Goal: Task Accomplishment & Management: Use online tool/utility

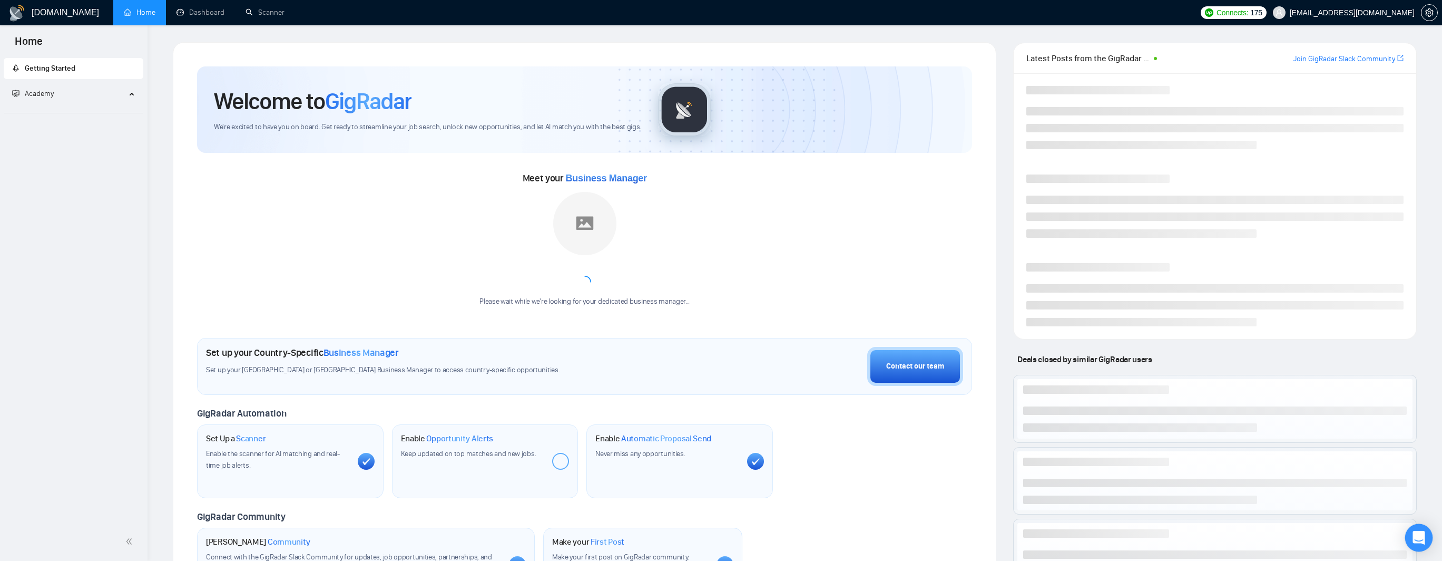
click at [1425, 535] on icon "Open Intercom Messenger" at bounding box center [1419, 538] width 14 height 14
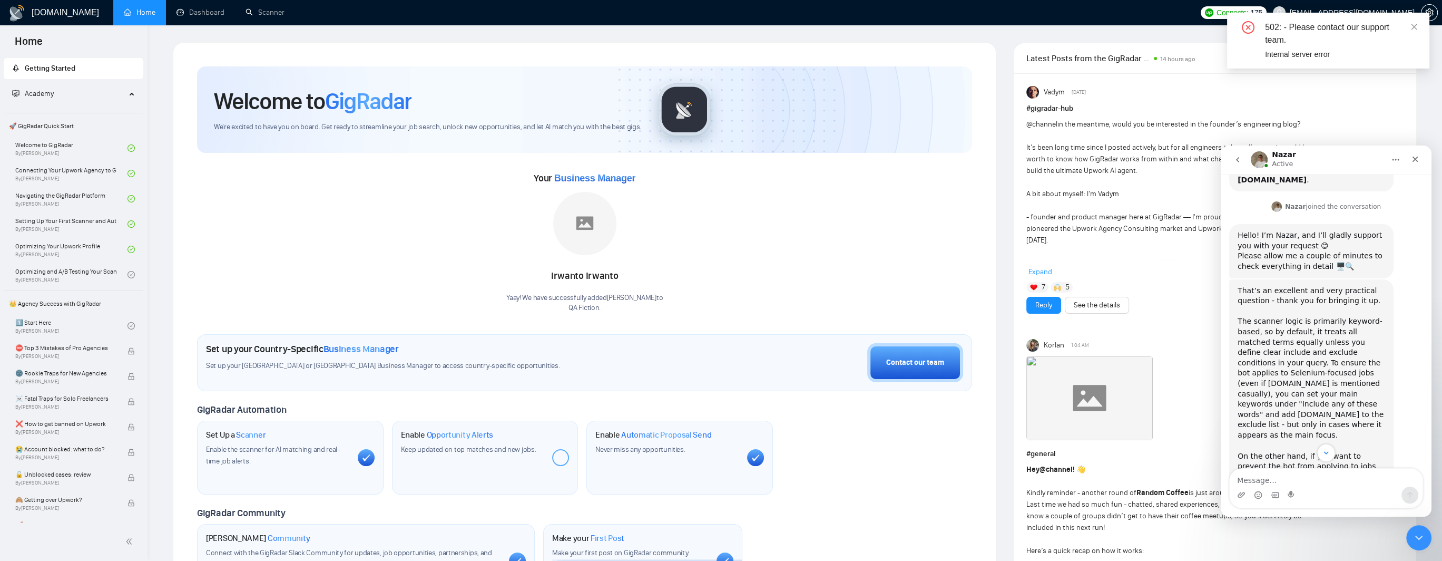
scroll to position [269, 0]
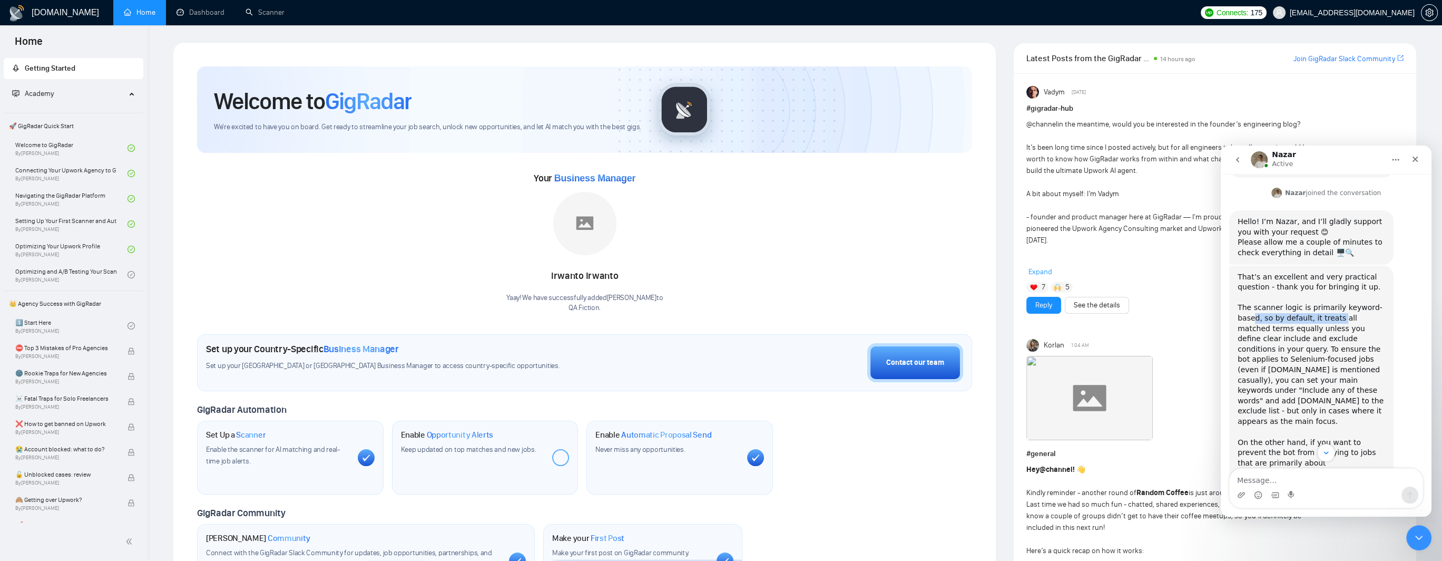
drag, startPoint x: 1252, startPoint y: 286, endPoint x: 1334, endPoint y: 283, distance: 81.7
click at [1334, 302] on div "The scanner logic is primarily keyword-based, so by default, it treats all matc…" at bounding box center [1312, 364] width 148 height 124
drag, startPoint x: 1250, startPoint y: 299, endPoint x: 1365, endPoint y: 294, distance: 114.5
click at [1365, 302] on div "The scanner logic is primarily keyword-based, so by default, it treats all matc…" at bounding box center [1312, 364] width 148 height 124
drag, startPoint x: 1242, startPoint y: 306, endPoint x: 1362, endPoint y: 302, distance: 119.7
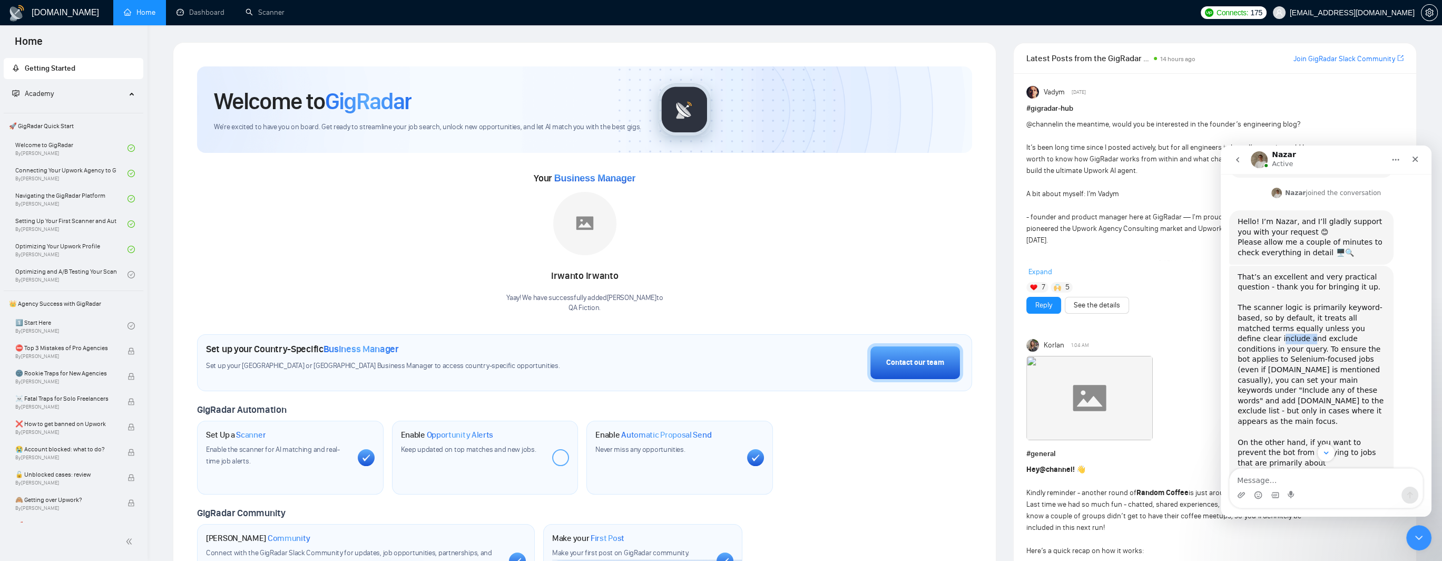
click at [1362, 302] on div "The scanner logic is primarily keyword-based, so by default, it treats all matc…" at bounding box center [1312, 364] width 148 height 124
drag, startPoint x: 1251, startPoint y: 317, endPoint x: 1359, endPoint y: 316, distance: 108.0
click at [1359, 316] on div "The scanner logic is primarily keyword-based, so by default, it treats all matc…" at bounding box center [1312, 364] width 148 height 124
drag, startPoint x: 1262, startPoint y: 327, endPoint x: 1337, endPoint y: 322, distance: 75.0
click at [1337, 322] on div "The scanner logic is primarily keyword-based, so by default, it treats all matc…" at bounding box center [1312, 364] width 148 height 124
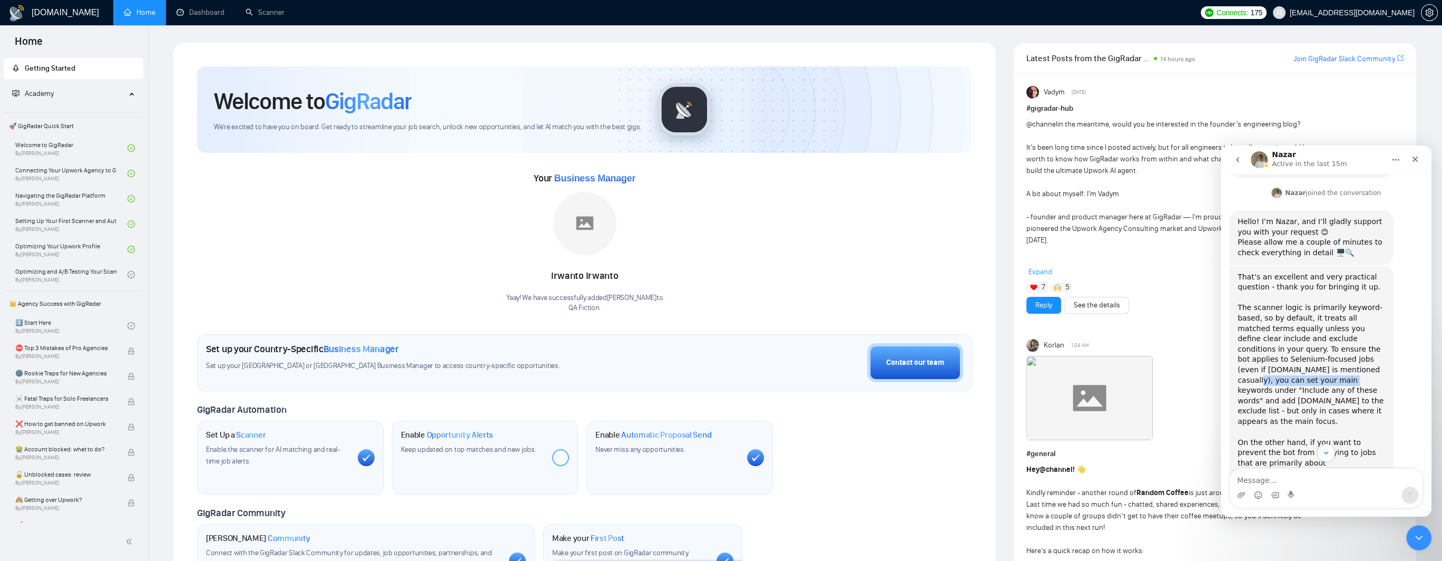
drag, startPoint x: 1273, startPoint y: 339, endPoint x: 1362, endPoint y: 338, distance: 88.5
click at [1362, 338] on div "The scanner logic is primarily keyword-based, so by default, it treats all matc…" at bounding box center [1312, 364] width 148 height 124
drag, startPoint x: 1271, startPoint y: 347, endPoint x: 1348, endPoint y: 348, distance: 76.4
click at [1348, 348] on div "The scanner logic is primarily keyword-based, so by default, it treats all matc…" at bounding box center [1312, 364] width 148 height 124
drag, startPoint x: 1245, startPoint y: 360, endPoint x: 1334, endPoint y: 358, distance: 88.5
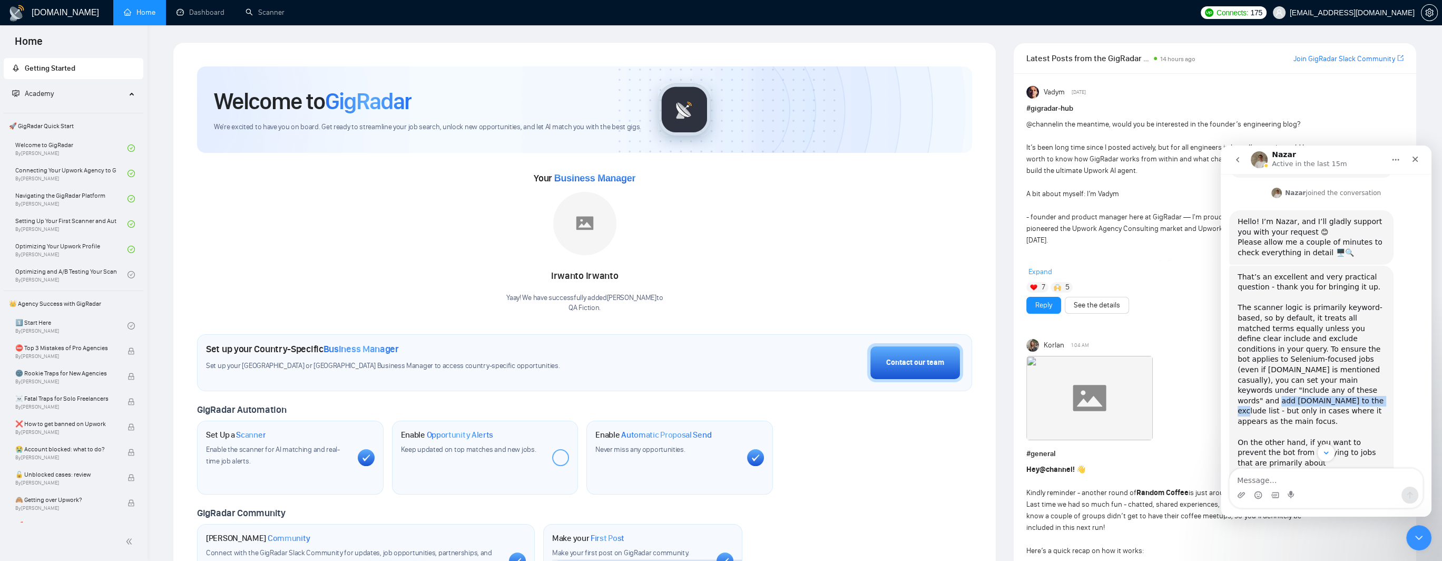
click at [1334, 358] on div "The scanner logic is primarily keyword-based, so by default, it treats all matc…" at bounding box center [1312, 364] width 148 height 124
drag, startPoint x: 1250, startPoint y: 371, endPoint x: 1345, endPoint y: 367, distance: 94.9
click at [1345, 367] on div "The scanner logic is primarily keyword-based, so by default, it treats all matc…" at bounding box center [1312, 364] width 148 height 124
click at [1354, 367] on div "The scanner logic is primarily keyword-based, so by default, it treats all matc…" at bounding box center [1312, 364] width 148 height 124
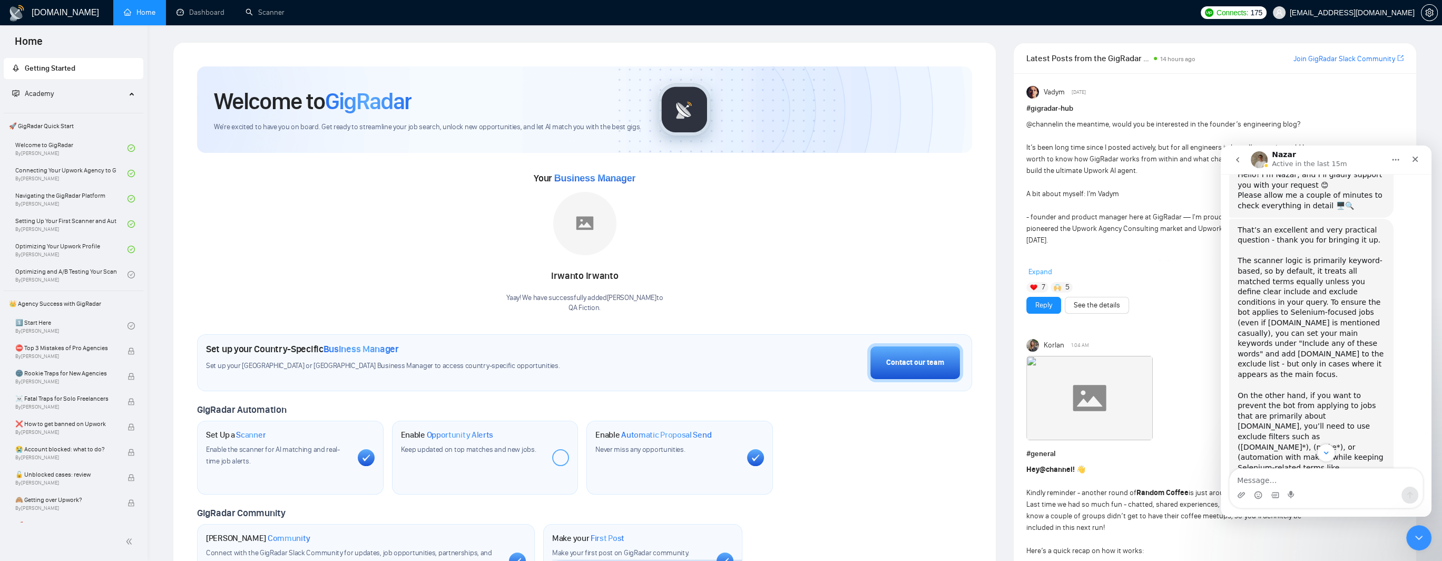
scroll to position [321, 0]
drag, startPoint x: 1252, startPoint y: 348, endPoint x: 1349, endPoint y: 351, distance: 97.0
click at [1349, 385] on div "On the other hand, if you want to prevent the bot from applying to jobs that ar…" at bounding box center [1312, 447] width 148 height 124
drag, startPoint x: 1253, startPoint y: 361, endPoint x: 1369, endPoint y: 359, distance: 115.9
click at [1369, 385] on div "On the other hand, if you want to prevent the bot from applying to jobs that ar…" at bounding box center [1312, 447] width 148 height 124
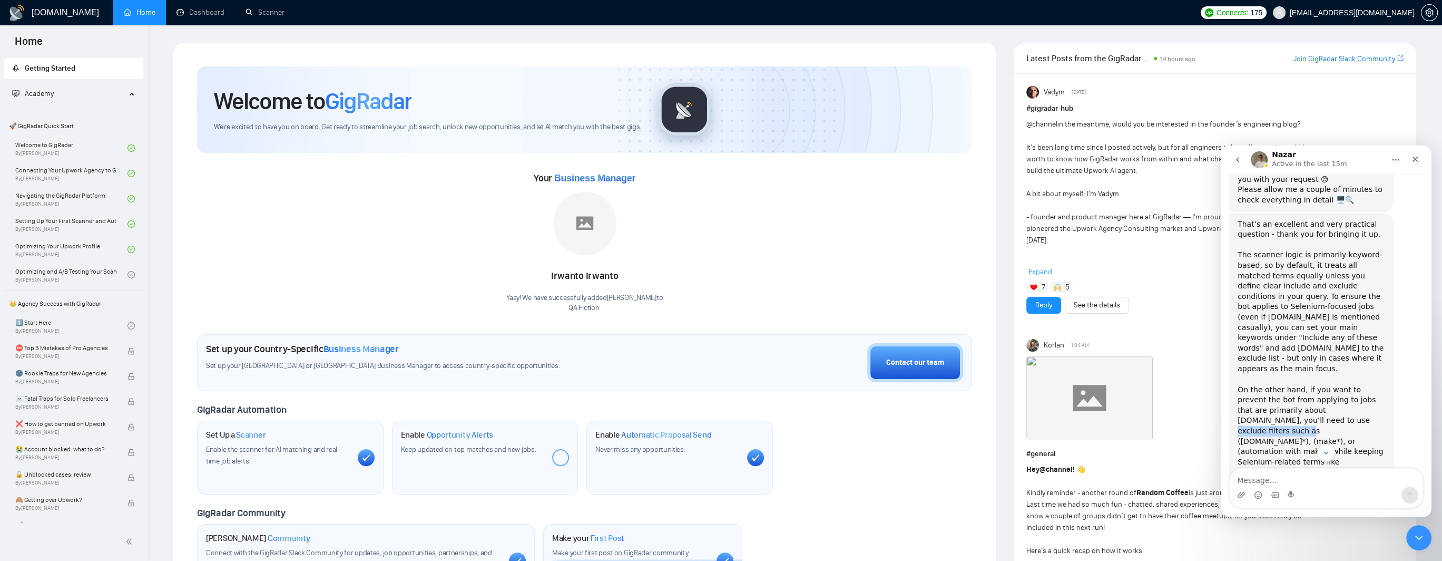
drag, startPoint x: 1252, startPoint y: 369, endPoint x: 1321, endPoint y: 369, distance: 69.0
click at [1321, 385] on div "On the other hand, if you want to prevent the bot from applying to jobs that ar…" at bounding box center [1312, 447] width 148 height 124
click at [1337, 385] on div "On the other hand, if you want to prevent the bot from applying to jobs that ar…" at bounding box center [1312, 447] width 148 height 124
drag, startPoint x: 1249, startPoint y: 380, endPoint x: 1323, endPoint y: 378, distance: 74.3
click at [1323, 385] on div "On the other hand, if you want to prevent the bot from applying to jobs that ar…" at bounding box center [1312, 447] width 148 height 124
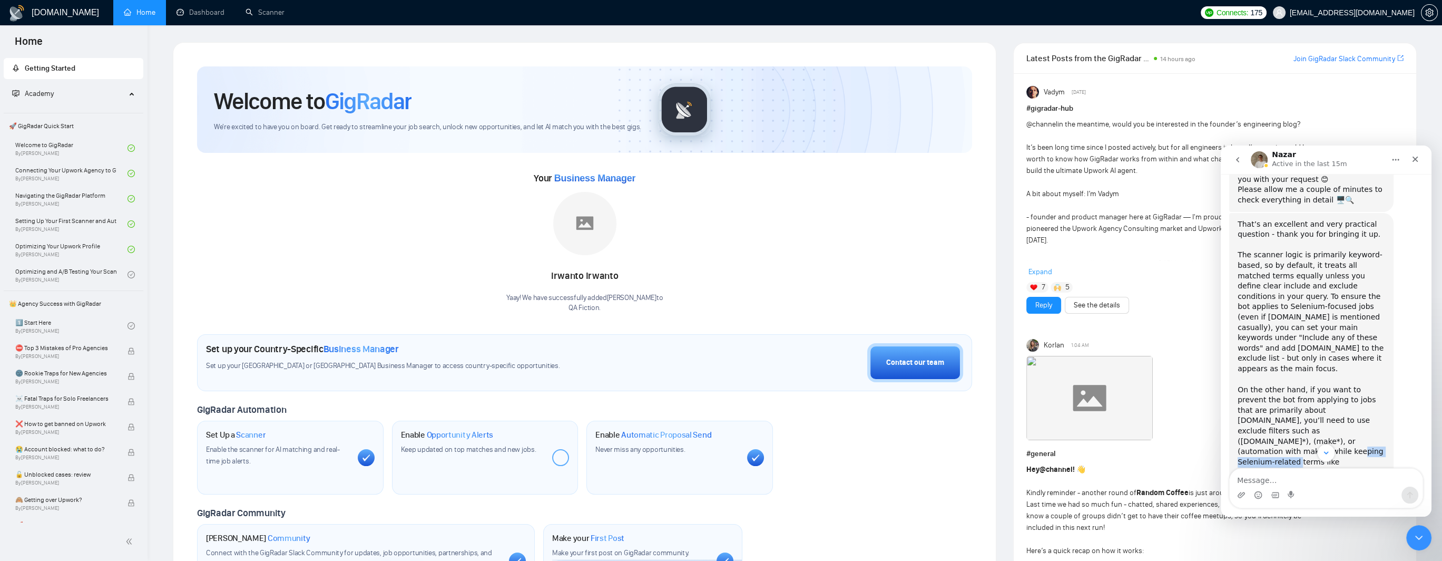
drag, startPoint x: 1254, startPoint y: 390, endPoint x: 1327, endPoint y: 388, distance: 72.7
click at [1327, 388] on div "On the other hand, if you want to prevent the bot from applying to jobs that ar…" at bounding box center [1312, 447] width 148 height 124
click at [1338, 388] on div "On the other hand, if you want to prevent the bot from applying to jobs that ar…" at bounding box center [1312, 447] width 148 height 124
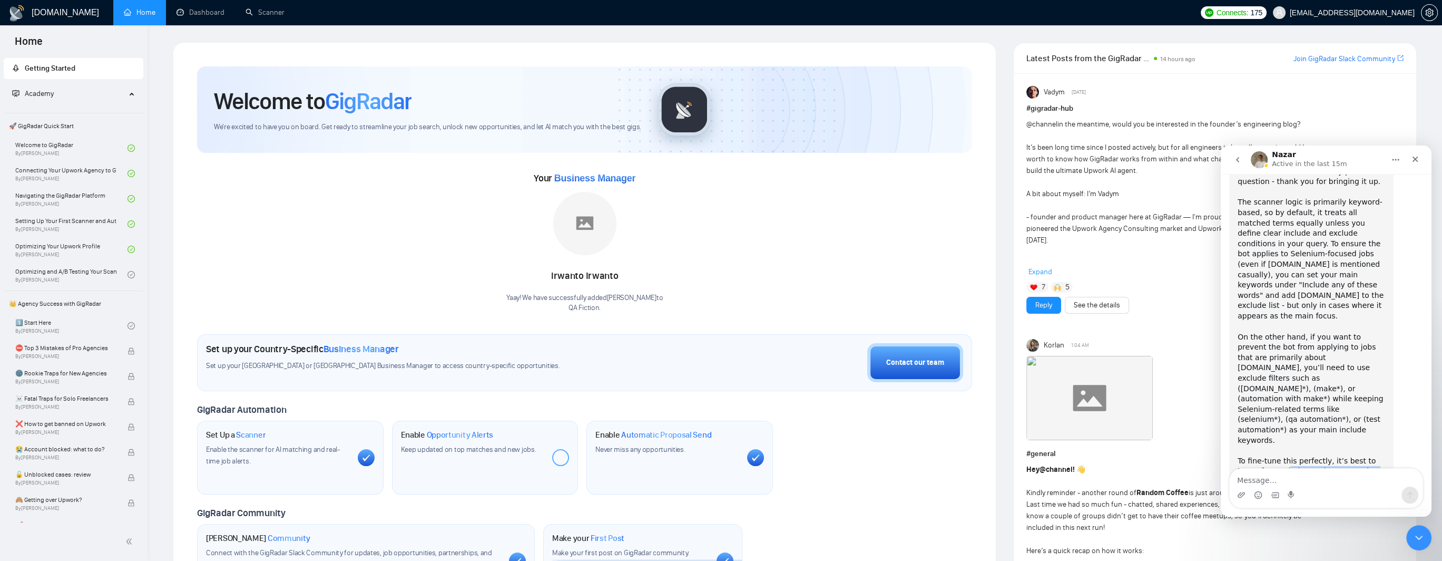
drag, startPoint x: 1263, startPoint y: 388, endPoint x: 1351, endPoint y: 388, distance: 88.0
click at [1351, 456] on div "To fine-tune this perfectly, it’s best to test a few variations using A/B testi…" at bounding box center [1312, 482] width 148 height 52
drag, startPoint x: 1250, startPoint y: 400, endPoint x: 1324, endPoint y: 397, distance: 73.8
click at [1324, 456] on div "To fine-tune this perfectly, it’s best to test a few variations using A/B testi…" at bounding box center [1312, 482] width 148 height 52
click at [1339, 456] on div "To fine-tune this perfectly, it’s best to test a few variations using A/B testi…" at bounding box center [1312, 482] width 148 height 52
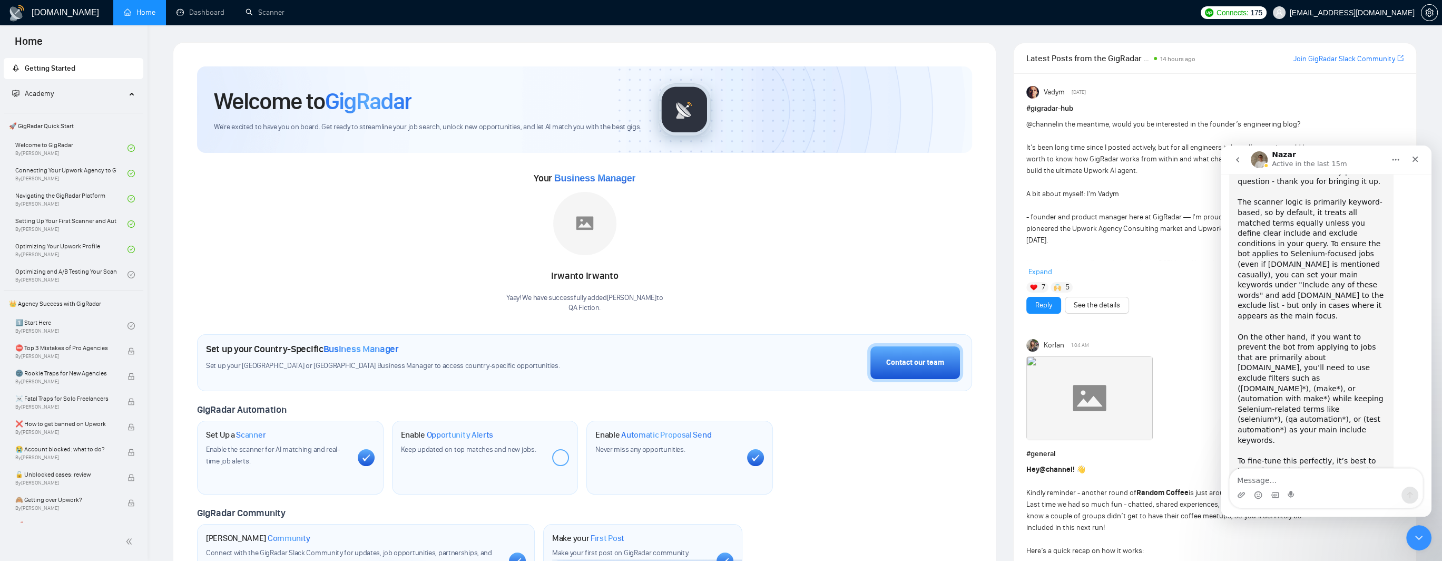
drag, startPoint x: 1248, startPoint y: 408, endPoint x: 1335, endPoint y: 409, distance: 86.4
click at [1326, 456] on div "To fine-tune this perfectly, it’s best to test a few variations using A/B testi…" at bounding box center [1312, 482] width 148 height 52
click at [1341, 456] on div "To fine-tune this perfectly, it’s best to test a few variations using A/B testi…" at bounding box center [1312, 482] width 148 height 52
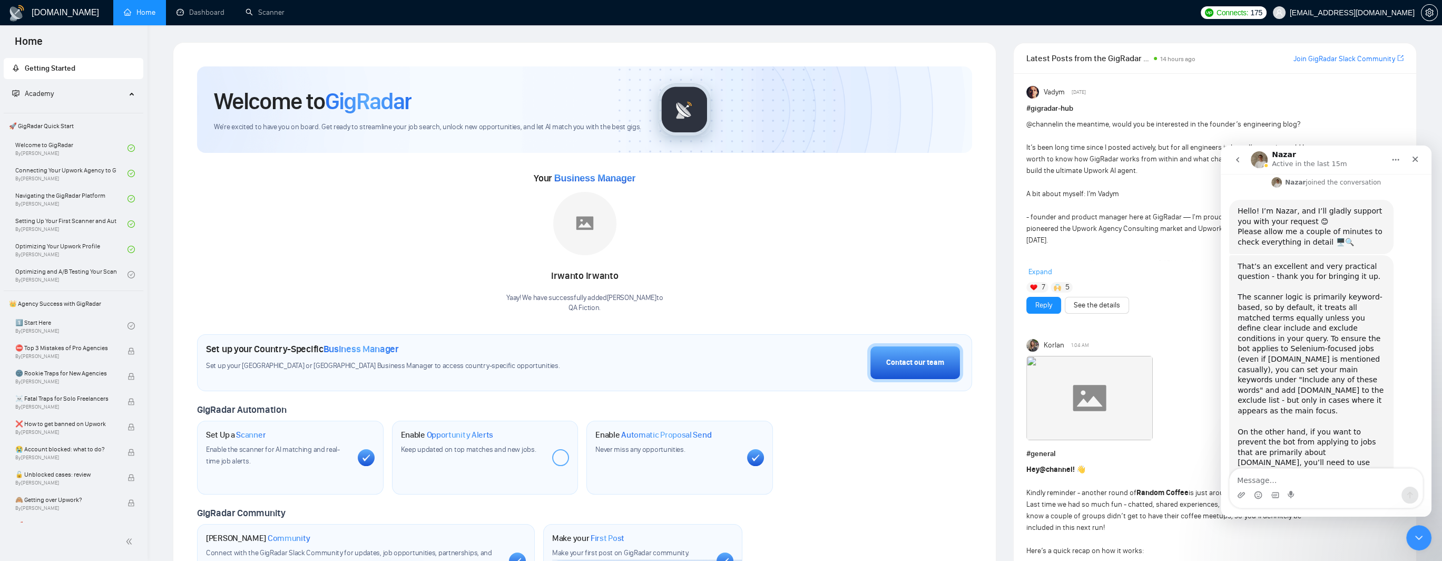
scroll to position [269, 0]
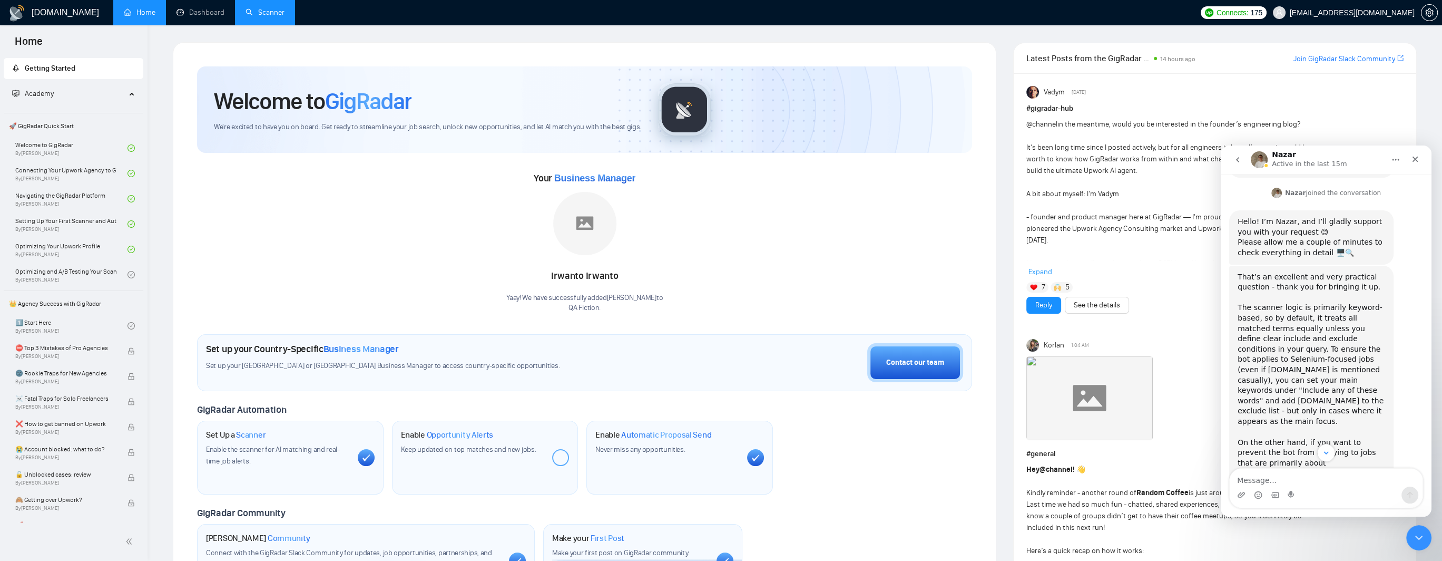
click at [269, 16] on link "Scanner" at bounding box center [265, 12] width 39 height 9
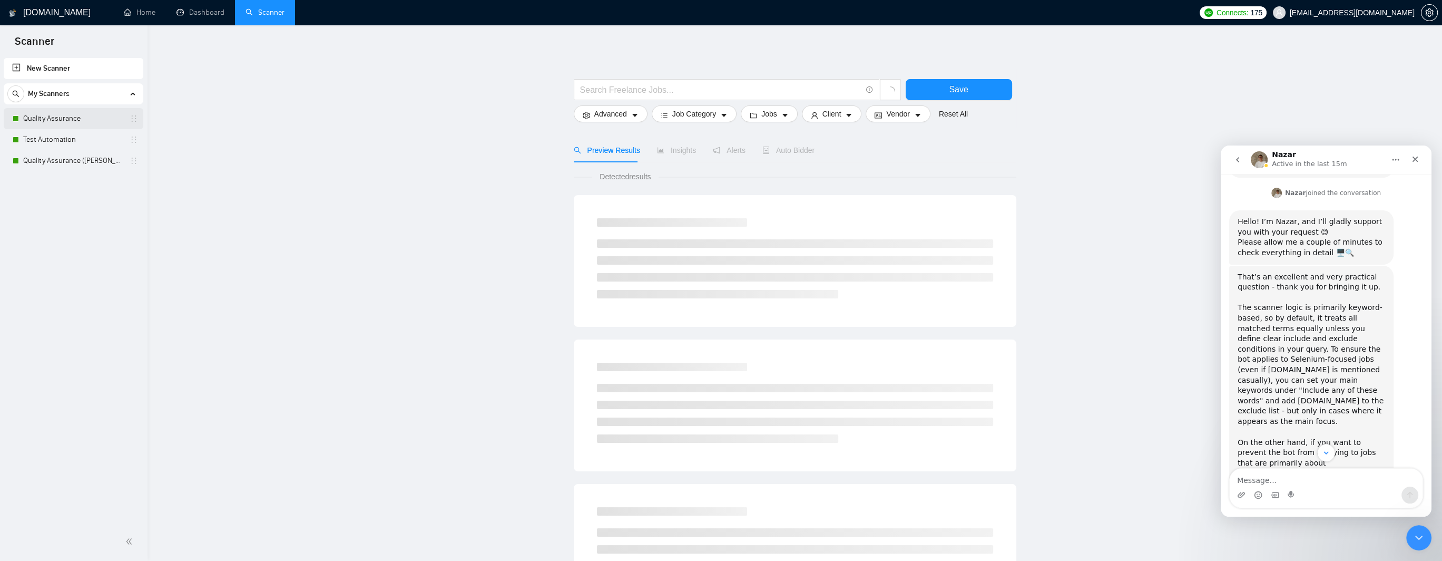
click at [58, 116] on link "Quality Assurance" at bounding box center [73, 118] width 100 height 21
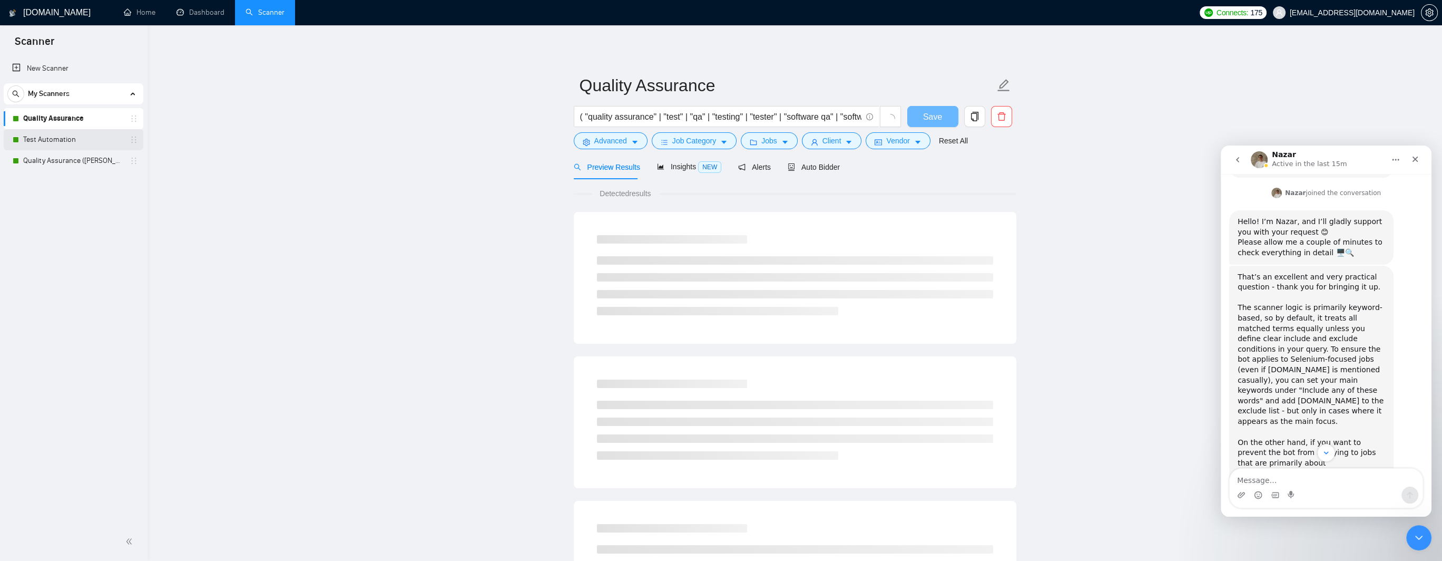
click at [60, 137] on link "Test Automation" at bounding box center [73, 139] width 100 height 21
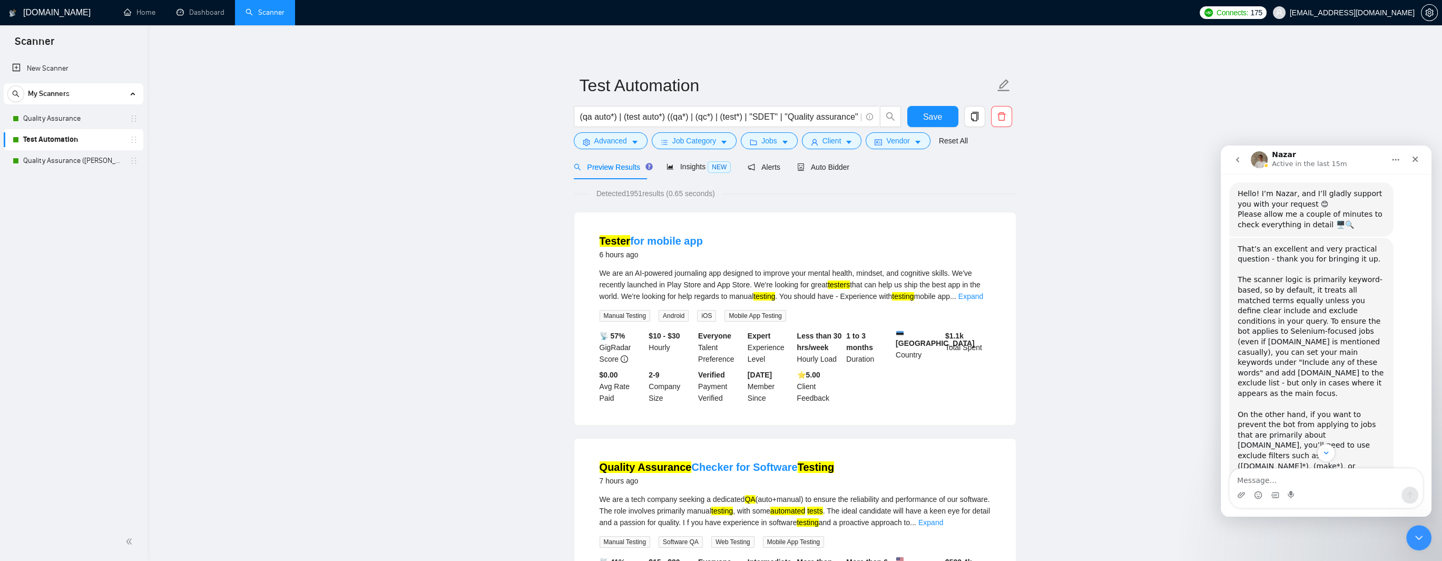
scroll to position [321, 0]
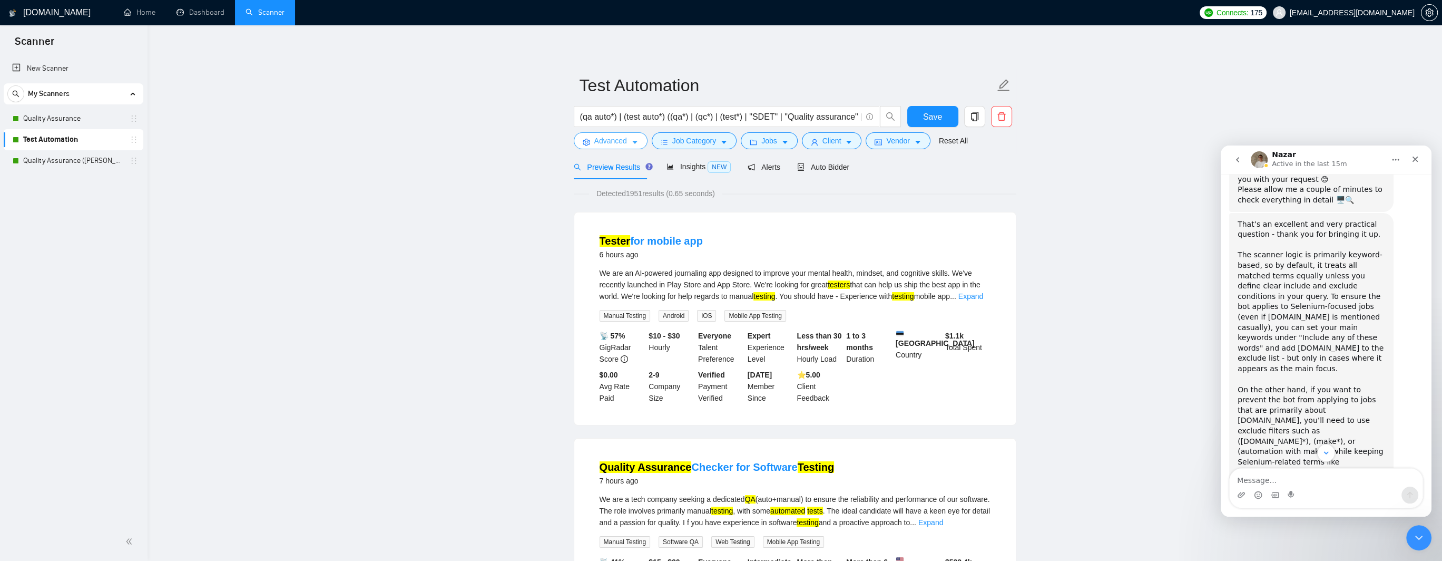
click at [598, 148] on button "Advanced" at bounding box center [611, 140] width 74 height 17
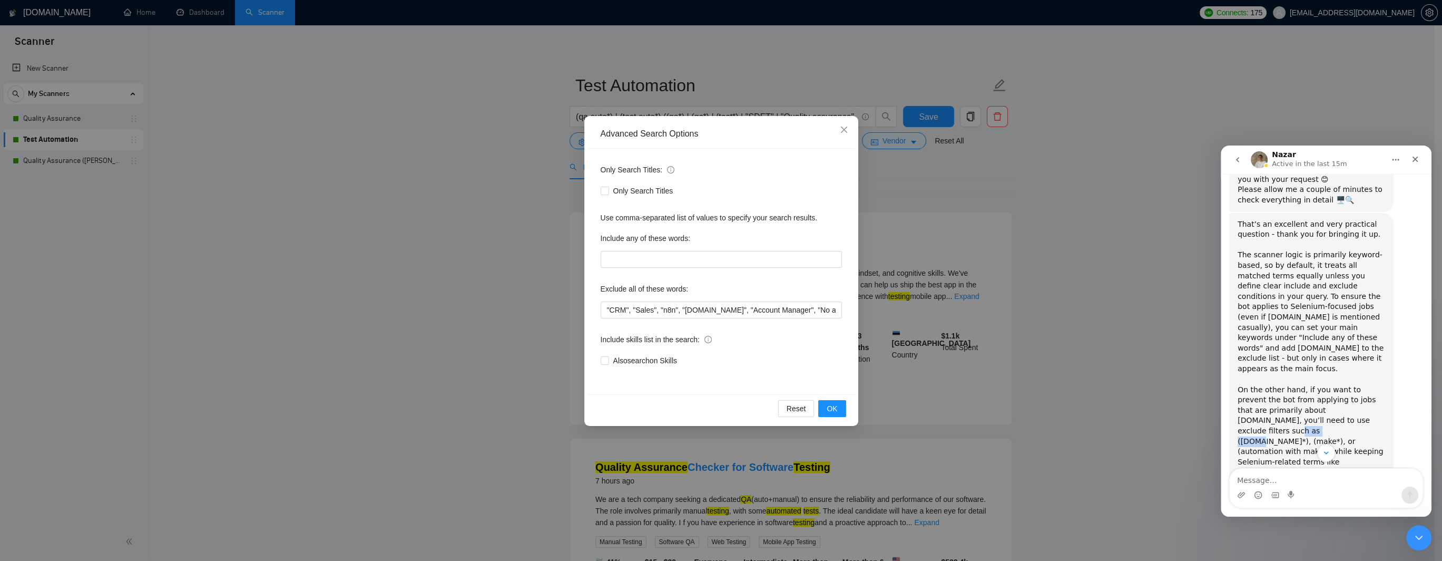
drag, startPoint x: 1310, startPoint y: 368, endPoint x: 1351, endPoint y: 370, distance: 41.2
click at [1351, 385] on div "On the other hand, if you want to prevent the bot from applying to jobs that ar…" at bounding box center [1312, 447] width 148 height 124
copy div "([DOMAIN_NAME]*)"
click at [772, 310] on input ""CRM", "Sales", "n8n", "[DOMAIN_NAME]", "Account Manager", "No agencies", "to j…" at bounding box center [721, 309] width 241 height 17
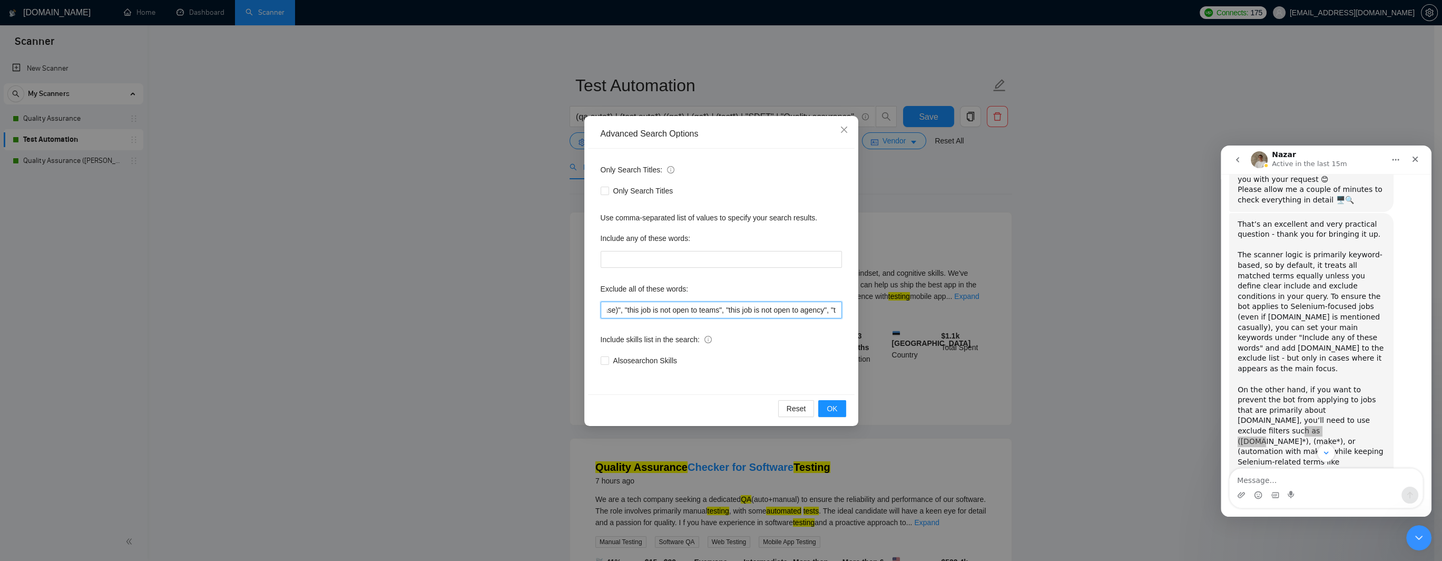
drag, startPoint x: 772, startPoint y: 310, endPoint x: 876, endPoint y: 310, distance: 104.3
click at [876, 310] on div "Advanced Search Options Only Search Titles: Only Search Titles Use comma-separa…" at bounding box center [721, 280] width 1442 height 561
click at [778, 309] on input ""CRM", "Sales", "n8n", "[DOMAIN_NAME]", "Account Manager", "No agencies", "to j…" at bounding box center [721, 309] width 241 height 17
click at [606, 308] on input ""CRM", "Sales", "n8n", "[DOMAIN_NAME]", "Account Manager", "No agencies", "to j…" at bounding box center [721, 309] width 241 height 17
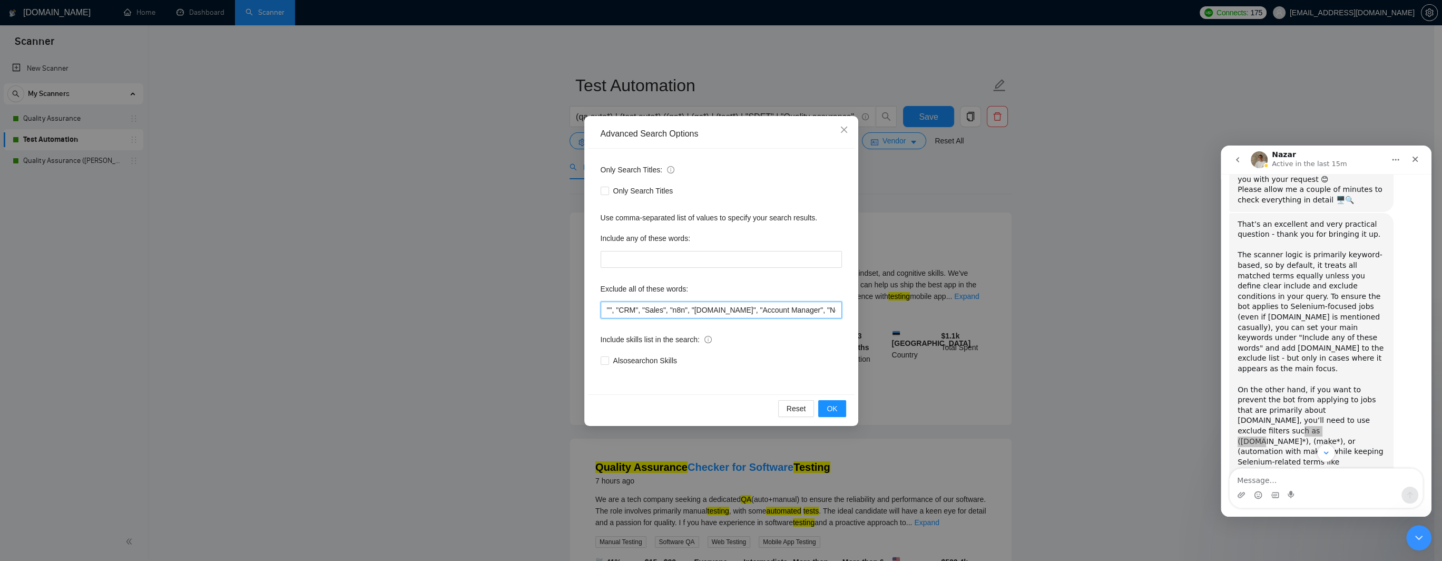
click at [610, 310] on input """, "CRM", "Sales", "n8n", "[DOMAIN_NAME]", "Account Manager", "No agencies", "…" at bounding box center [721, 309] width 241 height 17
click at [843, 128] on icon "close" at bounding box center [844, 129] width 8 height 8
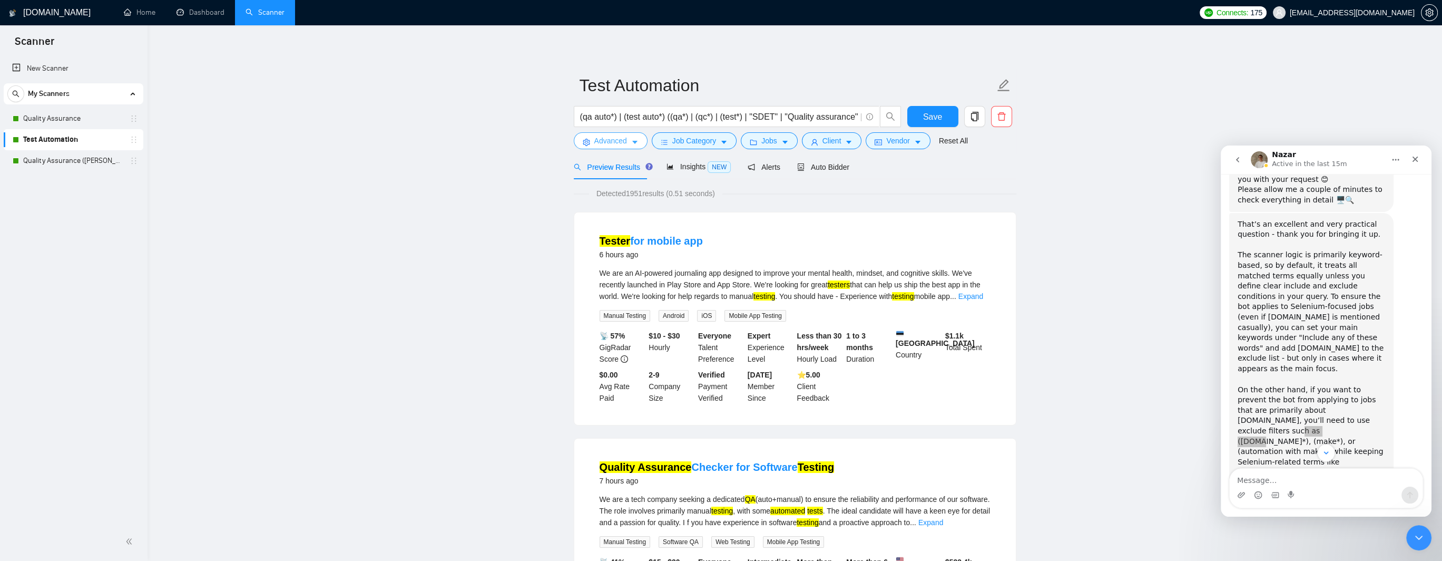
click at [613, 140] on span "Advanced" at bounding box center [610, 141] width 33 height 12
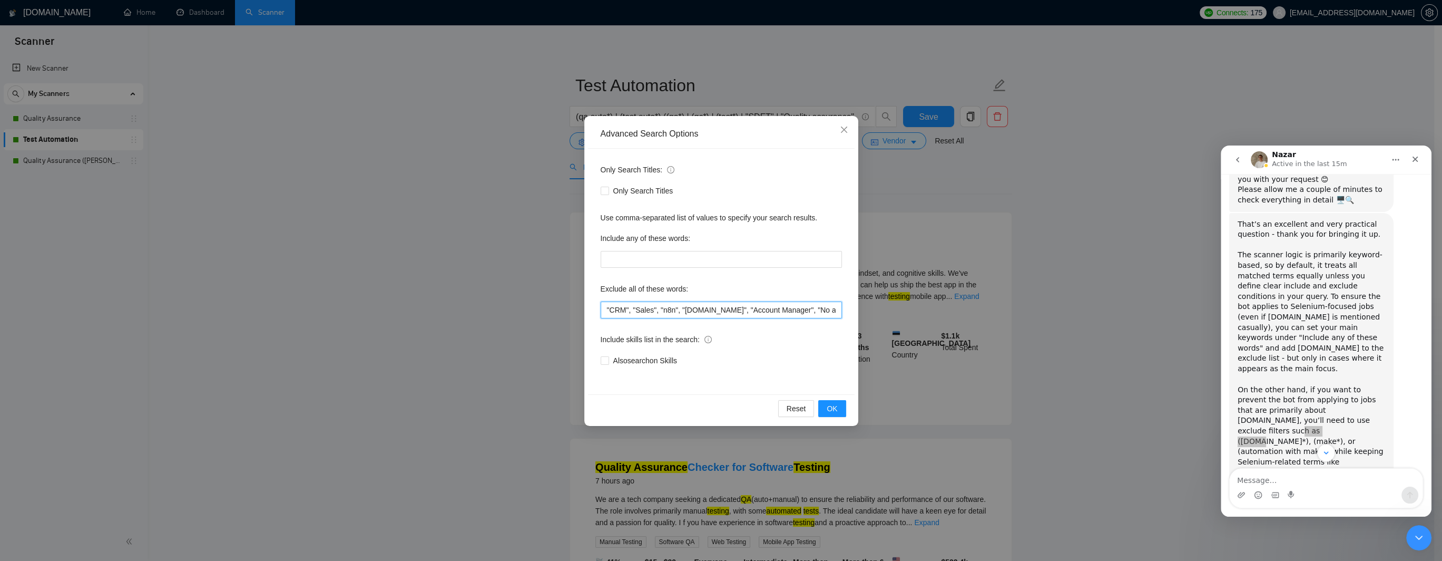
click at [608, 310] on input ""CRM", "Sales", "n8n", "[DOMAIN_NAME]", "Account Manager", "No agencies", "to j…" at bounding box center [721, 309] width 241 height 17
click at [608, 309] on input ""CRM", "Sales", "n8n", "[DOMAIN_NAME]", "Account Manager", "No agencies", "to j…" at bounding box center [721, 309] width 241 height 17
click at [607, 309] on input ""CRM", "Sales", "n8n", "[DOMAIN_NAME]", "Account Manager", "No agencies", "to j…" at bounding box center [721, 309] width 241 height 17
paste input "([DOMAIN_NAME]*)"
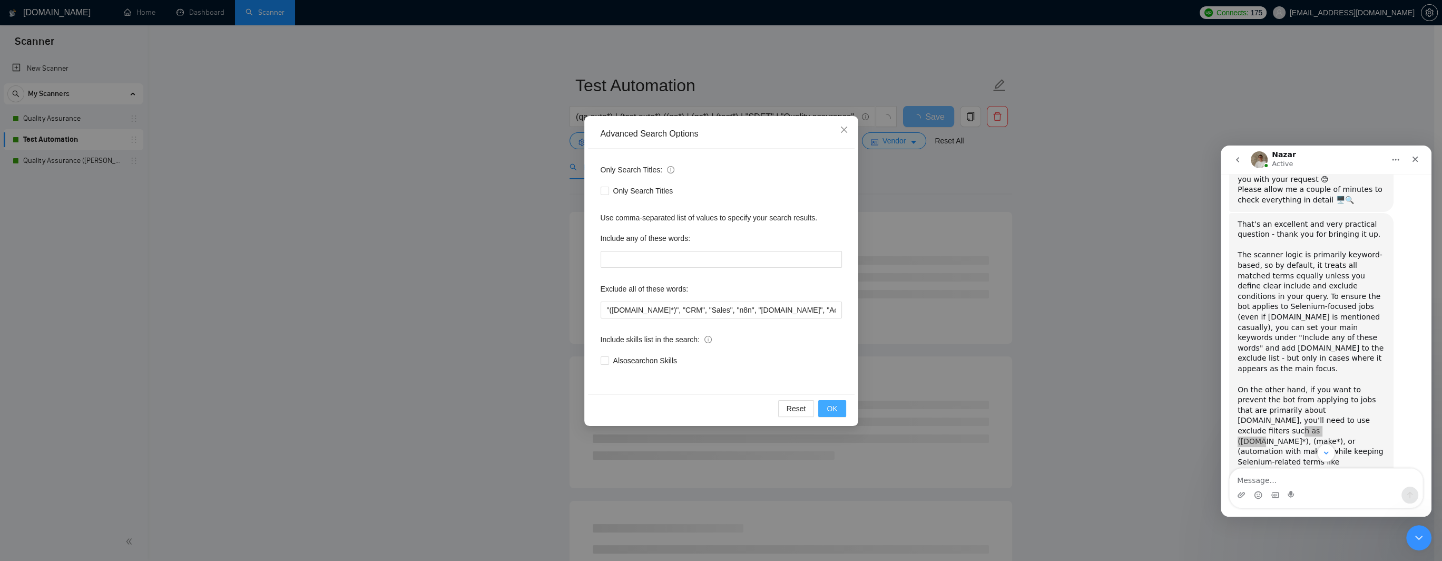
click at [840, 407] on button "OK" at bounding box center [831, 408] width 27 height 17
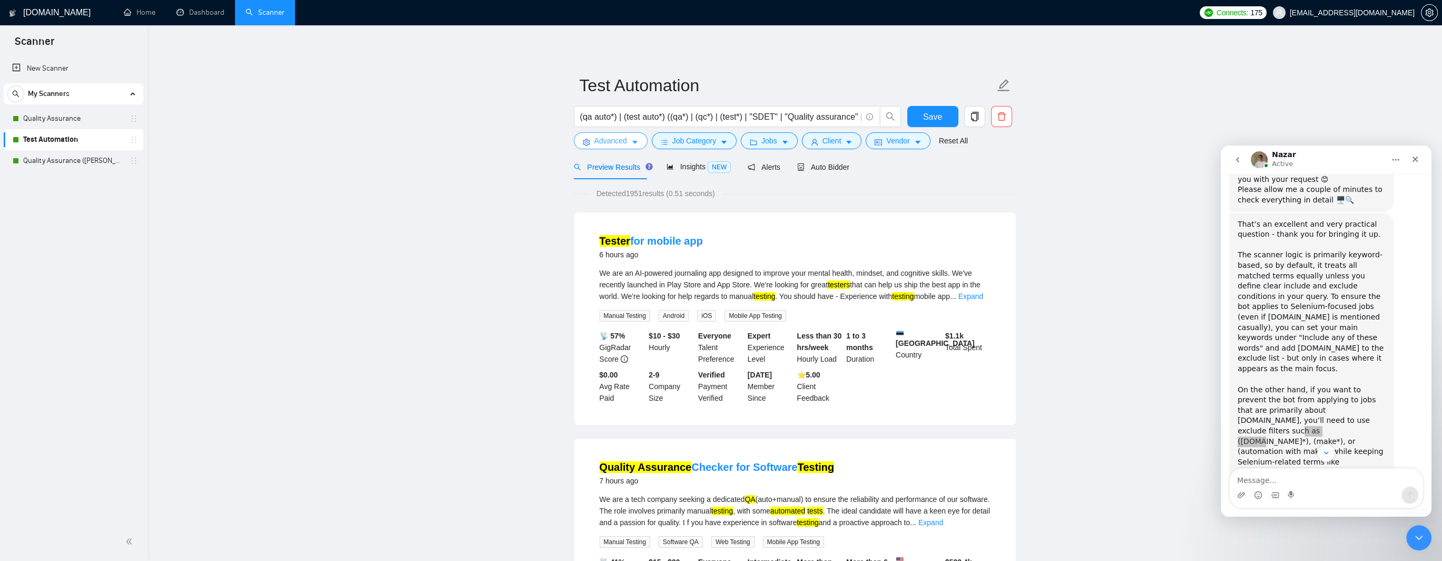
click at [611, 144] on span "Advanced" at bounding box center [610, 141] width 33 height 12
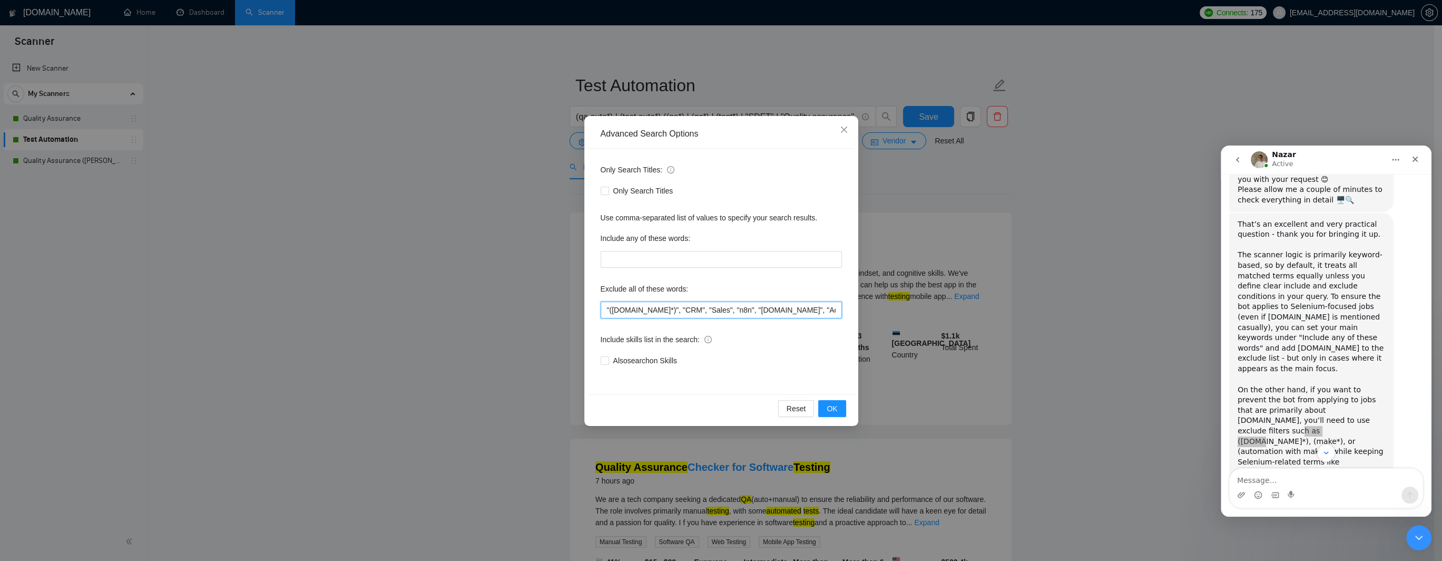
drag, startPoint x: 643, startPoint y: 310, endPoint x: 613, endPoint y: 310, distance: 30.0
click at [613, 310] on input ""([DOMAIN_NAME]*)", "CRM", "Sales", "n8n", "[DOMAIN_NAME]", "Account Manager", …" at bounding box center [721, 309] width 241 height 17
click at [832, 411] on span "OK" at bounding box center [832, 409] width 11 height 12
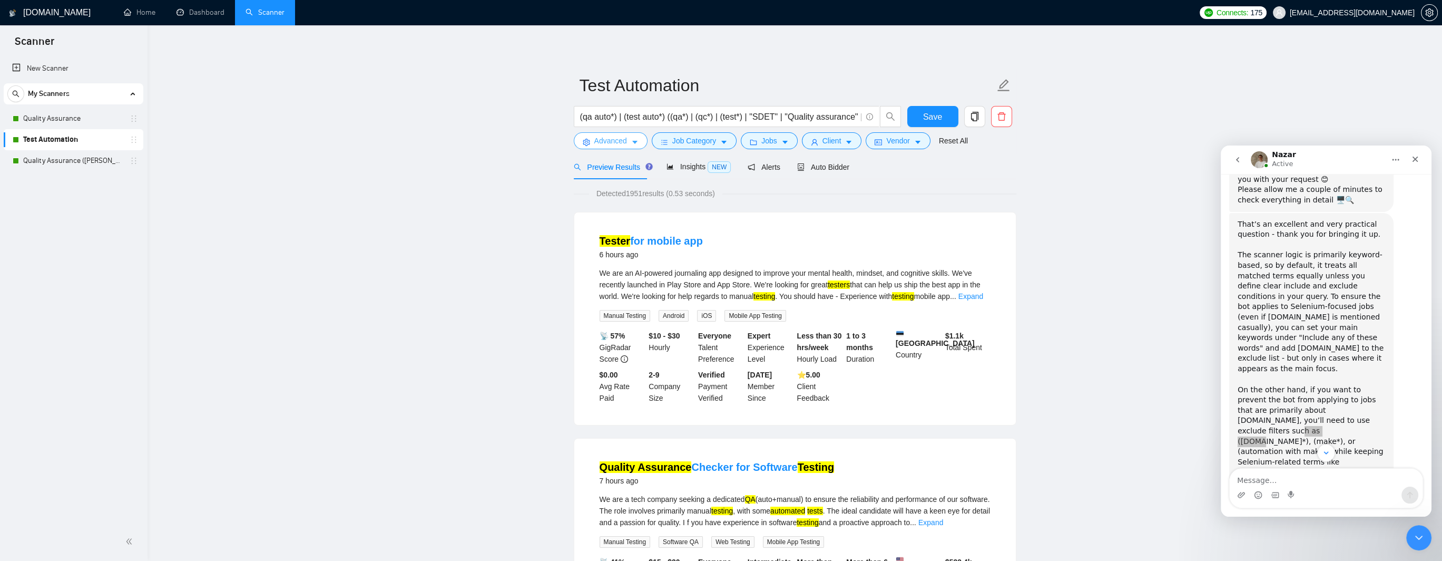
click at [608, 142] on span "Advanced" at bounding box center [610, 141] width 33 height 12
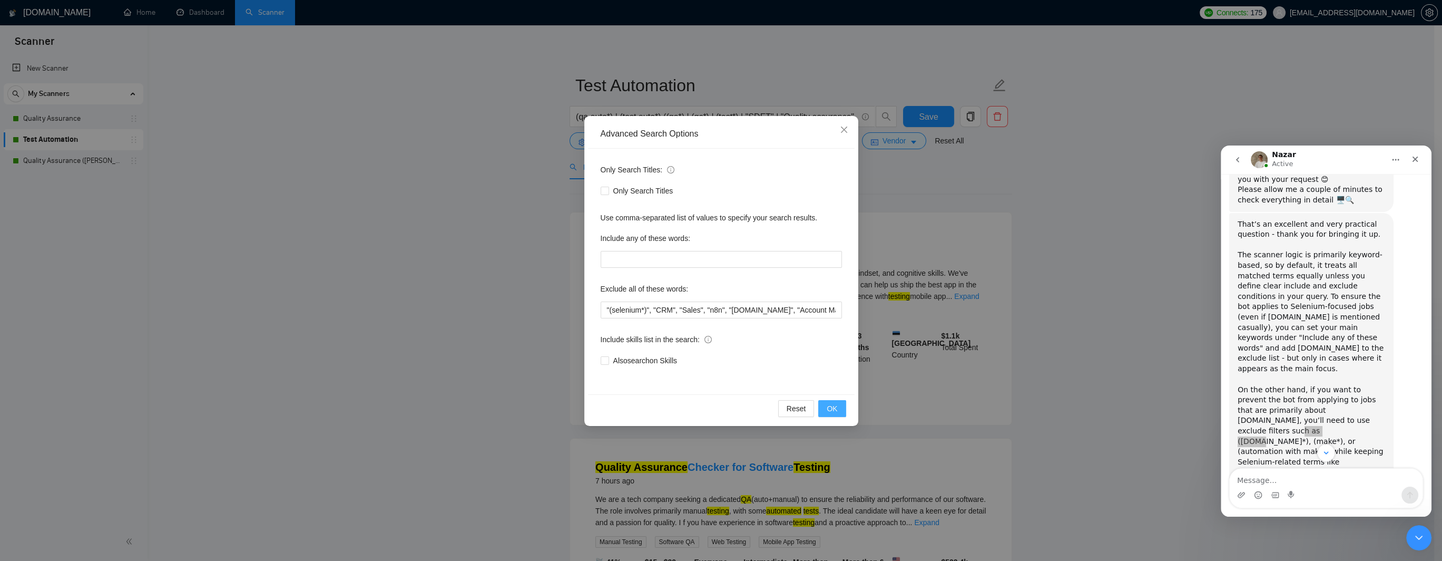
click at [828, 401] on button "OK" at bounding box center [831, 408] width 27 height 17
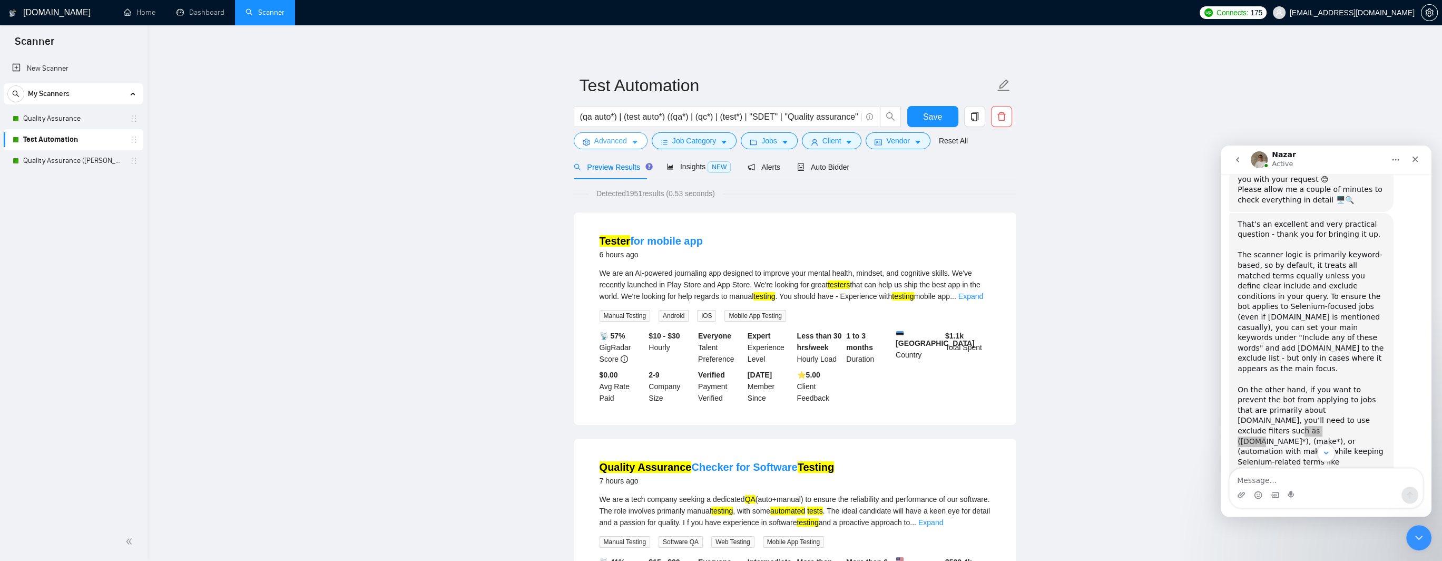
click at [620, 142] on span "Advanced" at bounding box center [610, 141] width 33 height 12
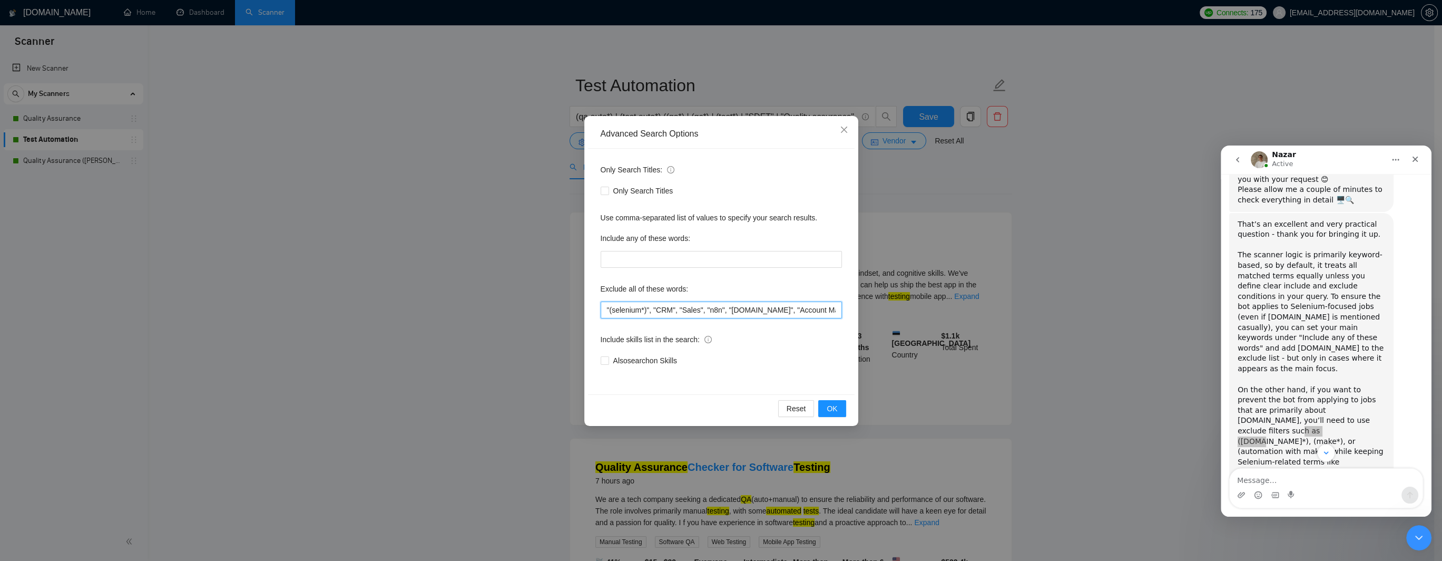
click at [630, 310] on input ""(selenium*)", "CRM", "Sales", "n8n", "[DOMAIN_NAME]", "Account Manager", "No a…" at bounding box center [721, 309] width 241 height 17
click at [826, 402] on button "OK" at bounding box center [831, 408] width 27 height 17
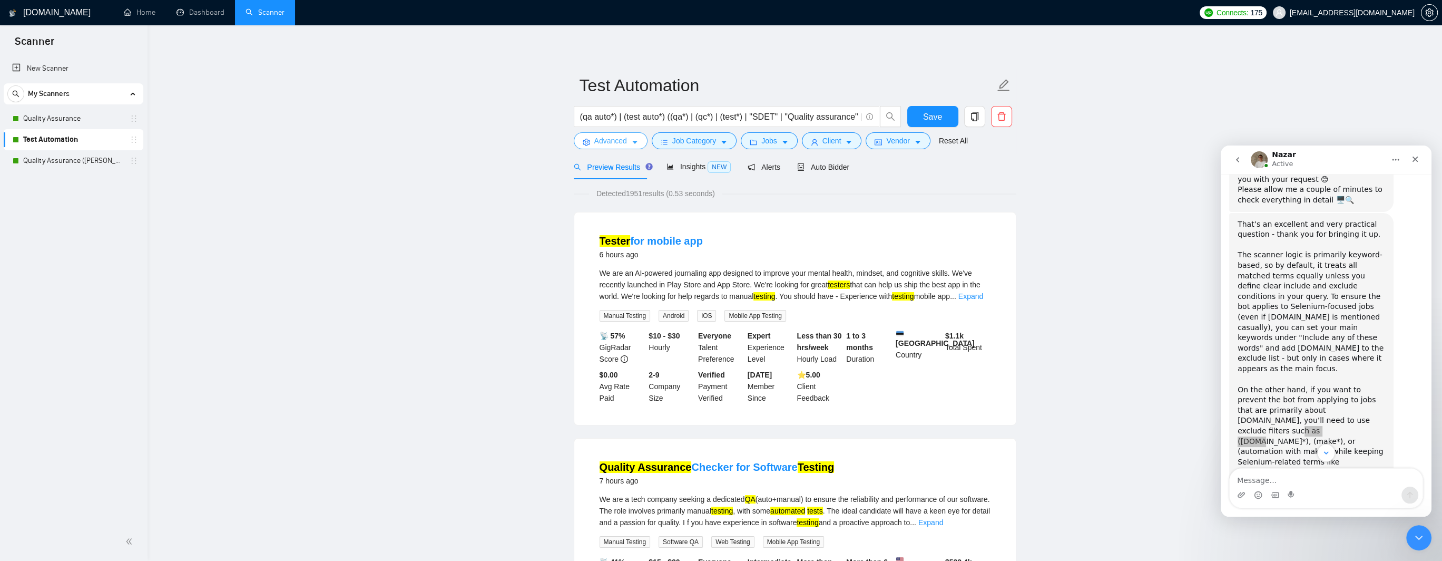
click at [605, 140] on span "Advanced" at bounding box center [610, 141] width 33 height 12
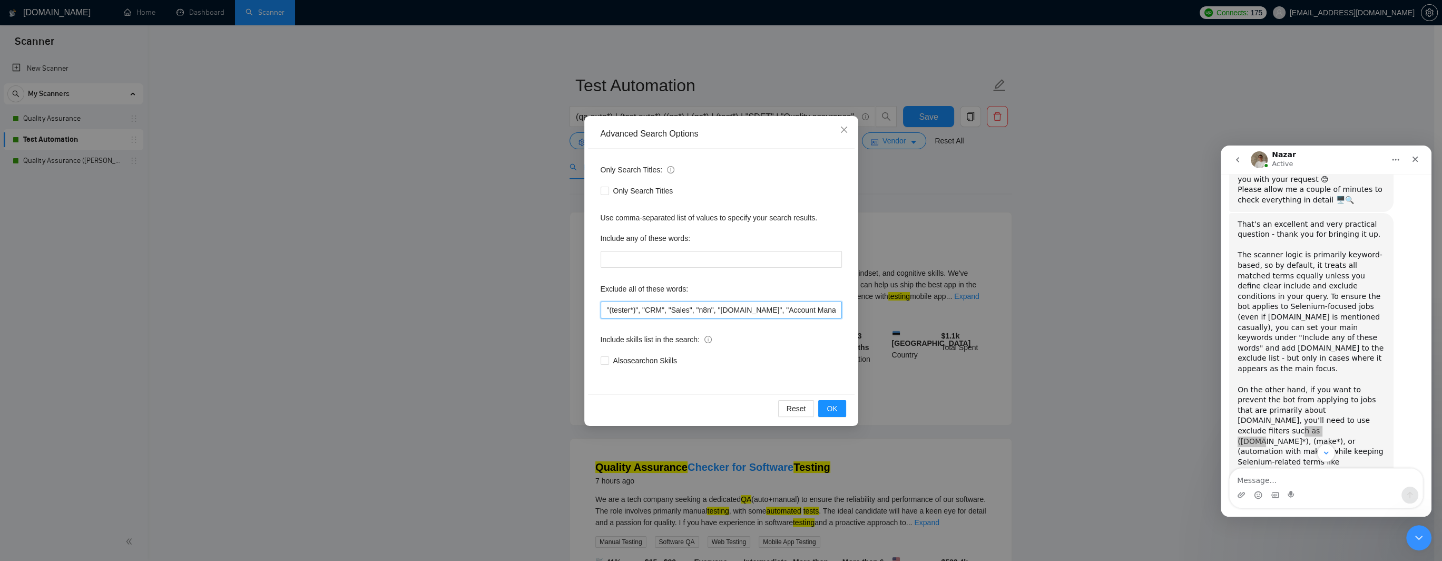
click at [636, 309] on input ""(tester*)", "CRM", "Sales", "n8n", "[DOMAIN_NAME]", "Account Manager", "No age…" at bounding box center [721, 309] width 241 height 17
click at [609, 308] on input ""(tester*), "CRM", "Sales", "n8n", "[DOMAIN_NAME]", "Account Manager", "No agen…" at bounding box center [721, 309] width 241 height 17
click at [840, 408] on button "OK" at bounding box center [831, 408] width 27 height 17
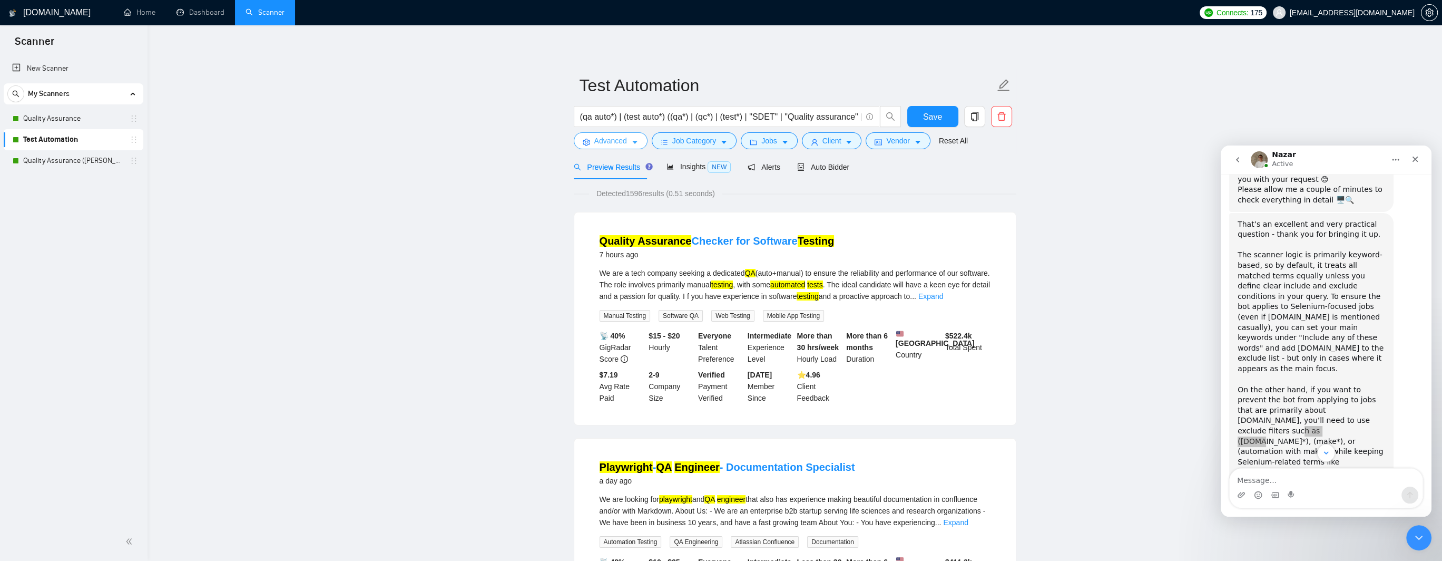
click at [607, 141] on span "Advanced" at bounding box center [610, 141] width 33 height 12
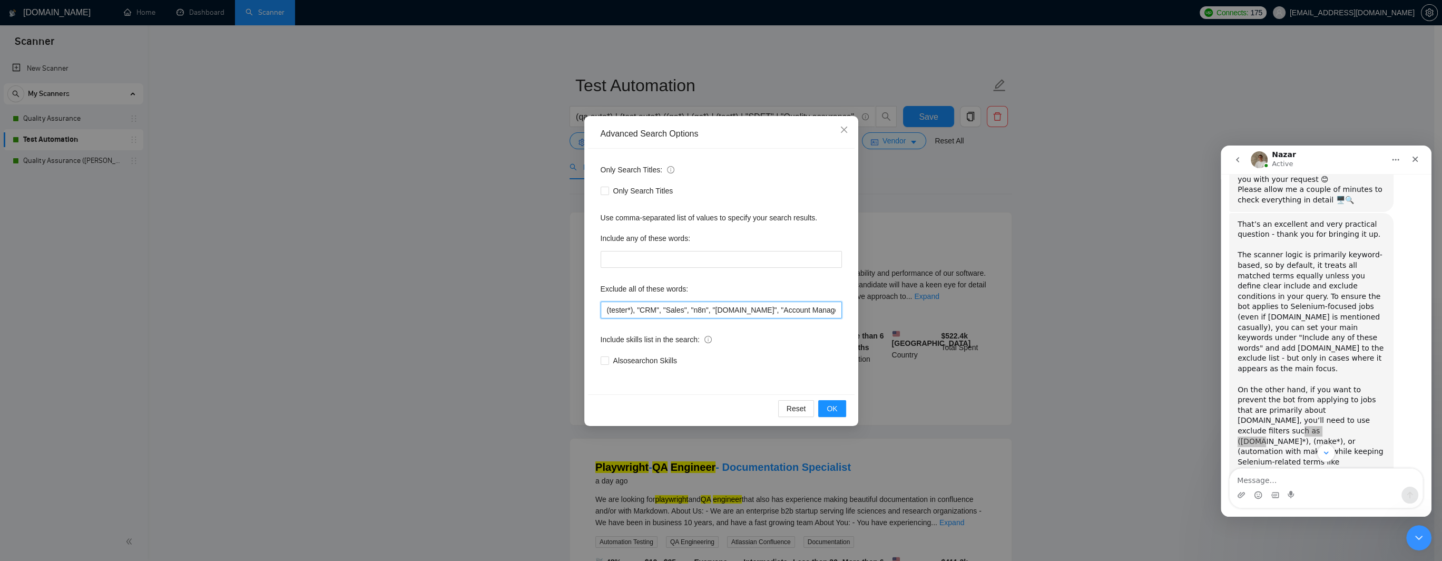
click at [617, 309] on input "(tester*), "CRM", "Sales", "n8n", "[DOMAIN_NAME]", "Account Manager", "No agenc…" at bounding box center [721, 309] width 241 height 17
type input "([DOMAIN_NAME]*), "CRM", "Sales", "n8n", "[DOMAIN_NAME]", "Account Manager", "N…"
click at [838, 407] on button "OK" at bounding box center [831, 408] width 27 height 17
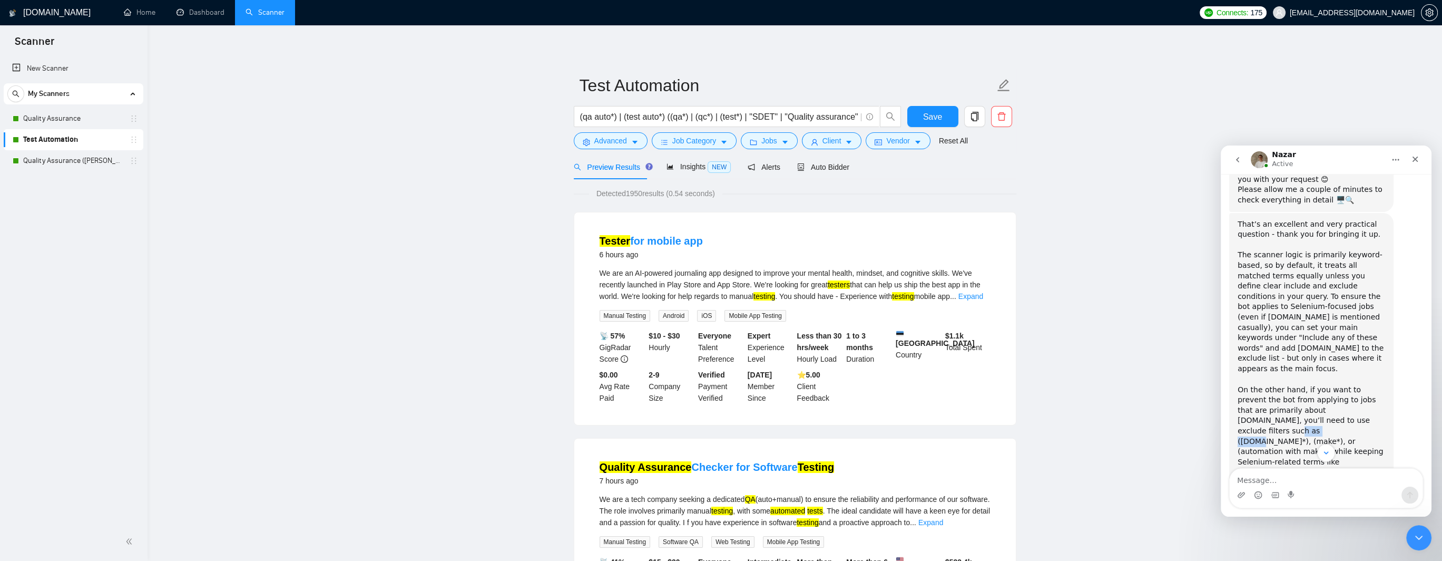
click at [1329, 385] on div "On the other hand, if you want to prevent the bot from applying to jobs that ar…" at bounding box center [1312, 447] width 148 height 124
drag, startPoint x: 1254, startPoint y: 357, endPoint x: 1321, endPoint y: 359, distance: 66.9
click at [1321, 385] on div "On the other hand, if you want to prevent the bot from applying to jobs that ar…" at bounding box center [1312, 447] width 148 height 124
drag, startPoint x: 1250, startPoint y: 369, endPoint x: 1339, endPoint y: 374, distance: 88.6
click at [1351, 385] on div "On the other hand, if you want to prevent the bot from applying to jobs that ar…" at bounding box center [1312, 447] width 148 height 124
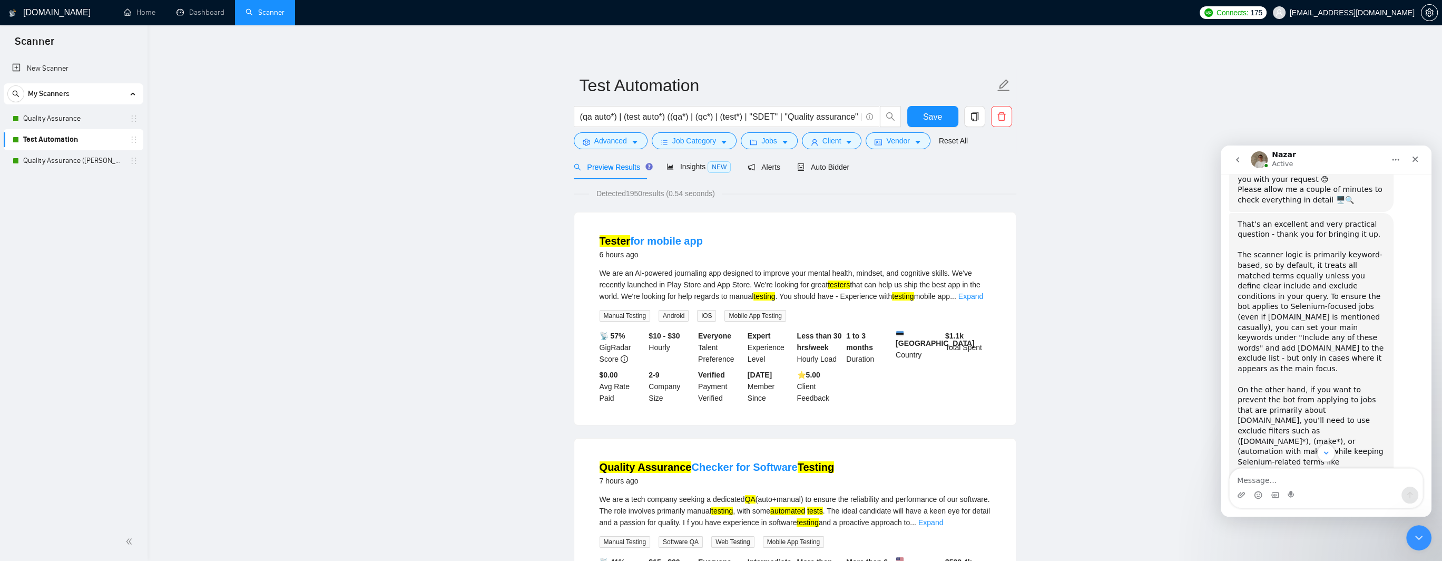
click at [1358, 385] on div "On the other hand, if you want to prevent the bot from applying to jobs that ar…" at bounding box center [1312, 447] width 148 height 124
drag, startPoint x: 1239, startPoint y: 378, endPoint x: 1280, endPoint y: 379, distance: 41.1
click at [1280, 385] on div "On the other hand, if you want to prevent the bot from applying to jobs that ar…" at bounding box center [1312, 447] width 148 height 124
click at [1310, 385] on div "On the other hand, if you want to prevent the bot from applying to jobs that ar…" at bounding box center [1312, 447] width 148 height 124
drag, startPoint x: 1250, startPoint y: 390, endPoint x: 1349, endPoint y: 390, distance: 99.1
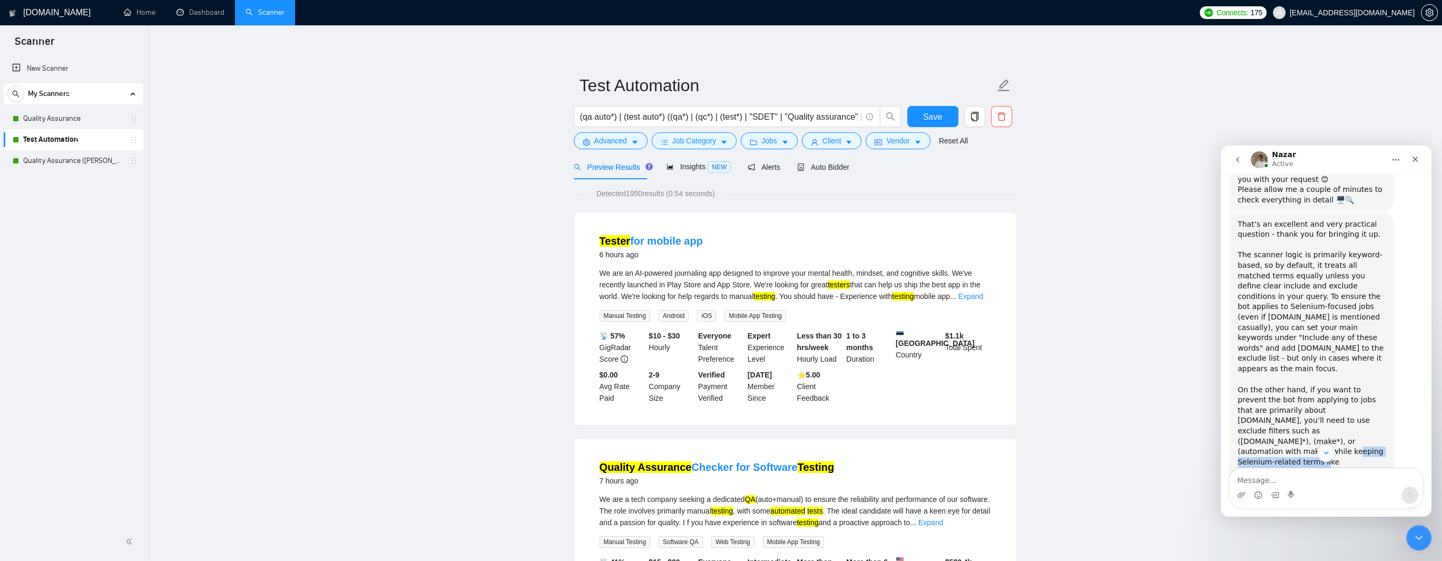
click at [1349, 390] on div "On the other hand, if you want to prevent the bot from applying to jobs that ar…" at bounding box center [1312, 447] width 148 height 124
click at [1252, 402] on div "On the other hand, if you want to prevent the bot from applying to jobs that ar…" at bounding box center [1312, 447] width 148 height 124
click at [620, 144] on span "Advanced" at bounding box center [610, 141] width 33 height 12
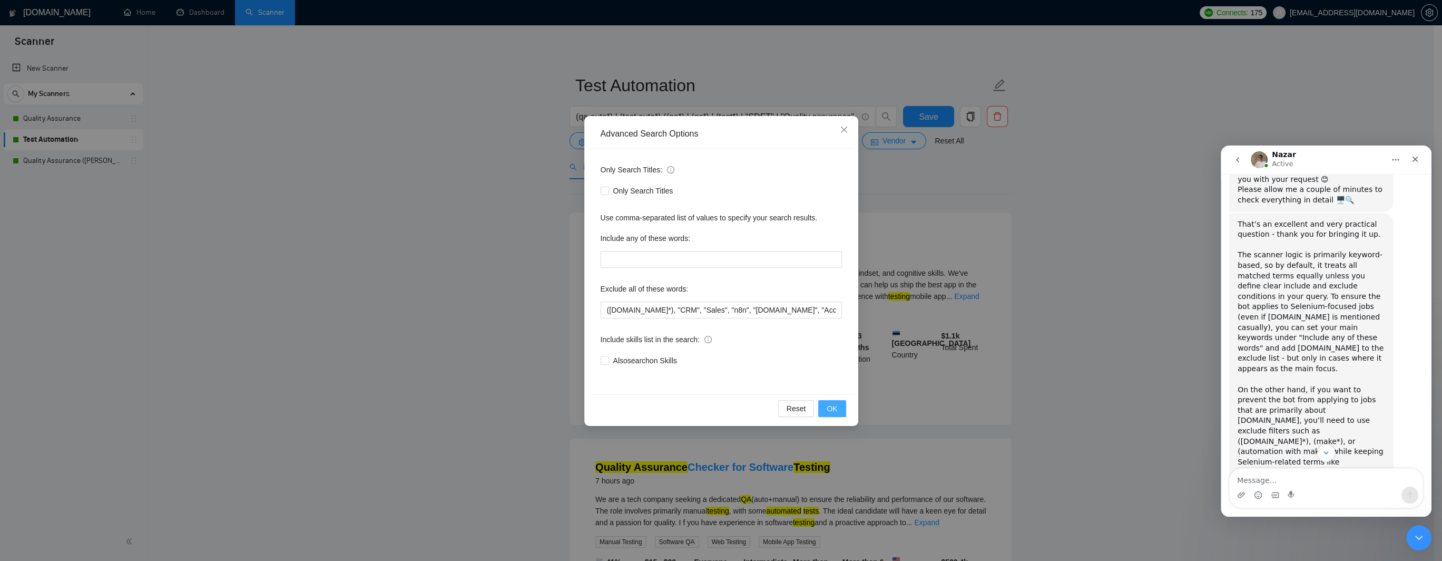
click at [835, 406] on span "OK" at bounding box center [832, 409] width 11 height 12
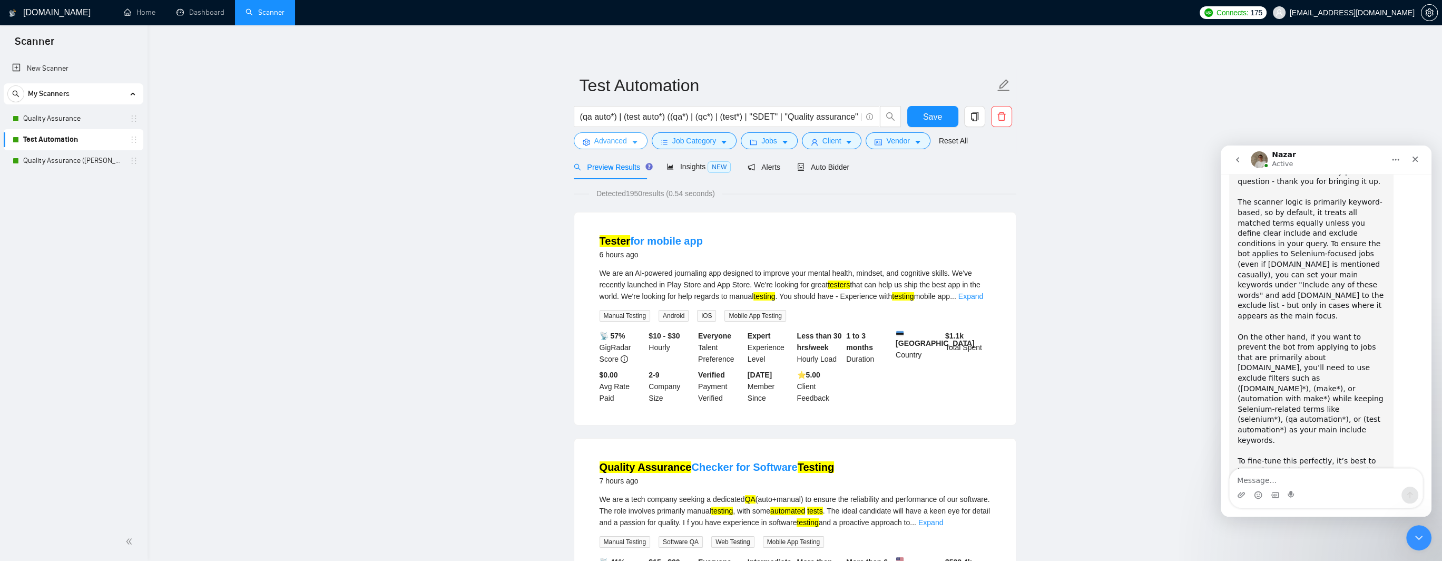
scroll to position [321, 0]
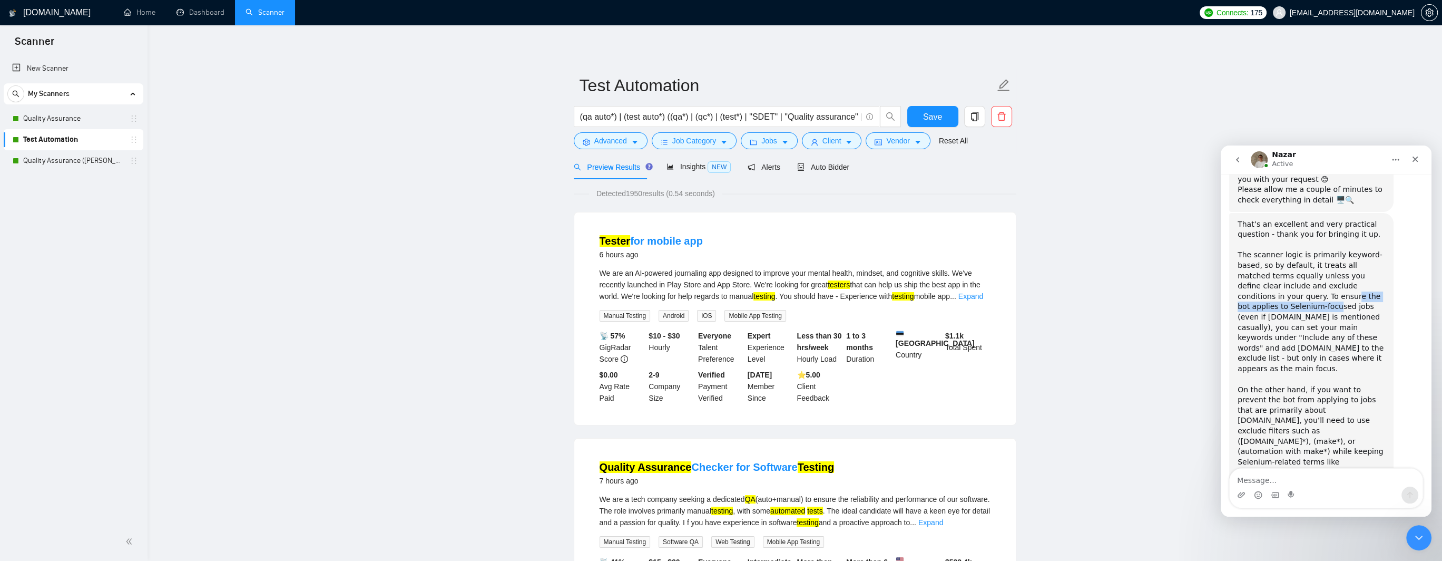
drag, startPoint x: 1258, startPoint y: 264, endPoint x: 1367, endPoint y: 268, distance: 109.1
click at [1367, 268] on div "The scanner logic is primarily keyword-based, so by default, it treats all matc…" at bounding box center [1312, 312] width 148 height 124
drag, startPoint x: 1248, startPoint y: 277, endPoint x: 1337, endPoint y: 276, distance: 89.0
click at [1337, 276] on div "The scanner logic is primarily keyword-based, so by default, it treats all matc…" at bounding box center [1312, 312] width 148 height 124
drag, startPoint x: 1271, startPoint y: 287, endPoint x: 1350, endPoint y: 287, distance: 79.0
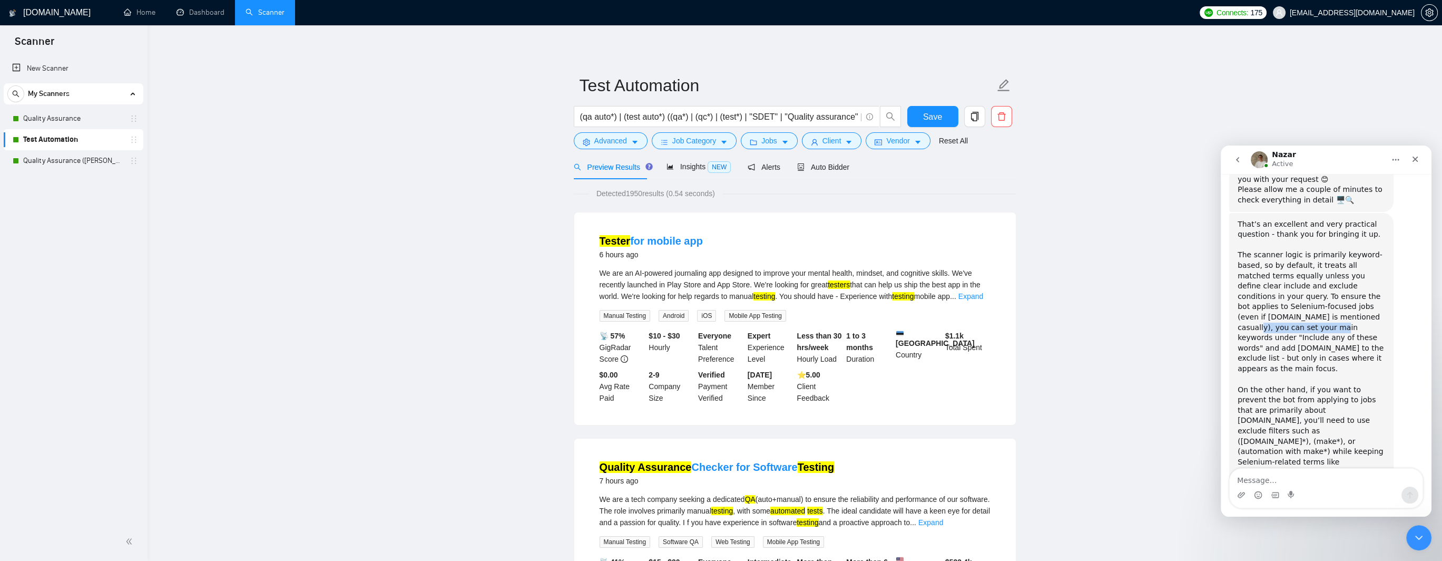
click at [1350, 287] on div "The scanner logic is primarily keyword-based, so by default, it treats all matc…" at bounding box center [1312, 312] width 148 height 124
click at [1258, 298] on div "The scanner logic is primarily keyword-based, so by default, it treats all matc…" at bounding box center [1312, 312] width 148 height 124
click at [609, 144] on span "Advanced" at bounding box center [610, 141] width 33 height 12
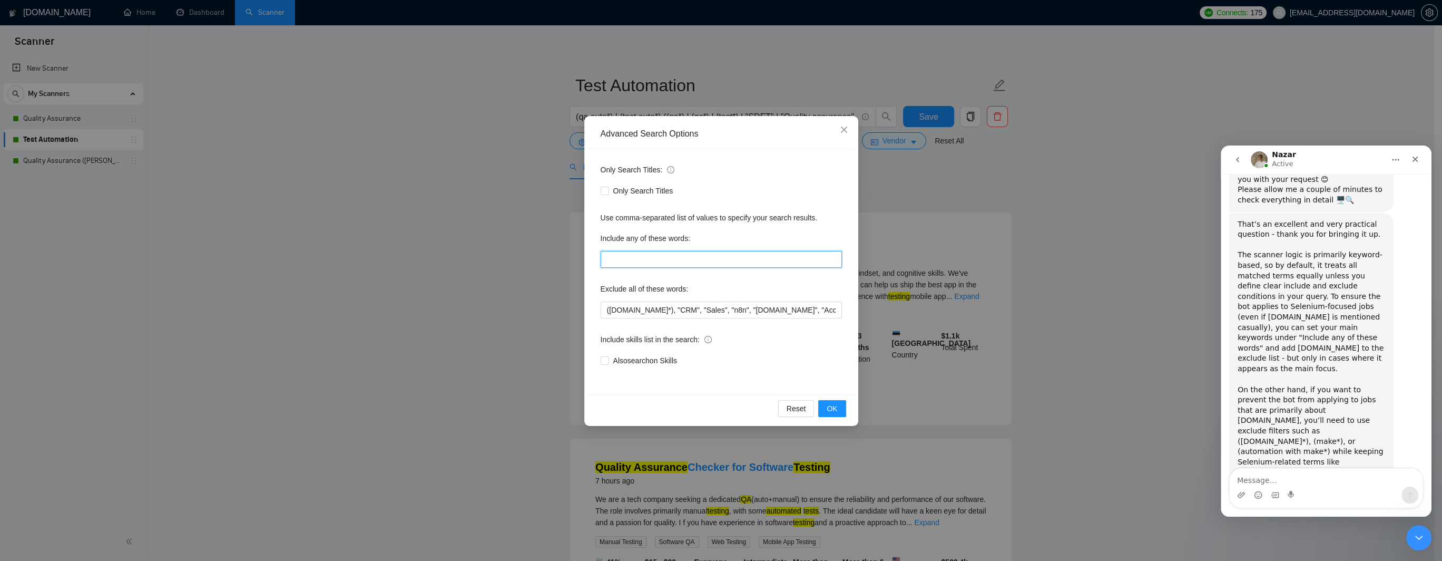
click at [649, 256] on input "text" at bounding box center [721, 259] width 241 height 17
click at [603, 361] on input "Also search on Skills" at bounding box center [604, 359] width 7 height 7
checkbox input "false"
click at [653, 260] on input "text" at bounding box center [721, 259] width 241 height 17
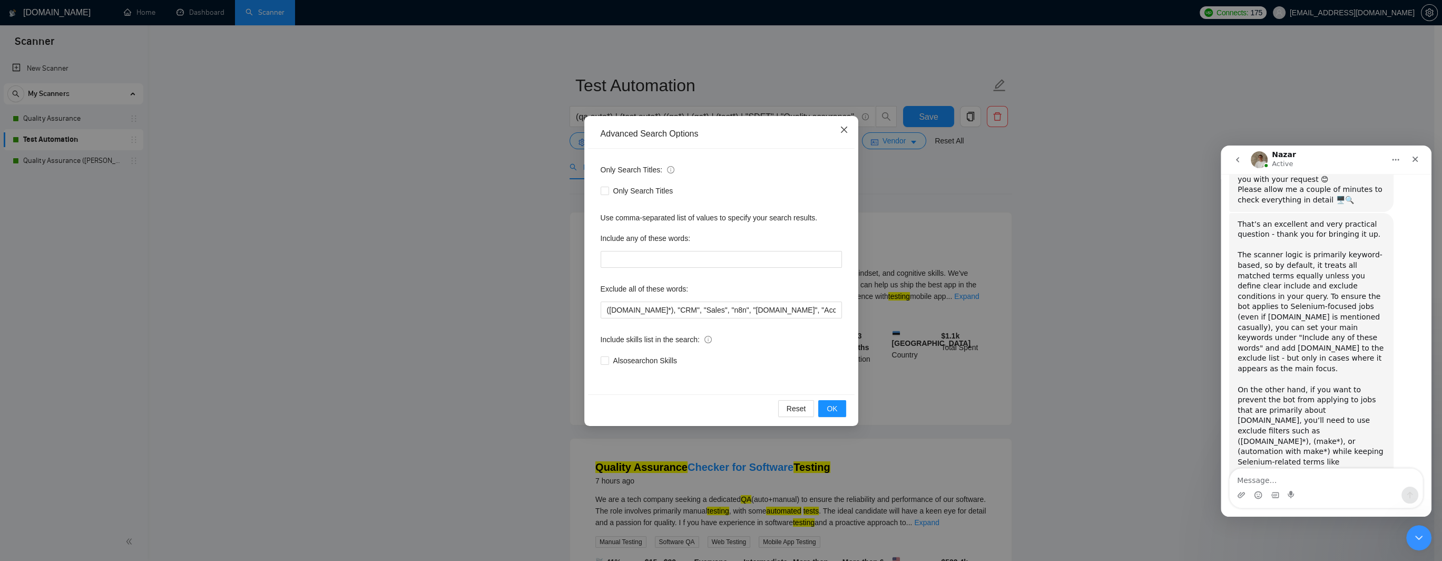
click at [842, 131] on icon "close" at bounding box center [844, 129] width 8 height 8
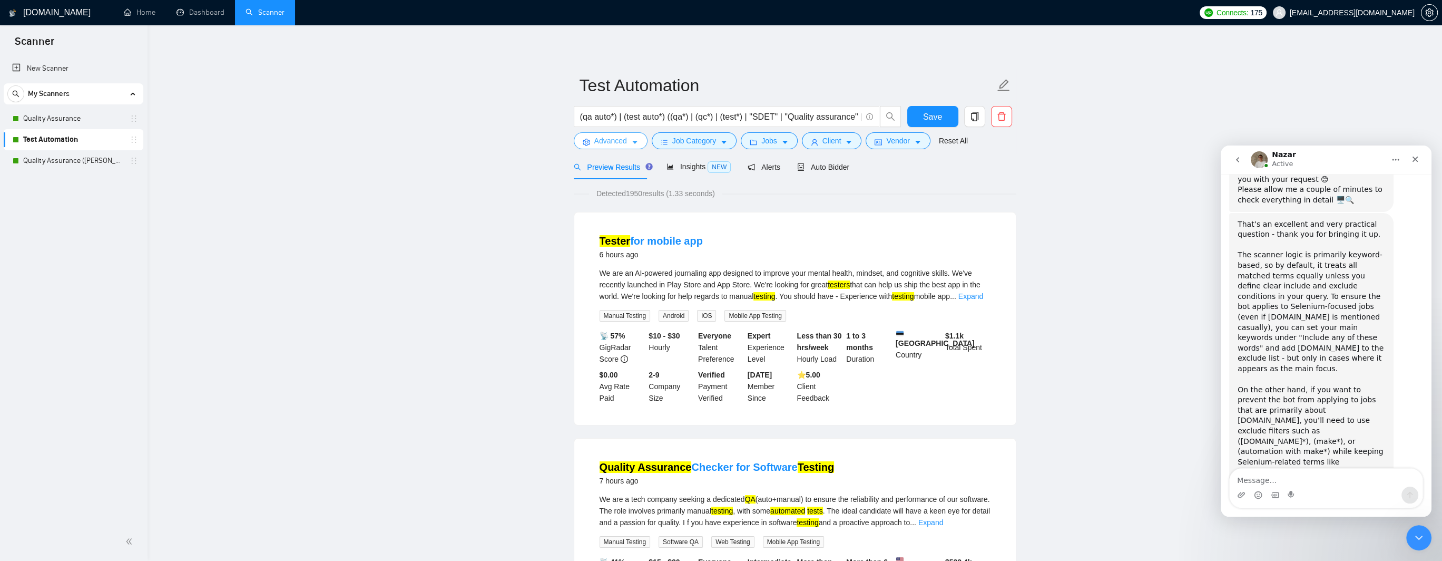
click at [605, 141] on span "Advanced" at bounding box center [610, 141] width 33 height 12
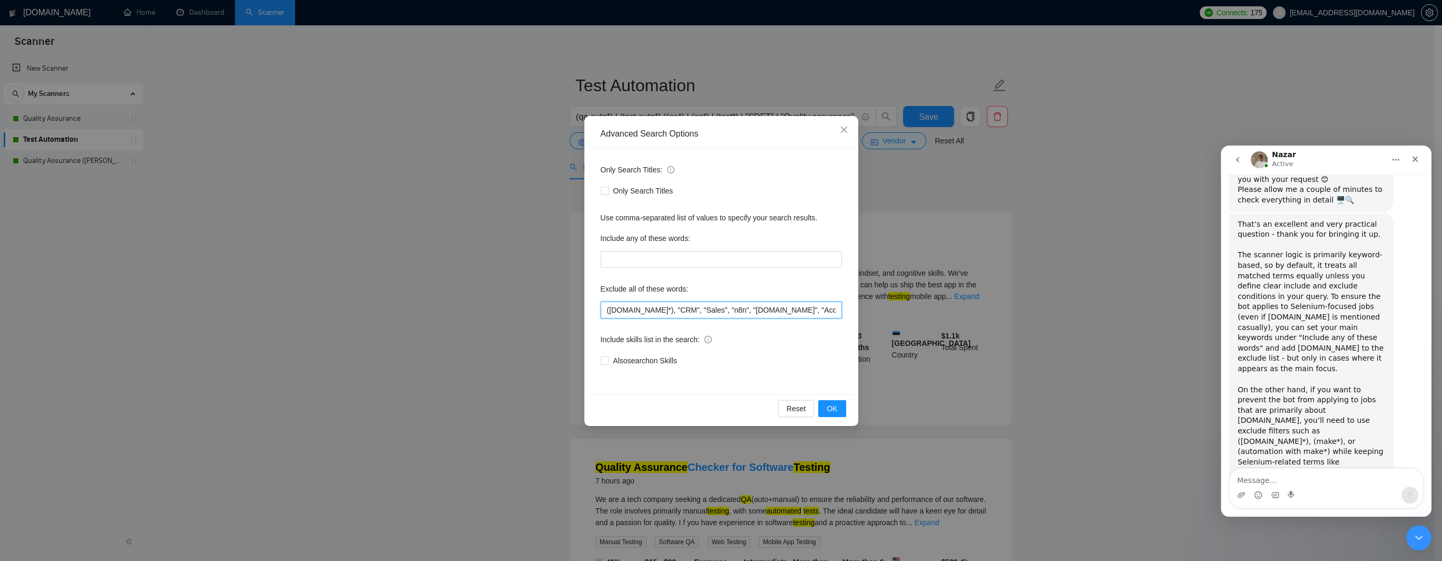
click at [658, 312] on input "([DOMAIN_NAME]*), "CRM", "Sales", "n8n", "[DOMAIN_NAME]", "Account Manager", "N…" at bounding box center [721, 309] width 241 height 17
click at [642, 313] on input "([DOMAIN_NAME]*), "CRM", "Sales", "n8n", "[DOMAIN_NAME]", "Account Manager", "N…" at bounding box center [721, 309] width 241 height 17
click at [605, 310] on input "([DOMAIN_NAME]*), "CRM", "Sales", "n8n", "[DOMAIN_NAME]", "Account Manager", "N…" at bounding box center [721, 309] width 241 height 17
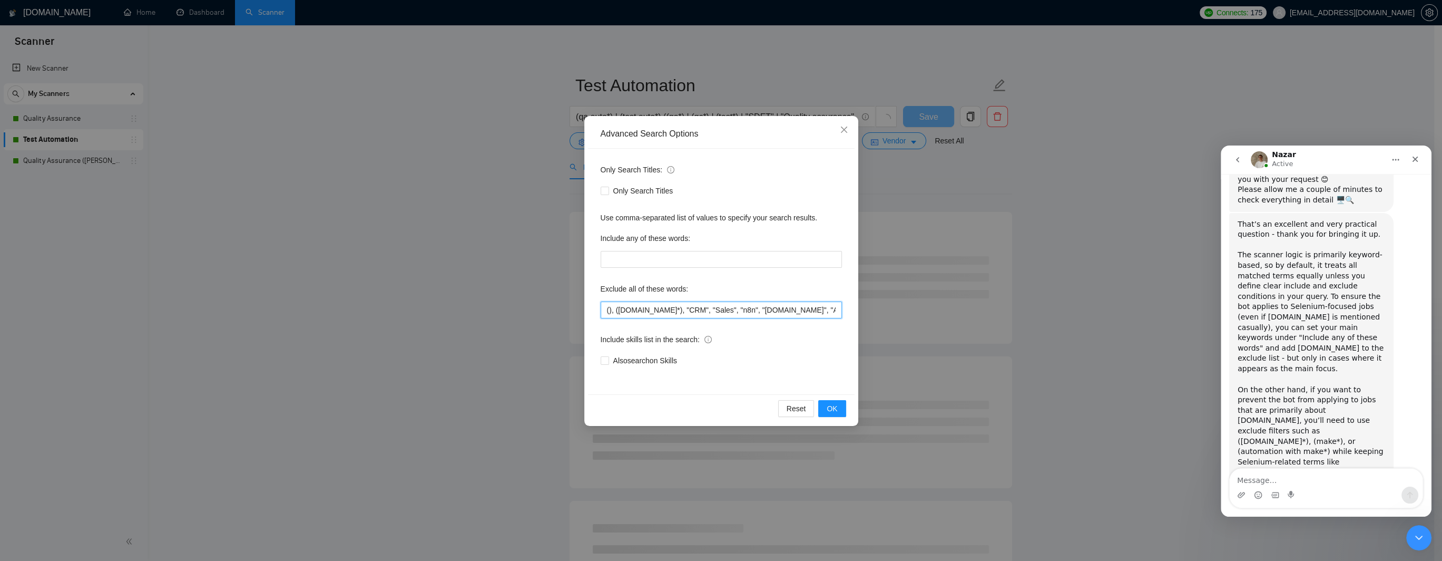
click at [609, 310] on input "(), ([DOMAIN_NAME]*), "CRM", "Sales", "n8n", "[DOMAIN_NAME]", "Account Manager"…" at bounding box center [721, 309] width 241 height 17
click at [830, 407] on span "OK" at bounding box center [832, 409] width 11 height 12
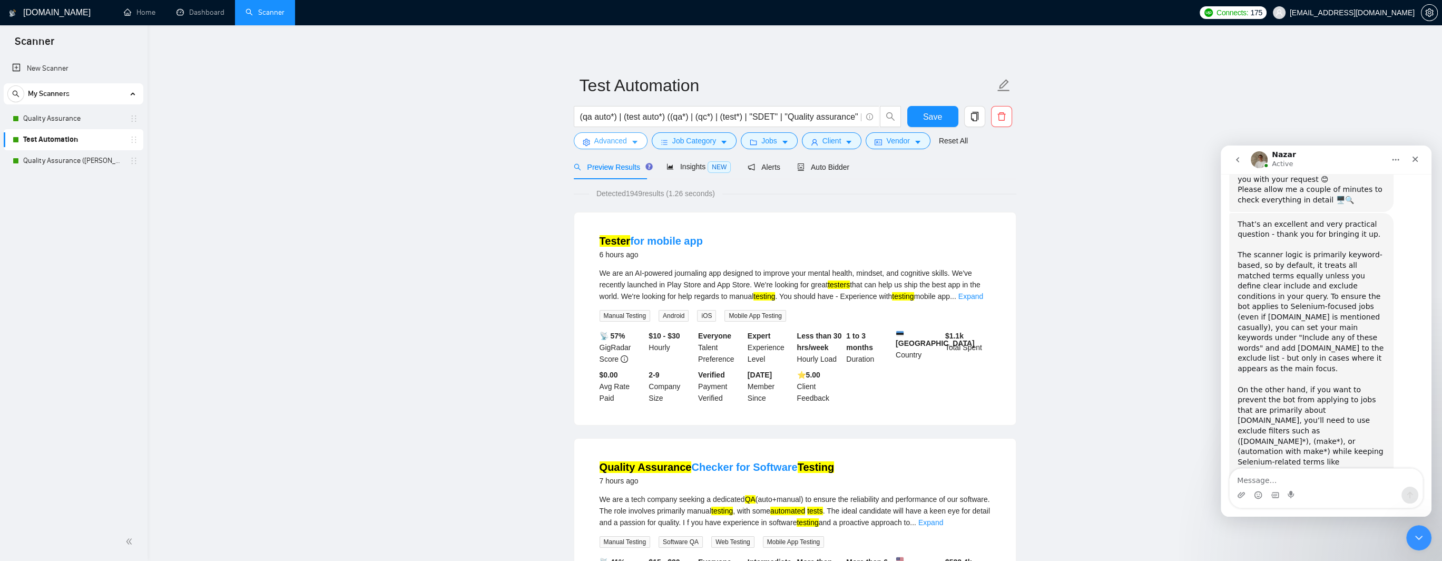
click at [613, 144] on span "Advanced" at bounding box center [610, 141] width 33 height 12
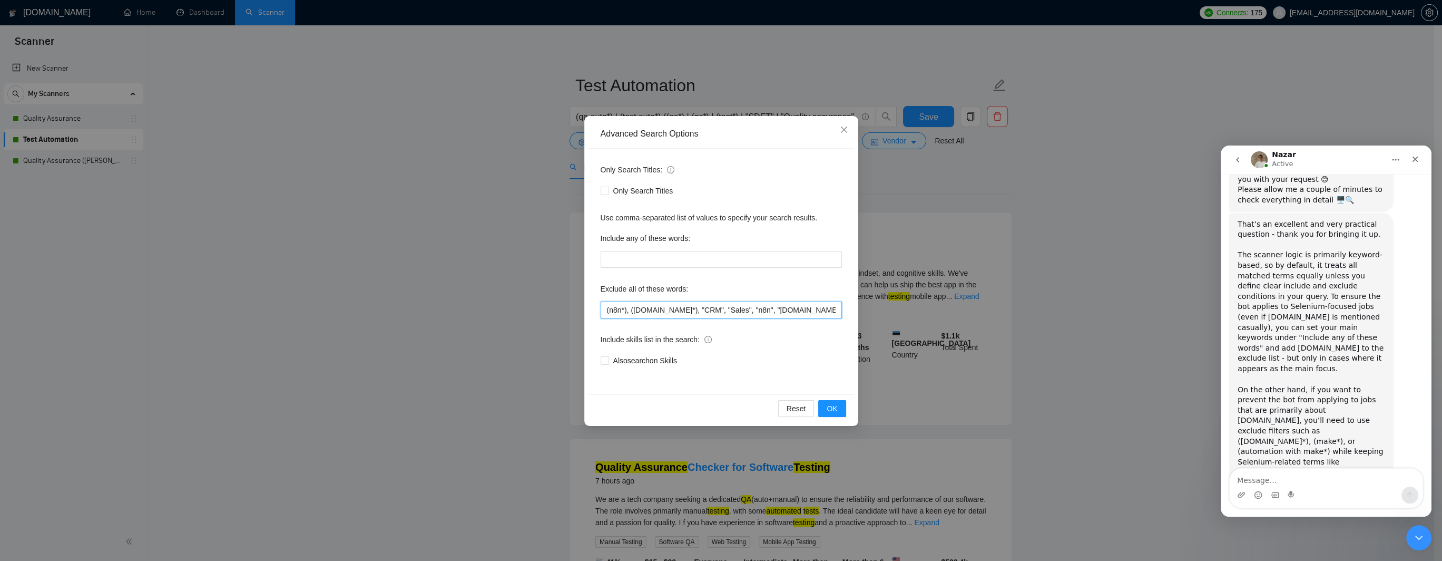
click at [627, 308] on input "(n8n*), ([DOMAIN_NAME]*), "CRM", "Sales", "n8n", "[DOMAIN_NAME]", "Account Mana…" at bounding box center [721, 309] width 241 height 17
drag, startPoint x: 629, startPoint y: 308, endPoint x: 593, endPoint y: 306, distance: 36.4
click at [593, 306] on div "Only Search Titles: Only Search Titles Use comma-separated list of values to sp…" at bounding box center [721, 272] width 267 height 246
click at [834, 407] on span "OK" at bounding box center [832, 409] width 11 height 12
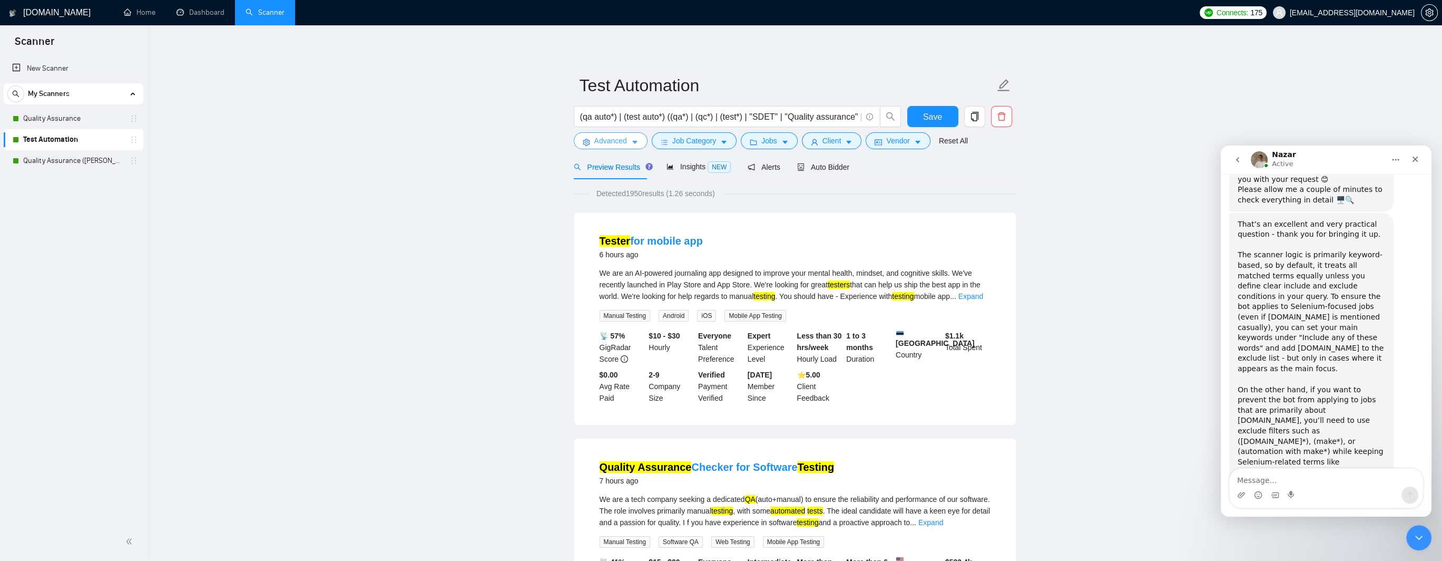
click at [608, 144] on span "Advanced" at bounding box center [610, 141] width 33 height 12
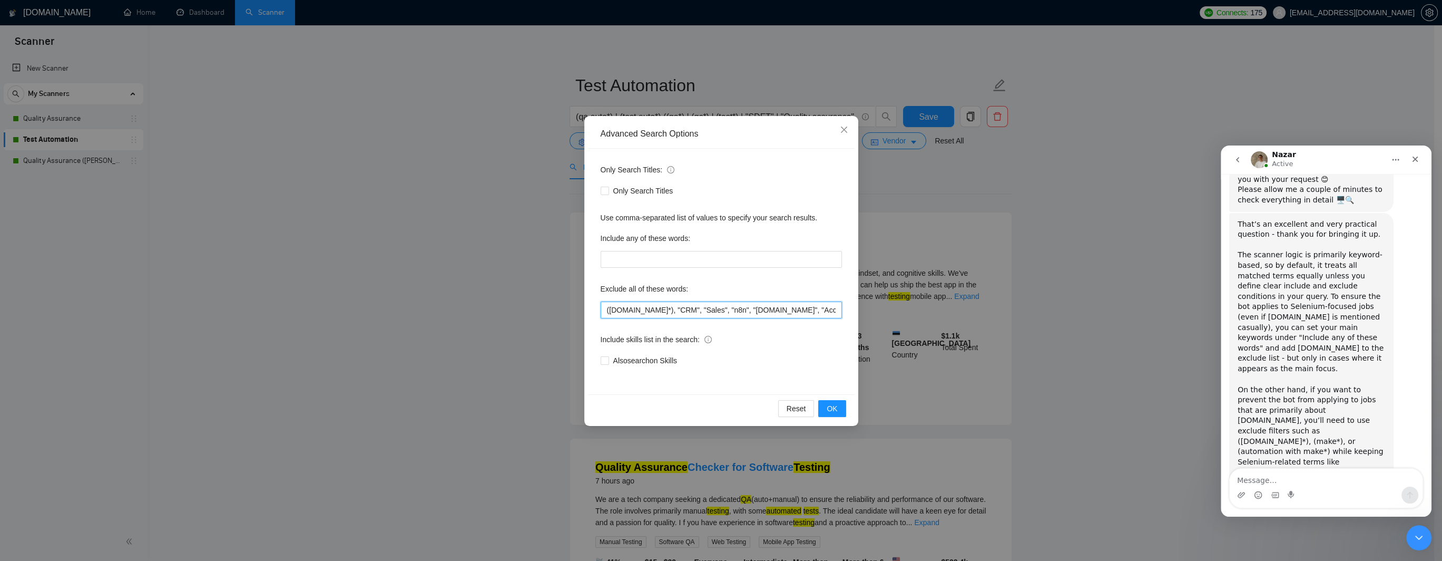
click at [607, 310] on input "([DOMAIN_NAME]*), "CRM", "Sales", "n8n", "[DOMAIN_NAME]", "Account Manager", "N…" at bounding box center [721, 309] width 241 height 17
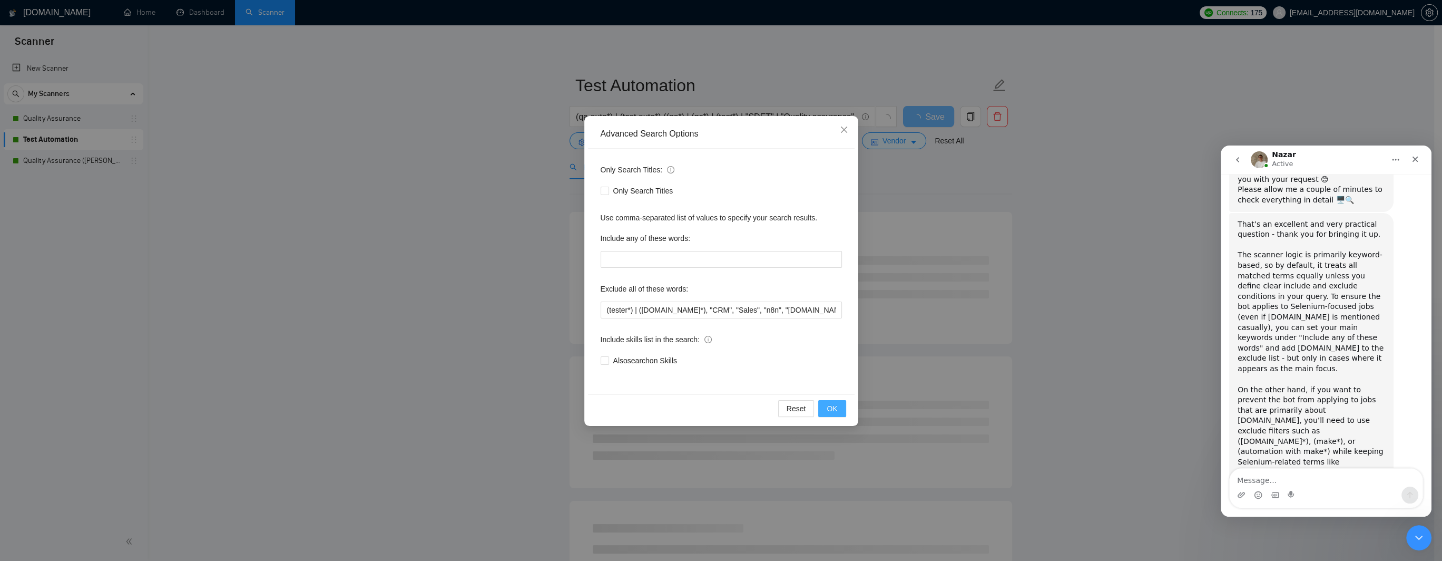
click at [827, 407] on button "OK" at bounding box center [831, 408] width 27 height 17
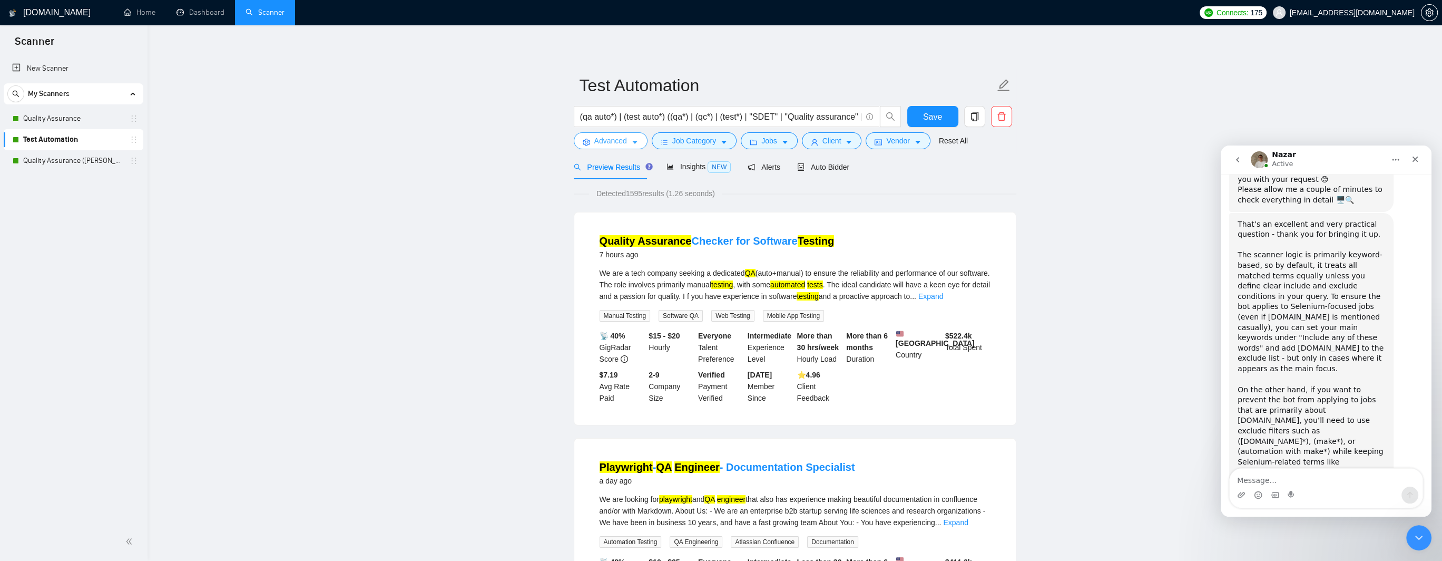
click at [611, 141] on span "Advanced" at bounding box center [610, 141] width 33 height 12
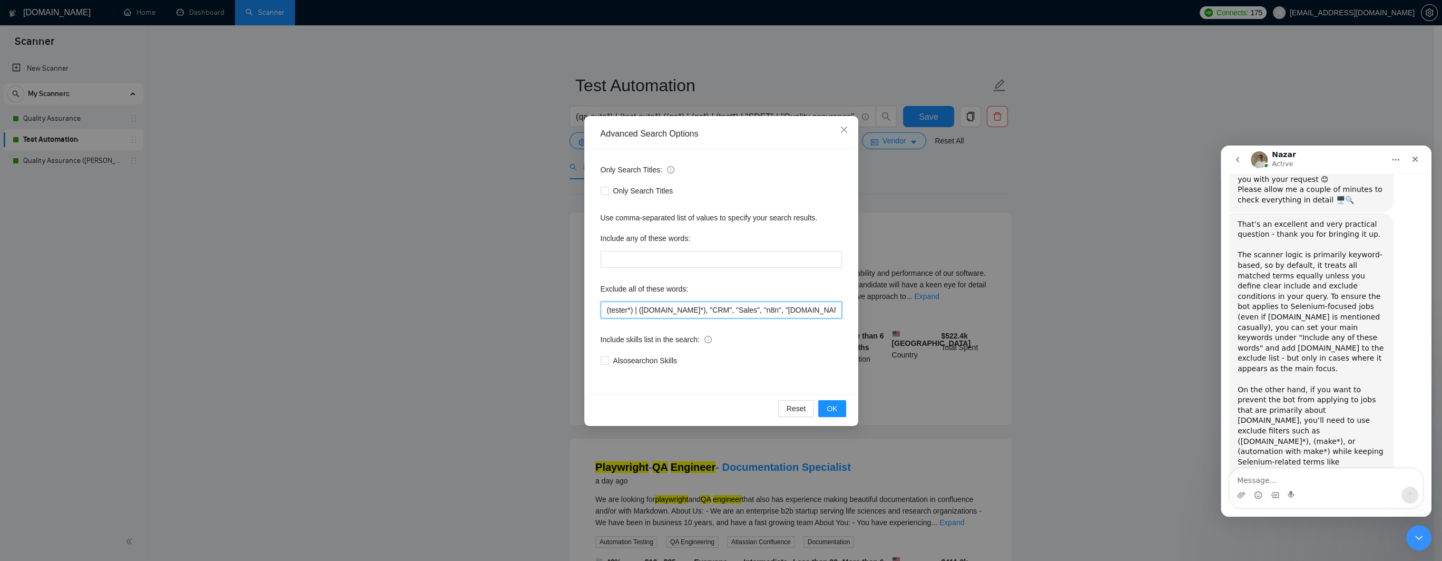
click at [619, 310] on input "(tester*) | ([DOMAIN_NAME]*), "CRM", "Sales", "n8n", "[DOMAIN_NAME]", "Account …" at bounding box center [721, 309] width 241 height 17
click at [609, 310] on input "(n8n*) | ([DOMAIN_NAME]*), "CRM", "Sales", "n8n", "[DOMAIN_NAME]", "Account Man…" at bounding box center [721, 309] width 241 height 17
click at [628, 309] on input "(n8n*) | ([DOMAIN_NAME]*), "CRM", "Sales", "n8n", "[DOMAIN_NAME]", "Account Man…" at bounding box center [721, 309] width 241 height 17
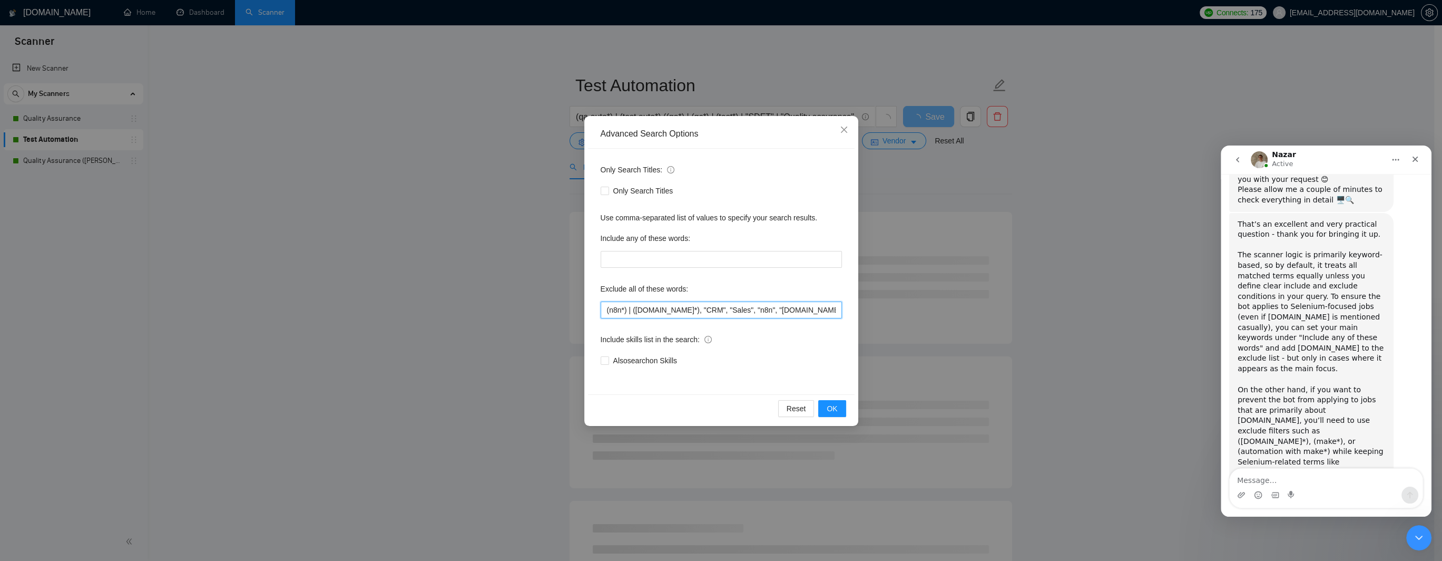
click at [666, 310] on input "(n8n*) | ([DOMAIN_NAME]*), "CRM", "Sales", "n8n", "[DOMAIN_NAME]", "Account Man…" at bounding box center [721, 309] width 241 height 17
click at [684, 309] on input "(n8n*) | ([DOMAIN_NAME]*), "CRM", "Sales", "n8n", "[DOMAIN_NAME]", "Account Man…" at bounding box center [721, 309] width 241 height 17
click at [699, 308] on input "(n8n*) | ([DOMAIN_NAME]*), "CRM", "Sales", "n8n", "[DOMAIN_NAME]", "Account Man…" at bounding box center [721, 309] width 241 height 17
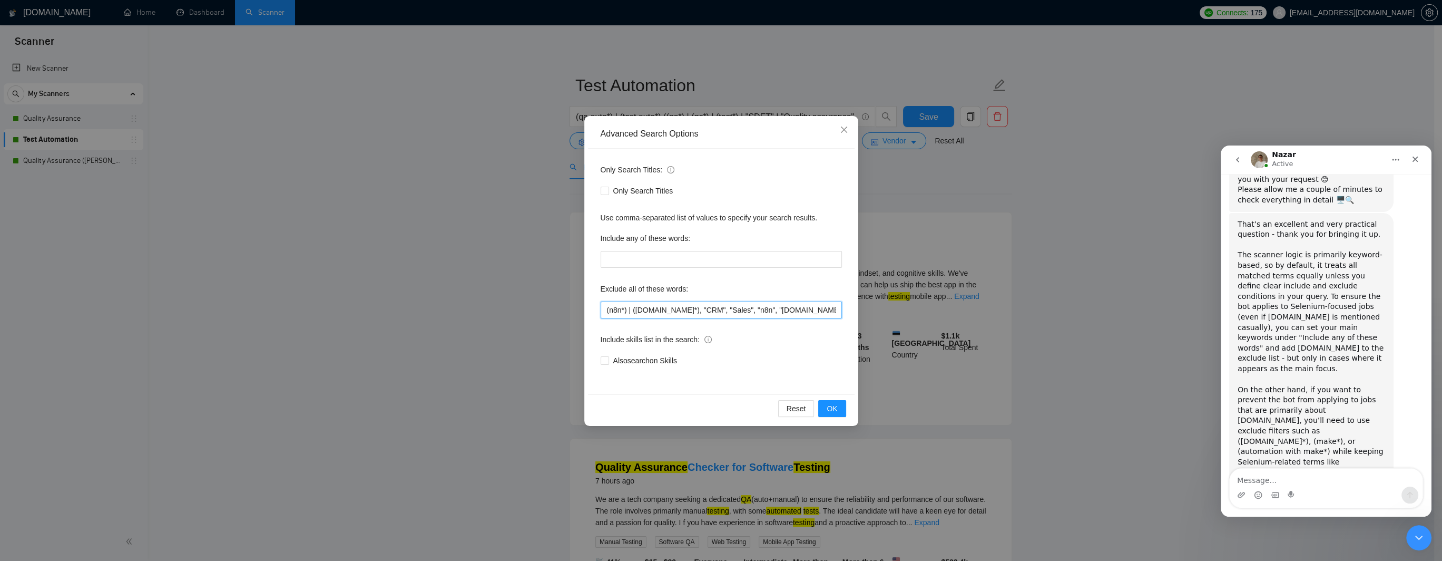
drag, startPoint x: 727, startPoint y: 308, endPoint x: 788, endPoint y: 311, distance: 60.7
click at [788, 311] on input "(n8n*) | ([DOMAIN_NAME]*), "CRM", "Sales", "n8n", "[DOMAIN_NAME]", "Account Man…" at bounding box center [721, 309] width 241 height 17
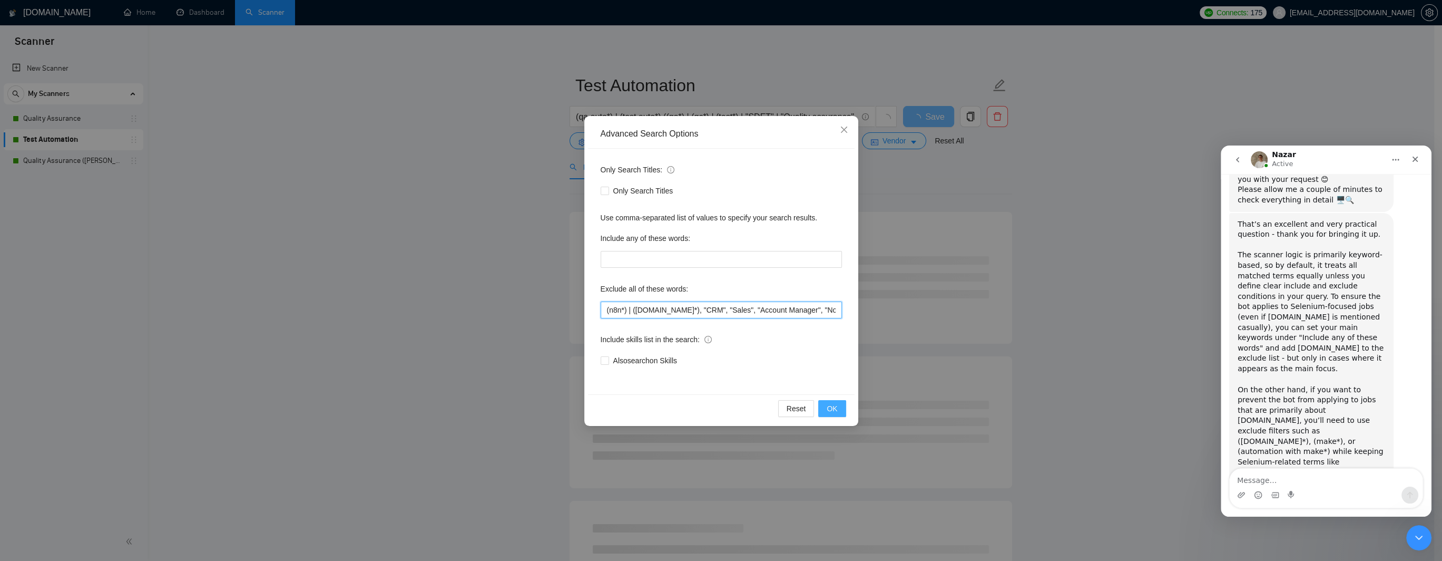
type input "(n8n*) | ([DOMAIN_NAME]*), "CRM", "Sales", "Account Manager", "No agencies", "t…"
click at [831, 406] on span "OK" at bounding box center [832, 409] width 11 height 12
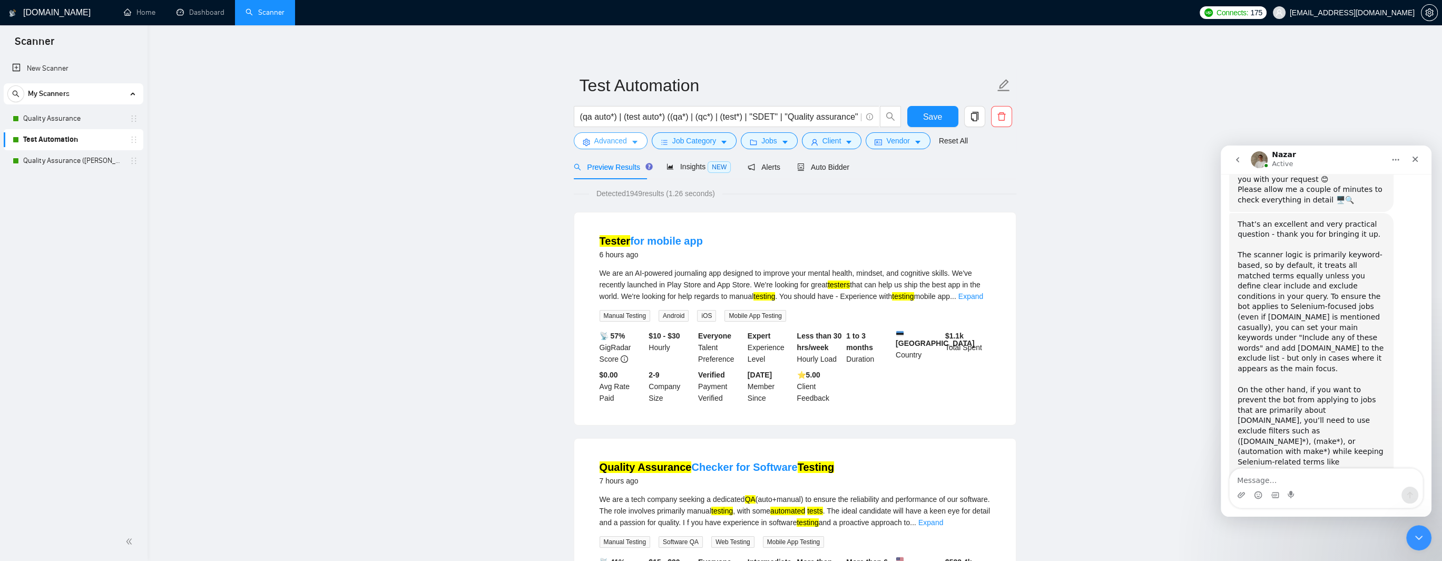
click at [614, 145] on span "Advanced" at bounding box center [610, 141] width 33 height 12
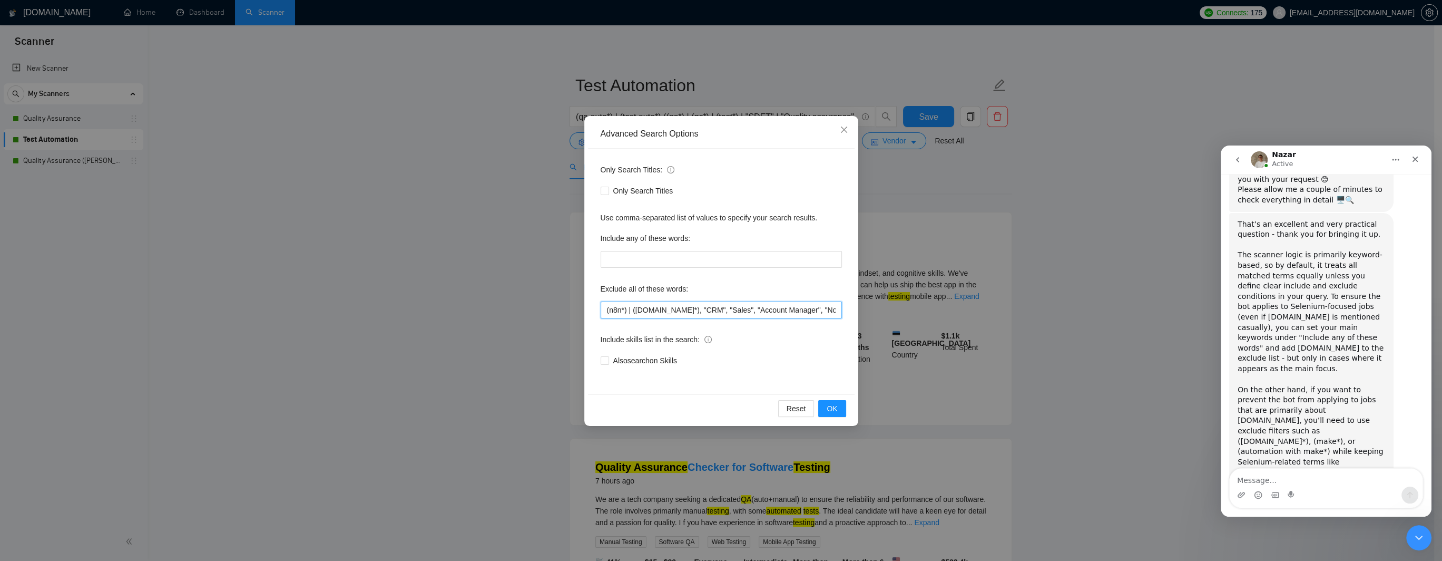
click at [683, 309] on input "(n8n*) | ([DOMAIN_NAME]*), "CRM", "Sales", "Account Manager", "No agencies", "t…" at bounding box center [721, 309] width 241 height 17
click at [832, 411] on span "OK" at bounding box center [832, 409] width 11 height 12
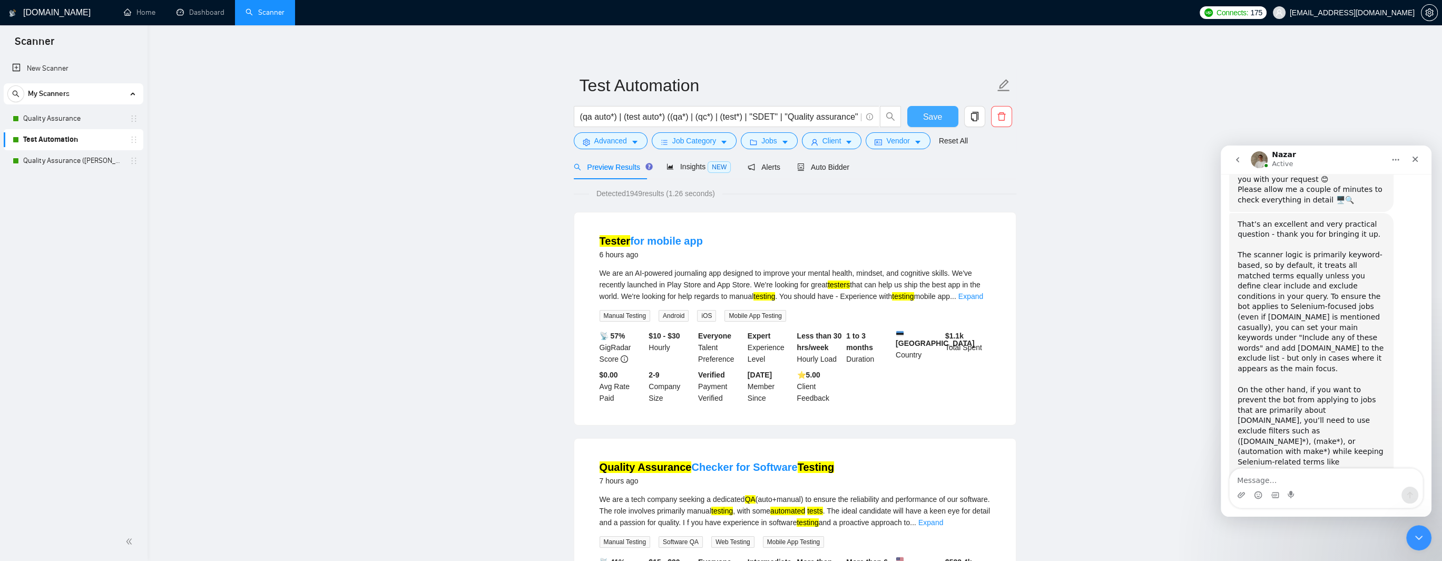
click at [934, 117] on span "Save" at bounding box center [932, 116] width 19 height 13
click at [70, 120] on link "Quality Assurance" at bounding box center [73, 118] width 100 height 21
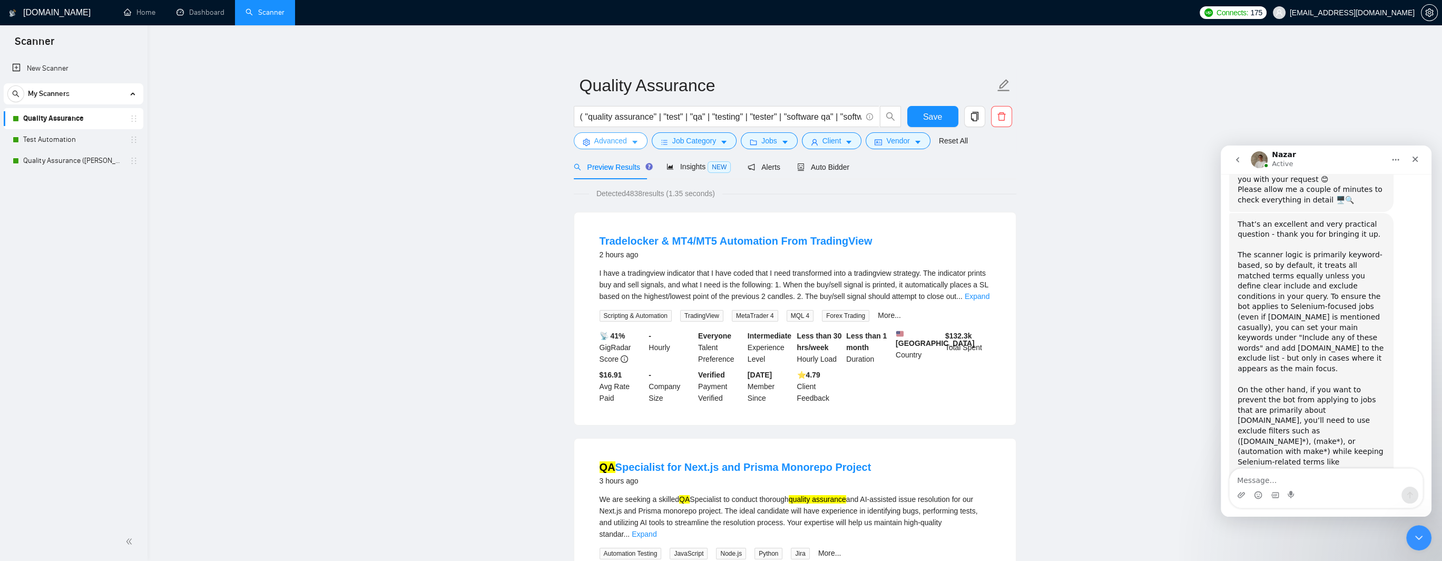
click at [616, 144] on span "Advanced" at bounding box center [610, 141] width 33 height 12
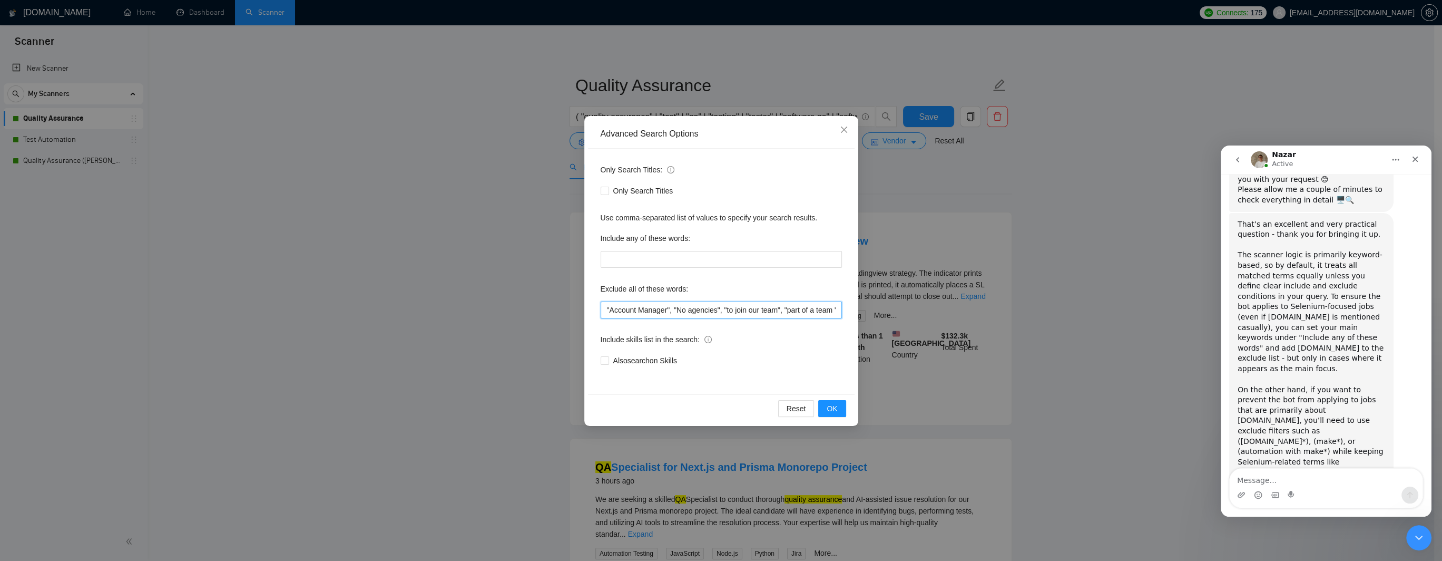
click at [672, 307] on input ""Account Manager", "No agencies", "to join our team", "part of a team ", "join …" at bounding box center [721, 309] width 241 height 17
paste input "(n8n*) | ([DOMAIN_NAME]*), "CRM", "Sales", "Account Manager", "No agencies", "t…"
type input "(n8n*) | ([DOMAIN_NAME]*), "CRM", "Sales", "Account Manager", "No agencies", "t…"
click at [838, 407] on button "OK" at bounding box center [831, 408] width 27 height 17
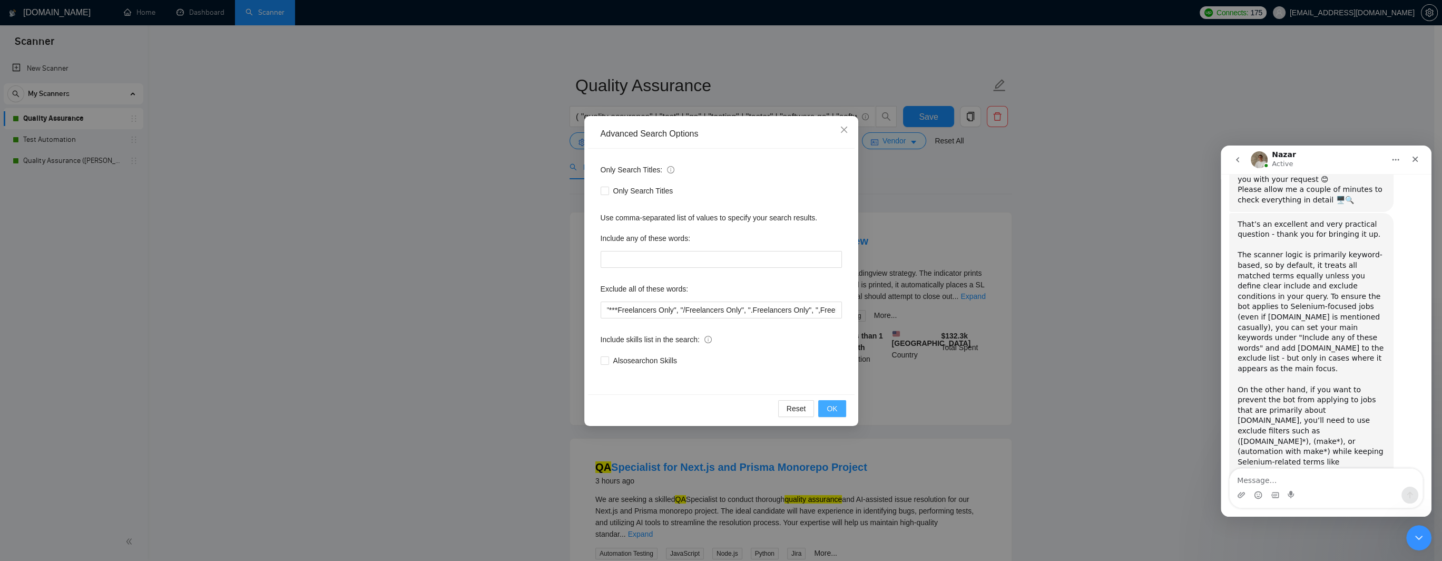
scroll to position [0, 0]
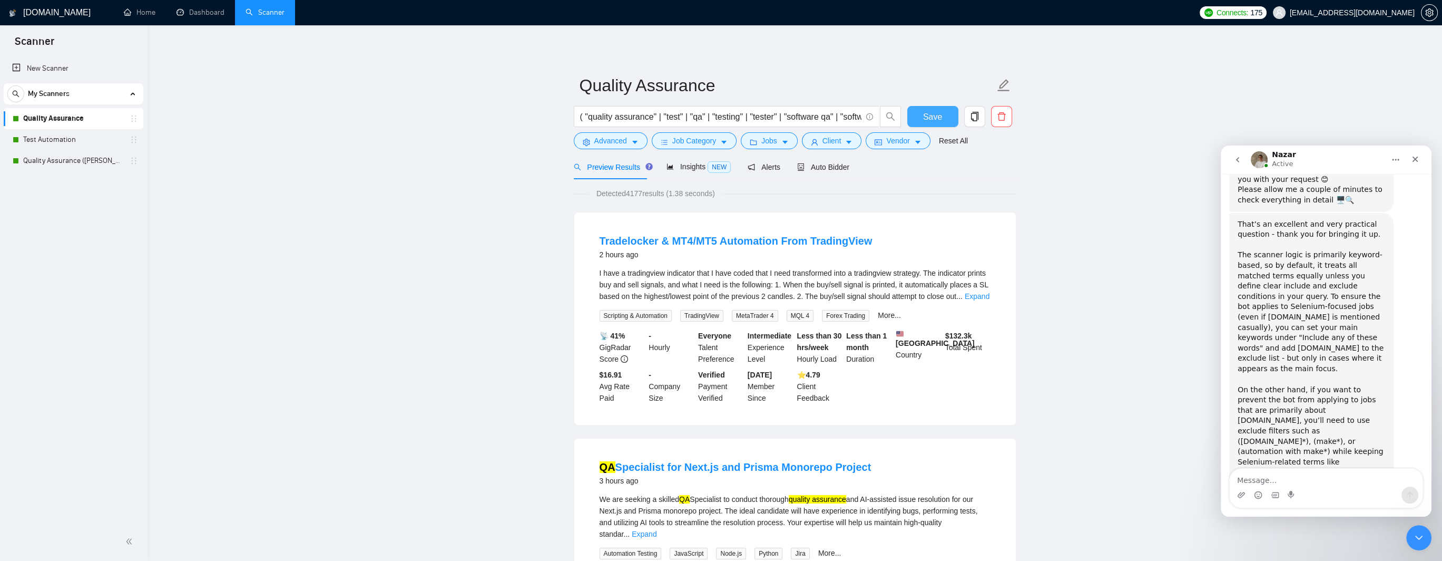
click at [942, 119] on button "Save" at bounding box center [932, 116] width 51 height 21
drag, startPoint x: 68, startPoint y: 158, endPoint x: 83, endPoint y: 159, distance: 14.2
click at [68, 158] on link "Quality Assurance ([PERSON_NAME] B)" at bounding box center [73, 160] width 100 height 21
click at [617, 141] on span "Advanced" at bounding box center [610, 141] width 33 height 12
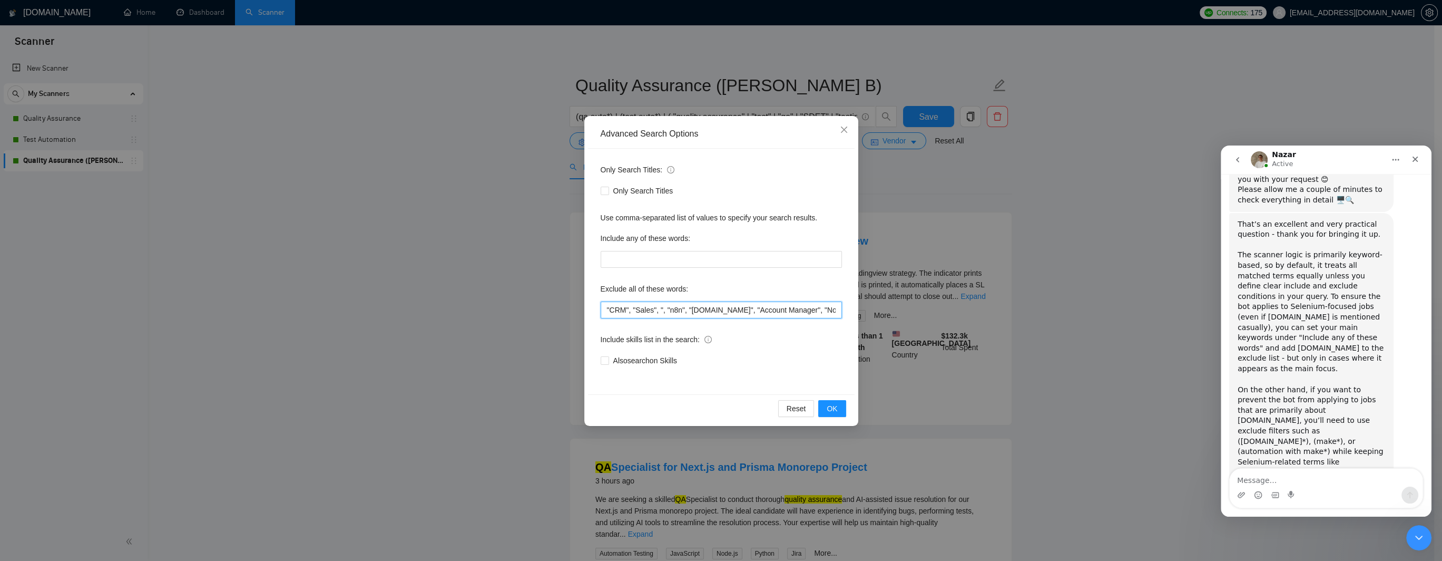
click at [674, 317] on input ""CRM", "Sales", ", "n8n", "[DOMAIN_NAME]", "Account Manager", "No agencies", "t…" at bounding box center [721, 309] width 241 height 17
paste input "(n8n*) | ([DOMAIN_NAME]*), "CRM", "Sales", "Account Manager", "No agencies", "t…"
type input "(n8n*) | ([DOMAIN_NAME]*), "CRM", "Sales", "Account Manager", "No agencies", "t…"
click at [835, 411] on span "OK" at bounding box center [832, 409] width 11 height 12
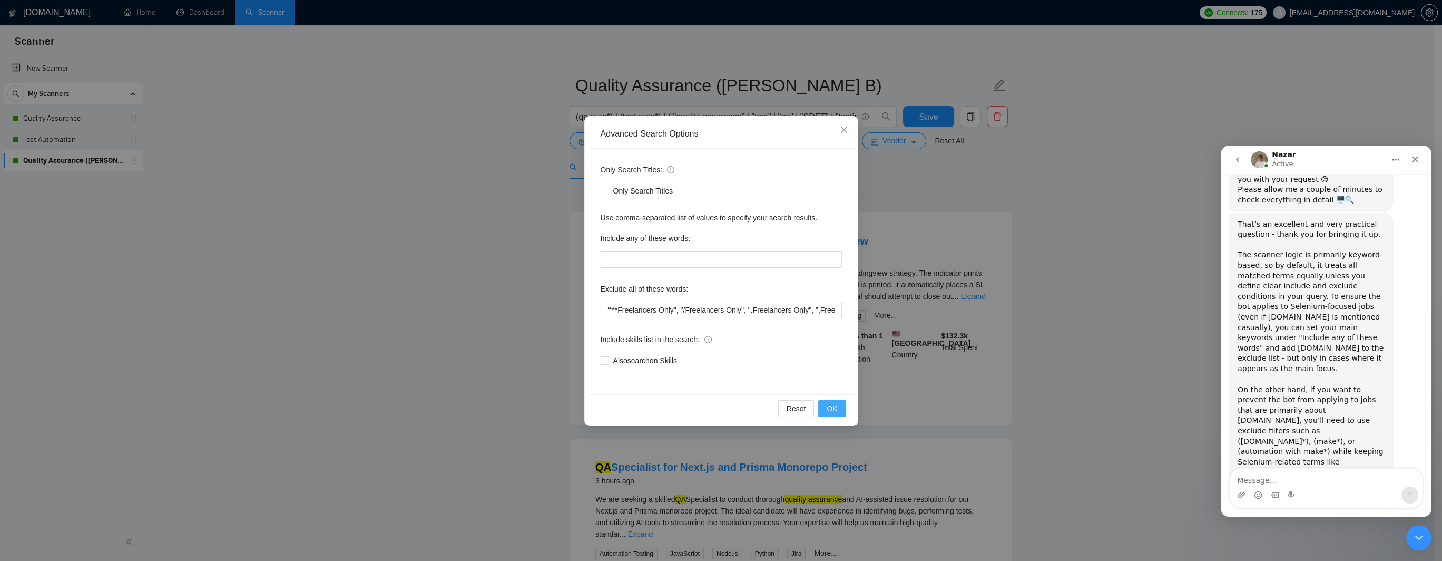
scroll to position [0, 0]
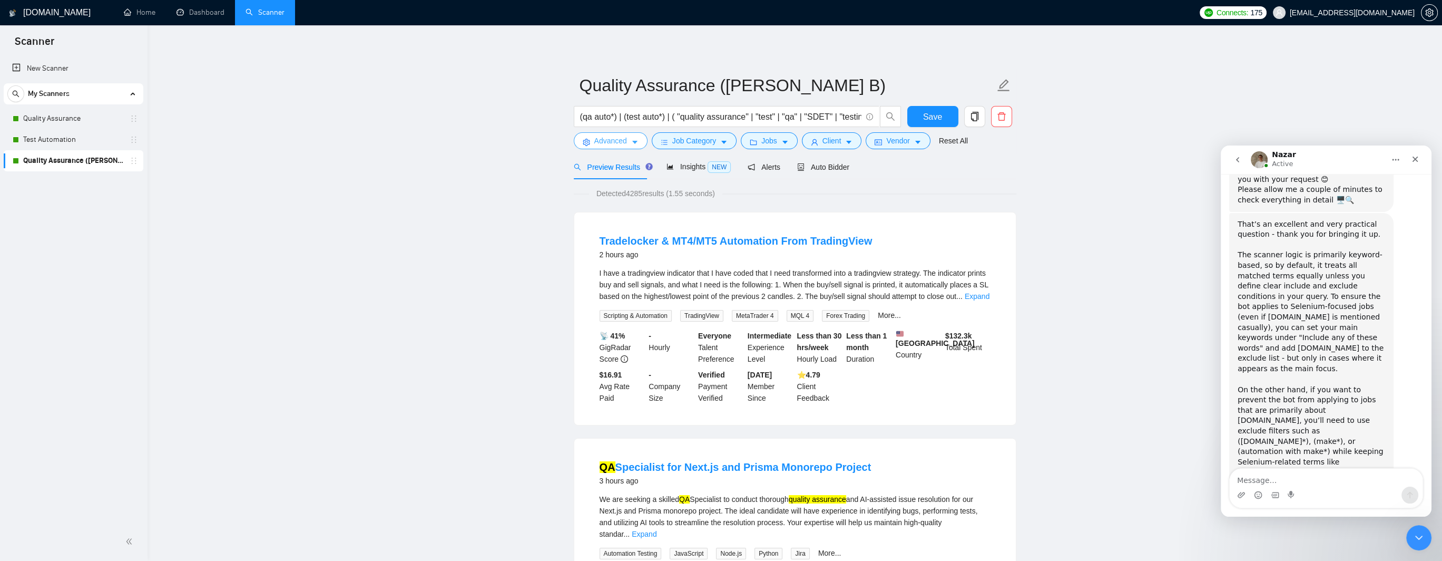
click at [623, 144] on span "Advanced" at bounding box center [610, 141] width 33 height 12
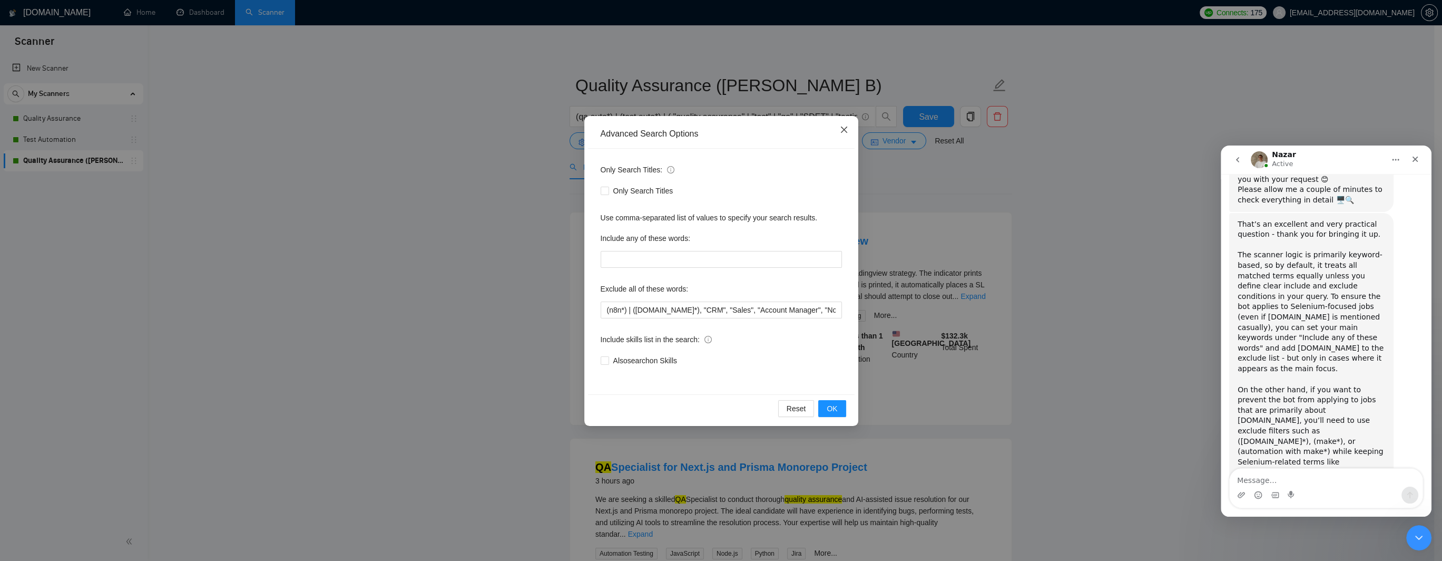
click at [841, 130] on icon "close" at bounding box center [844, 129] width 8 height 8
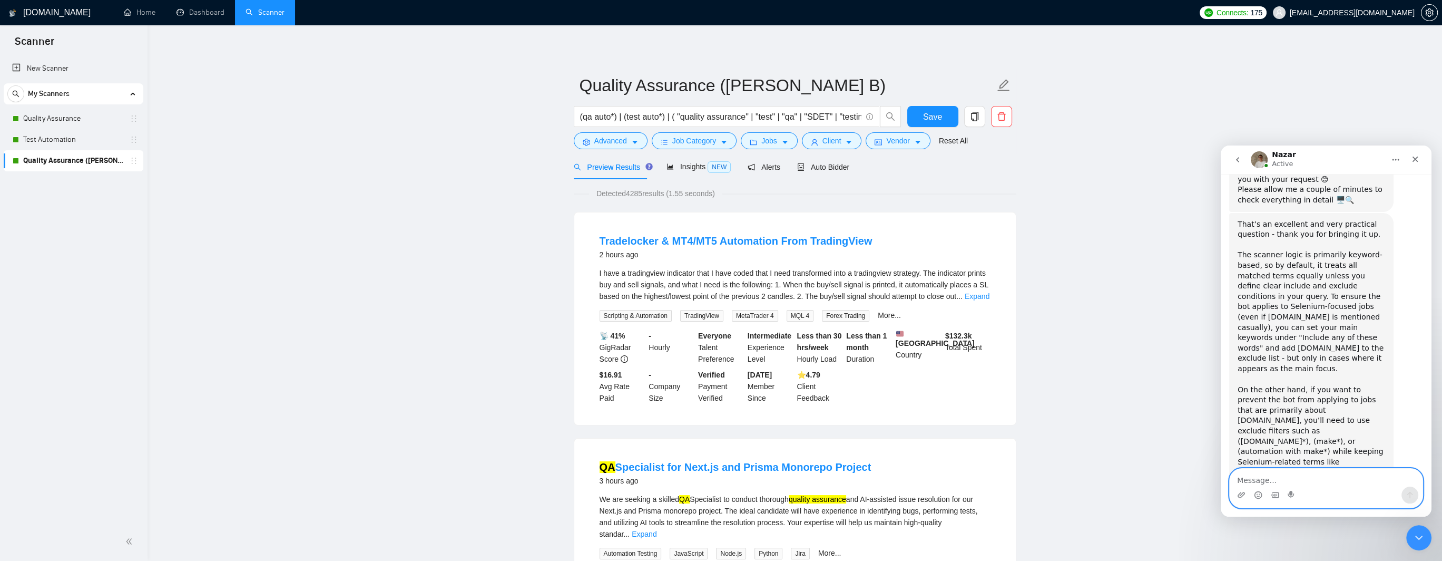
click at [1269, 481] on textarea "Message…" at bounding box center [1326, 477] width 193 height 18
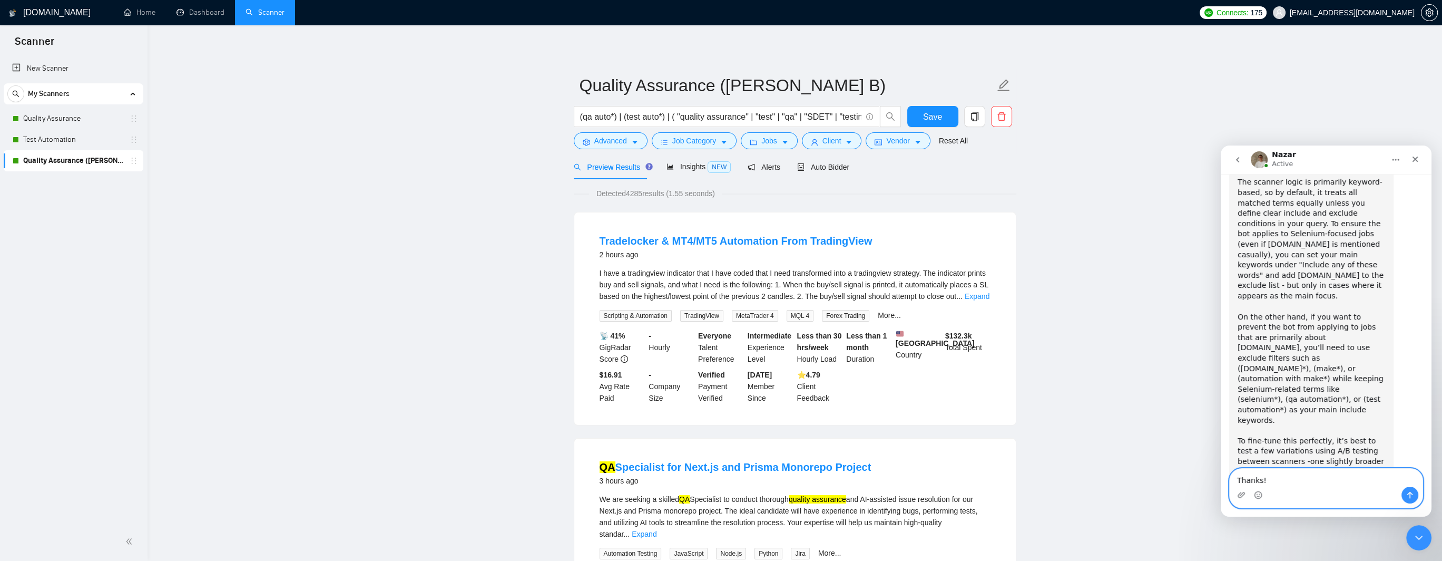
scroll to position [395, 0]
click at [1272, 479] on textarea "Thanks! Follow up question:" at bounding box center [1326, 466] width 193 height 39
click at [1309, 480] on textarea "Thanks! Follow up question:" at bounding box center [1326, 466] width 193 height 39
drag, startPoint x: 1319, startPoint y: 475, endPoint x: 2435, endPoint y: 625, distance: 1126.6
click at [1221, 480] on html "Nazar Active Ask us anything, or share your feedback. Hi, Suppose a job is post…" at bounding box center [1326, 330] width 211 height 371
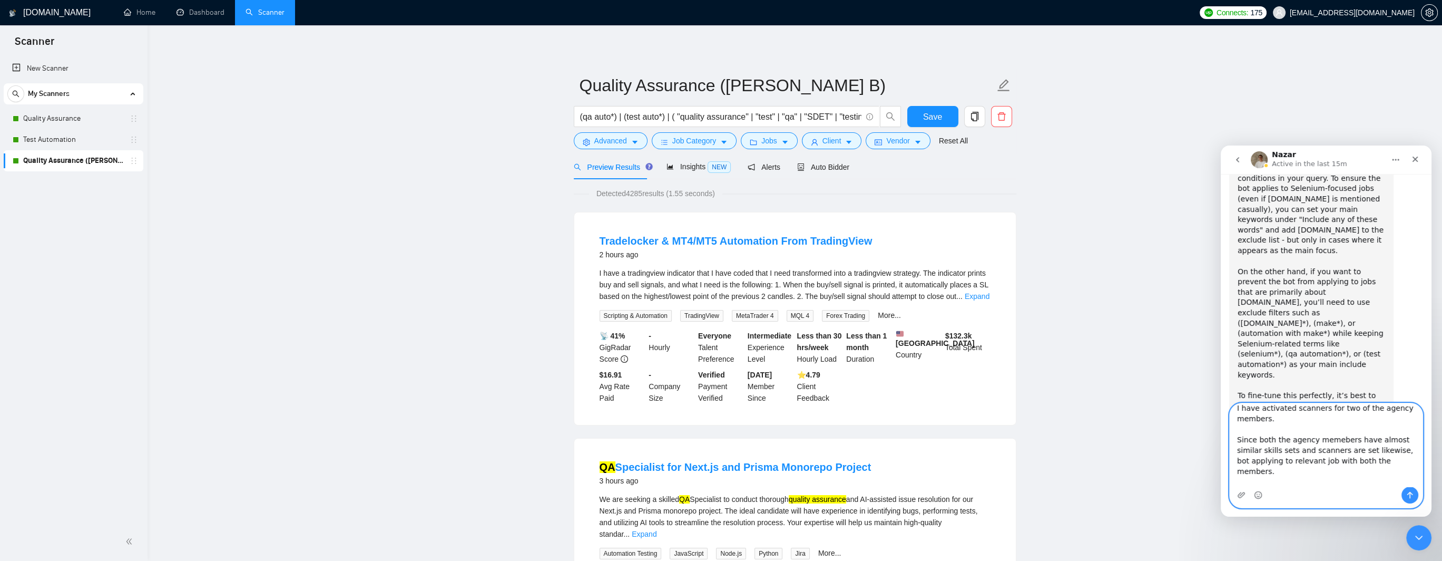
scroll to position [38, 0]
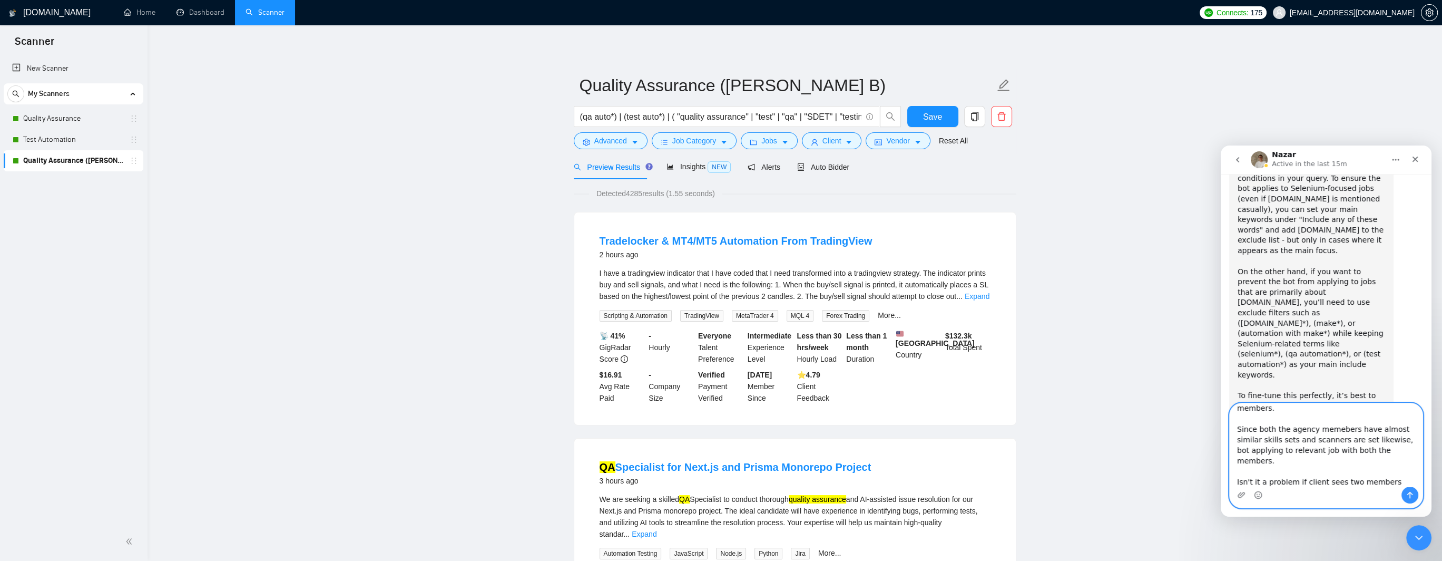
click at [1329, 481] on textarea "Thanks! I have activated scanners for two of the agency members. Since both the…" at bounding box center [1326, 444] width 193 height 83
paste textarea "’ve activated scanners for two of our agency members. Since both members have s…"
click at [1362, 428] on textarea "Thanks! I’ve activated scanners for two of our agency members. Since both membe…" at bounding box center [1326, 444] width 193 height 83
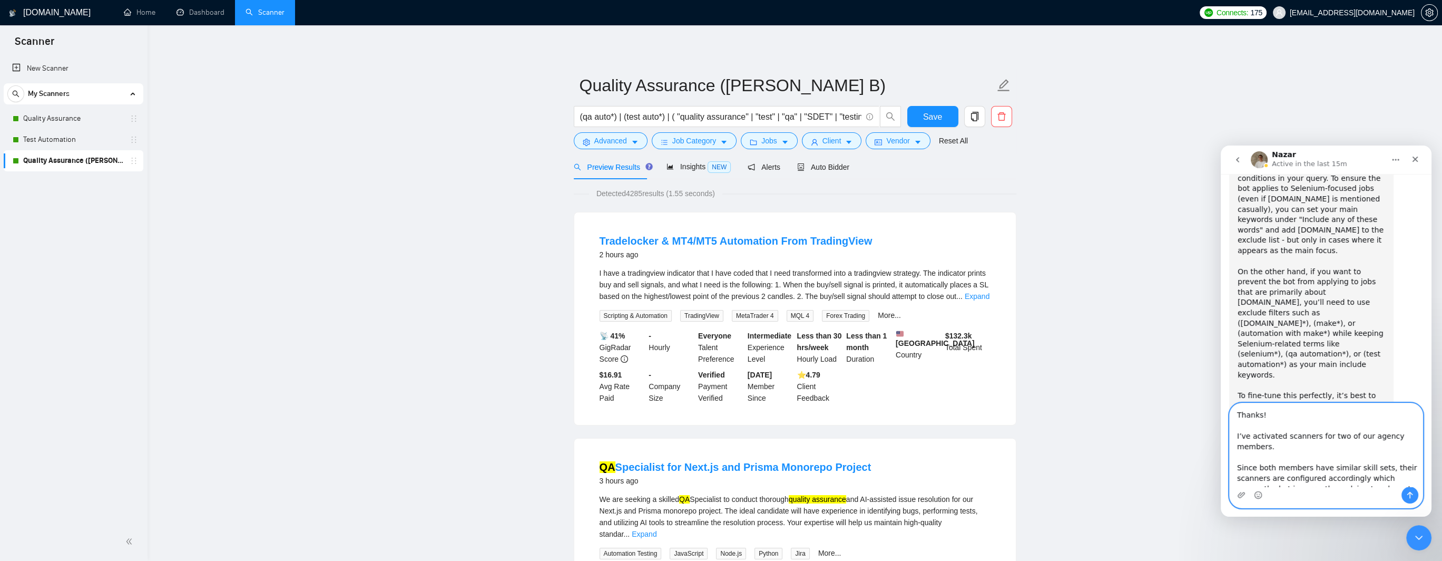
click at [1274, 408] on textarea "Thanks! I’ve activated scanners for two of our agency members. Since both membe…" at bounding box center [1326, 444] width 193 height 83
click at [1280, 441] on textarea "Thanks! I’ve activated scanners for two of our agency members. Since both membe…" at bounding box center [1326, 444] width 193 height 83
click at [1352, 434] on textarea "Thanks! I’ve activated scanners for two of our agency members. Since both membe…" at bounding box center [1326, 444] width 193 height 83
click at [1387, 437] on textarea "Thanks! I’ve activated scanners for two of our agency members. Since both membe…" at bounding box center [1326, 444] width 193 height 83
click at [1260, 437] on textarea "Thanks! I’ve activated scanners for two of our agency members. Since both membe…" at bounding box center [1326, 444] width 193 height 83
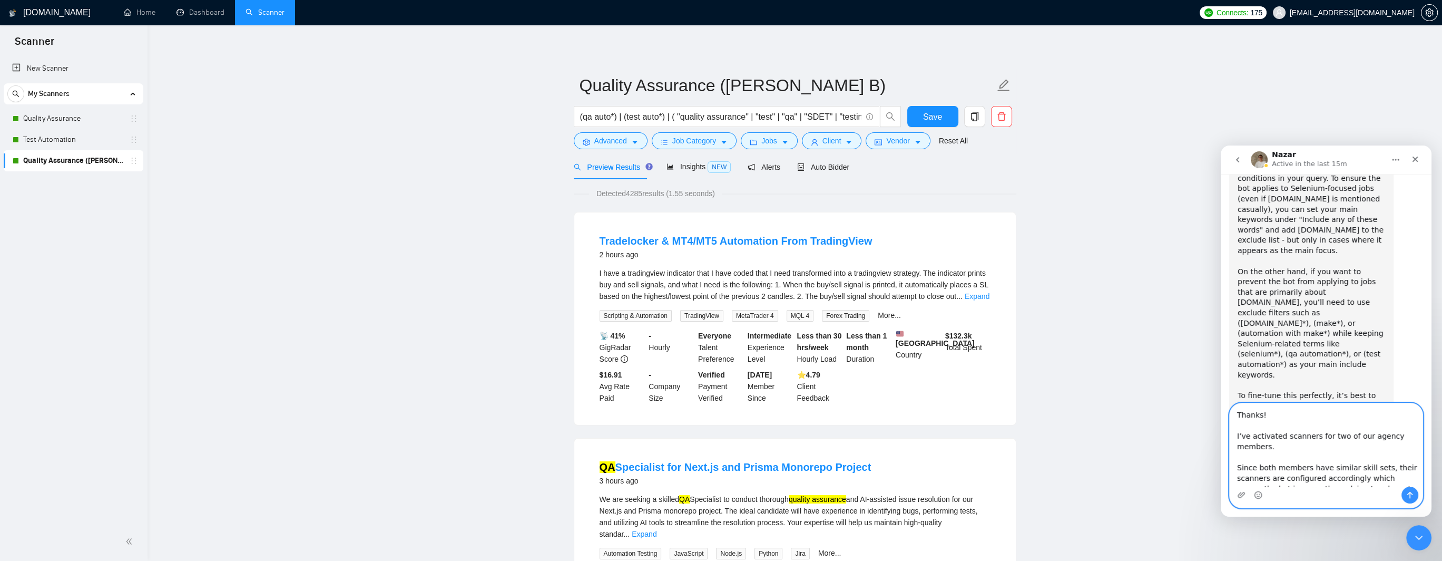
click at [1261, 437] on textarea "Thanks! I’ve activated scanners for two of our agency members. Since both membe…" at bounding box center [1326, 444] width 193 height 83
click at [1269, 414] on textarea "Thanks! I’ve activated scanners for two of our agency members. Since both membe…" at bounding box center [1326, 444] width 193 height 83
click at [1261, 435] on textarea "Thanks! Also, I’ve activated scanners for two of our agency members. Since both…" at bounding box center [1326, 444] width 193 height 83
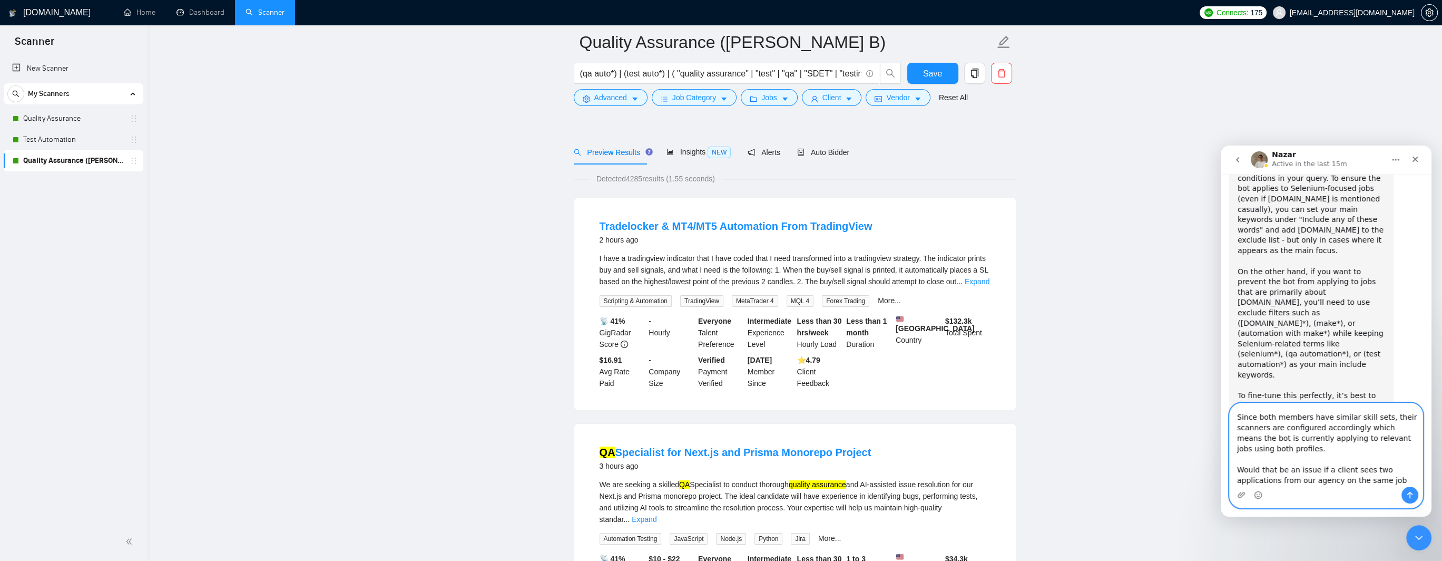
scroll to position [105, 0]
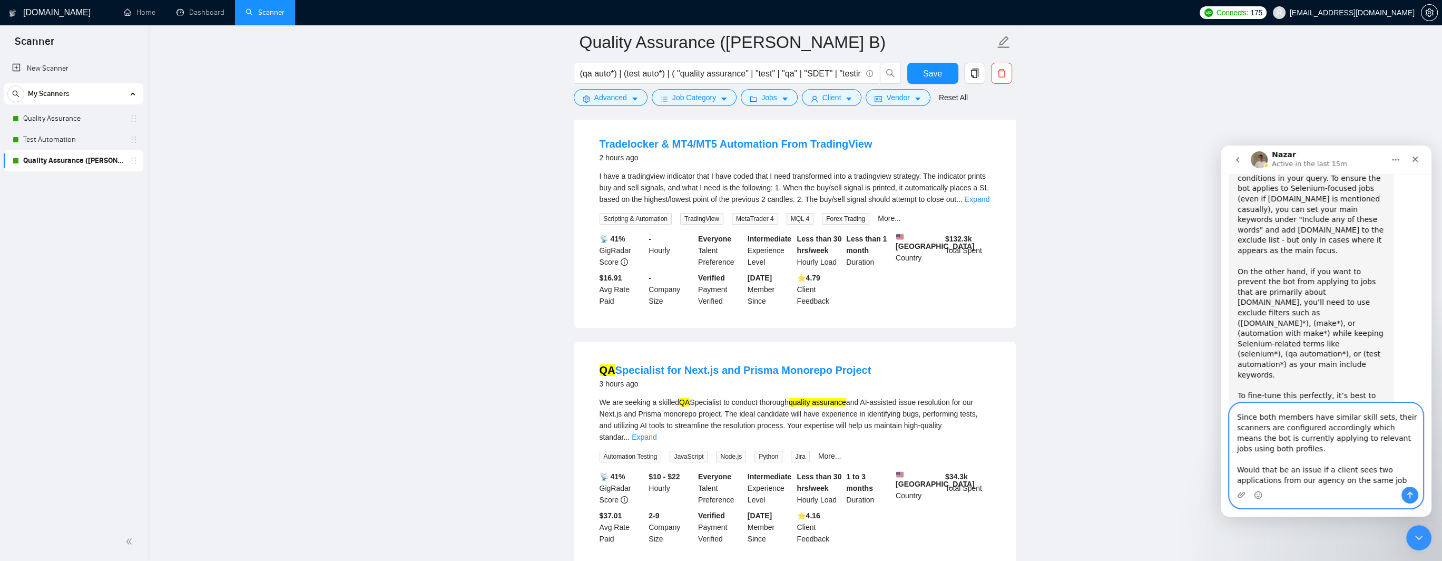
type textarea "Thanks! I've updated include and exclude keywords & conditions in scanner and w…"
click at [1411, 492] on icon "Send a message…" at bounding box center [1410, 495] width 8 height 8
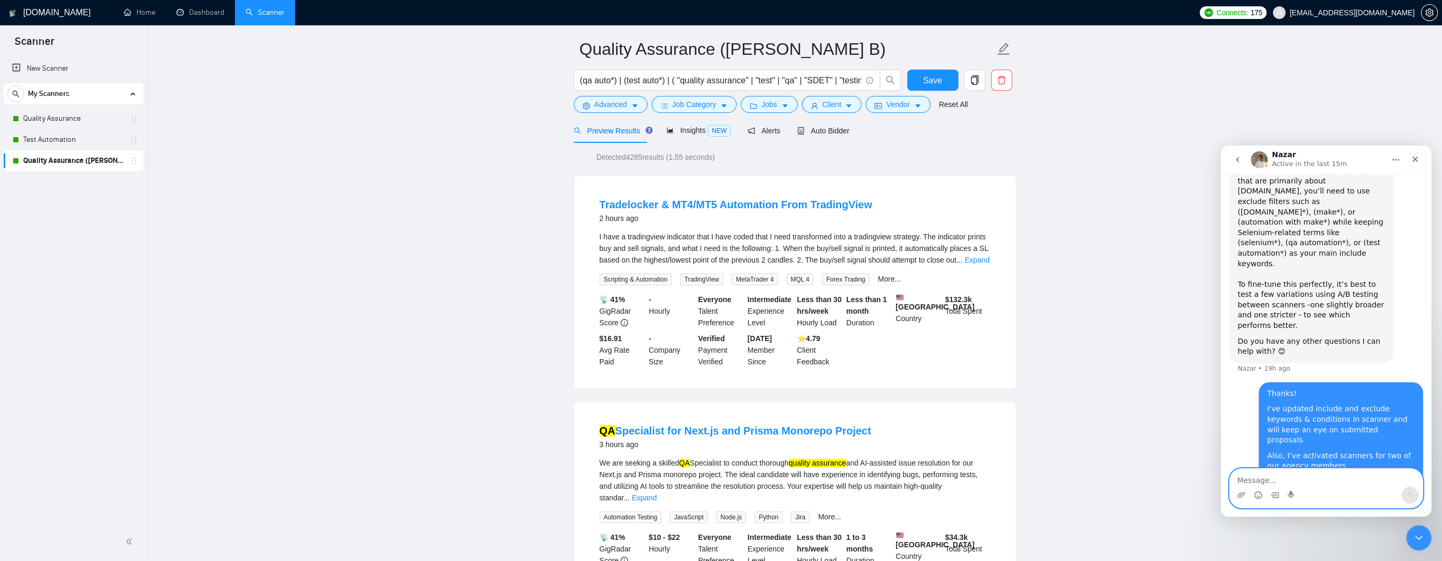
scroll to position [0, 0]
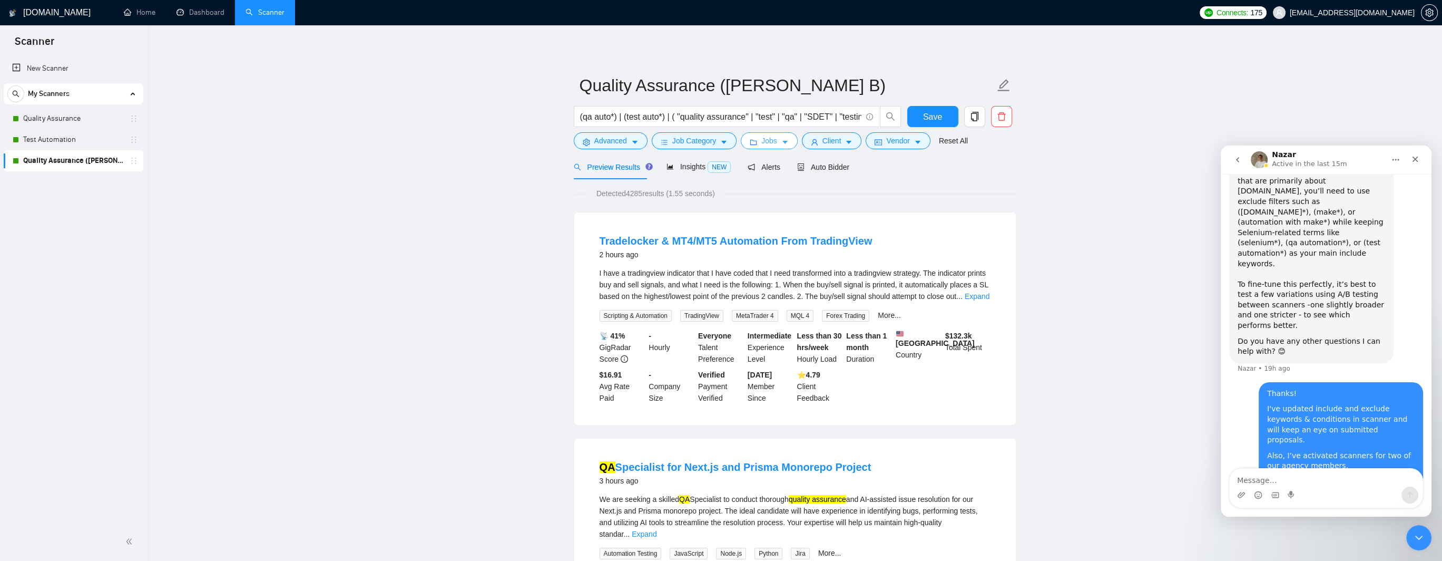
click at [767, 146] on span "Jobs" at bounding box center [769, 141] width 16 height 12
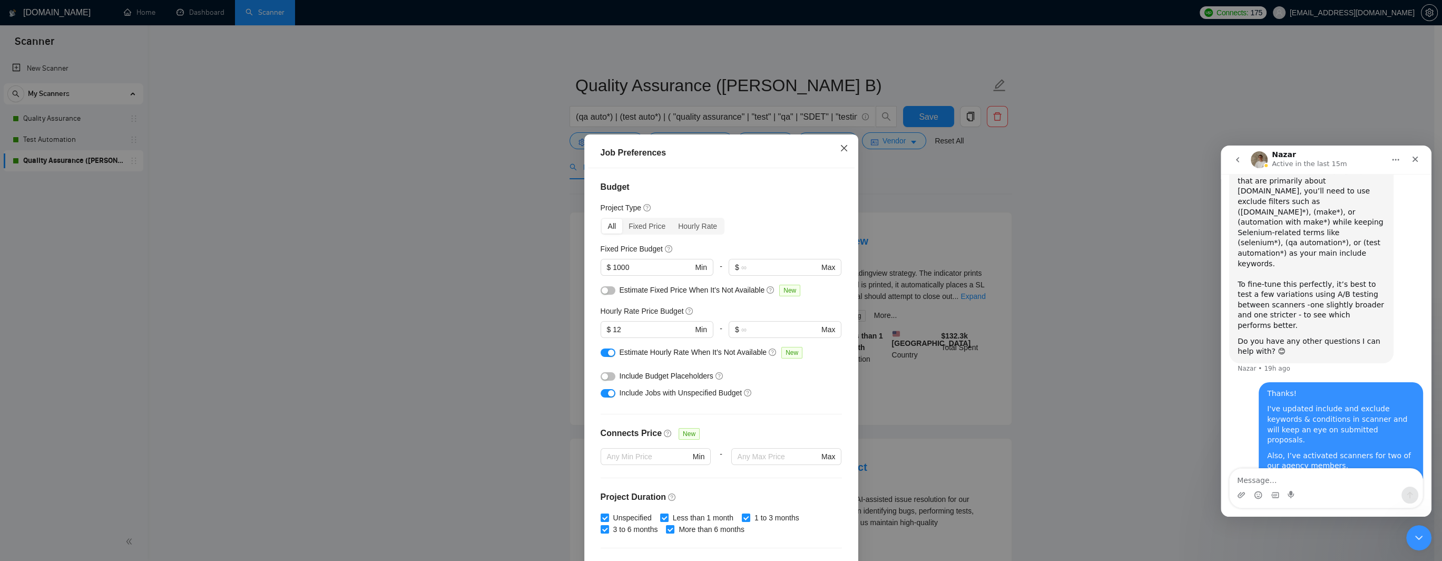
click at [840, 149] on icon "close" at bounding box center [844, 148] width 8 height 8
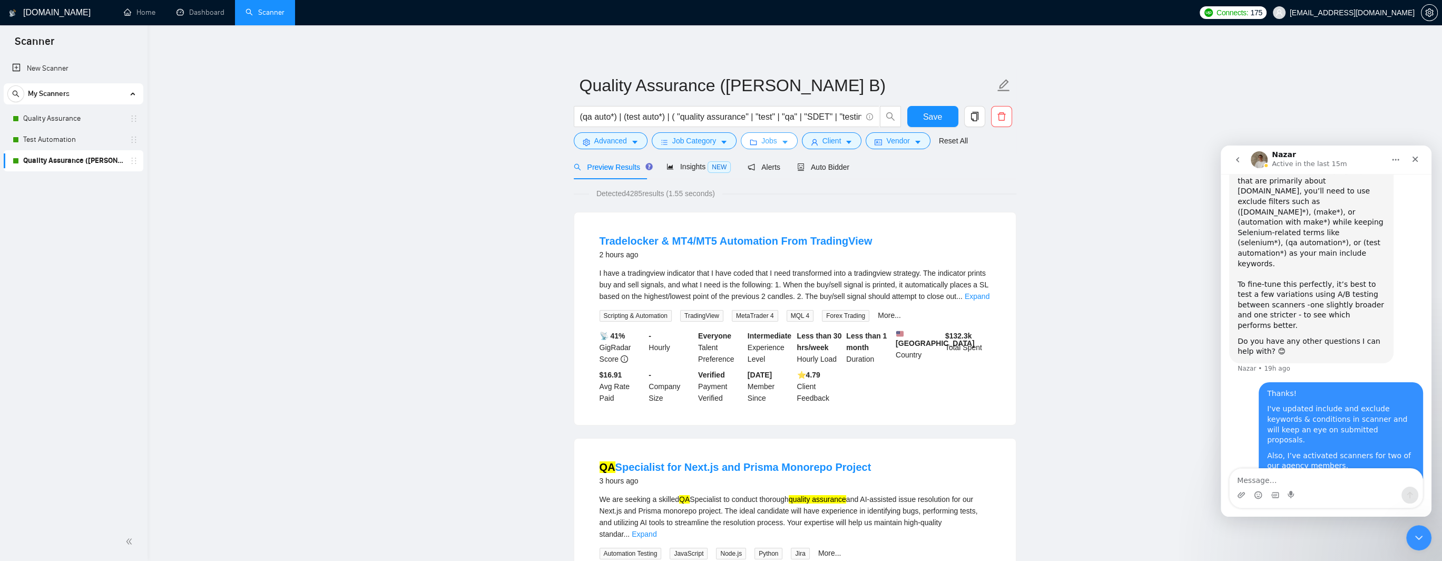
click at [770, 146] on span "Jobs" at bounding box center [769, 141] width 16 height 12
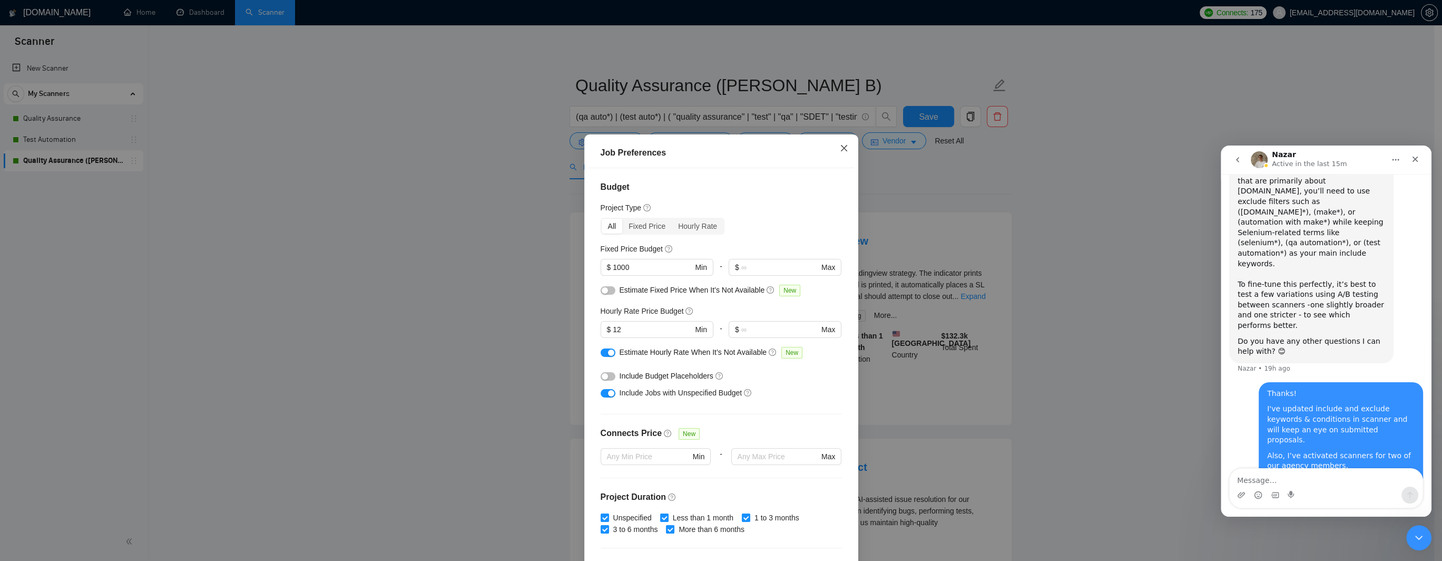
click at [840, 149] on icon "close" at bounding box center [844, 148] width 8 height 8
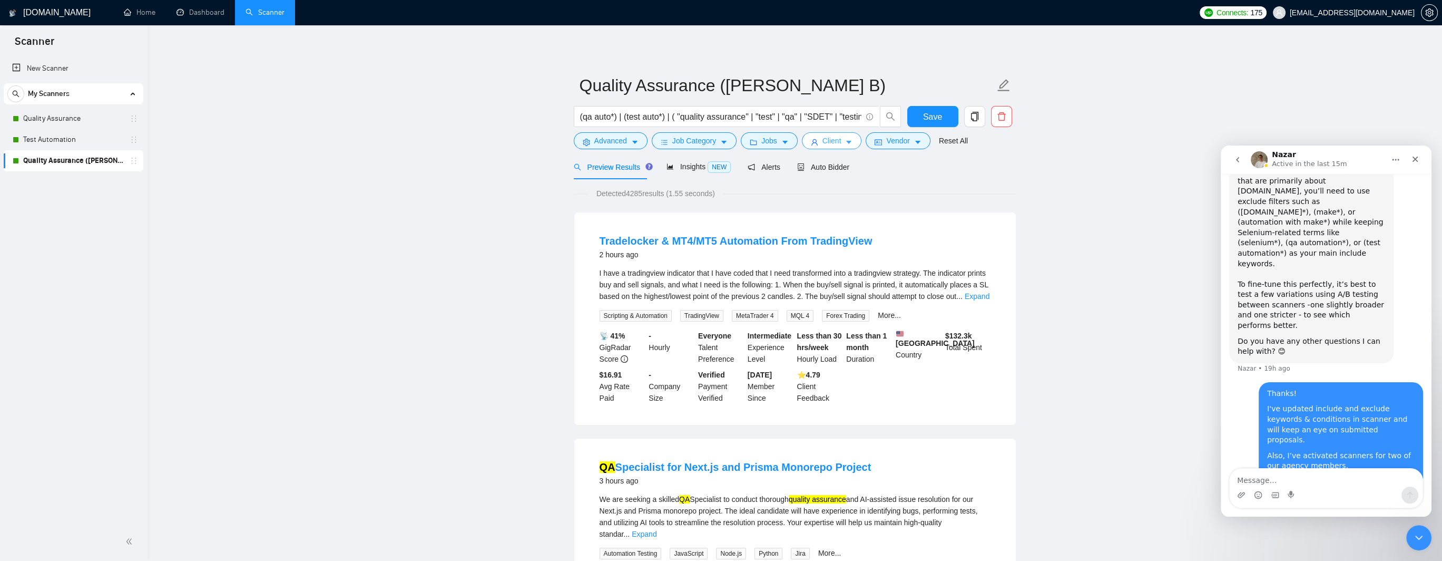
click at [836, 142] on span "Client" at bounding box center [831, 141] width 19 height 12
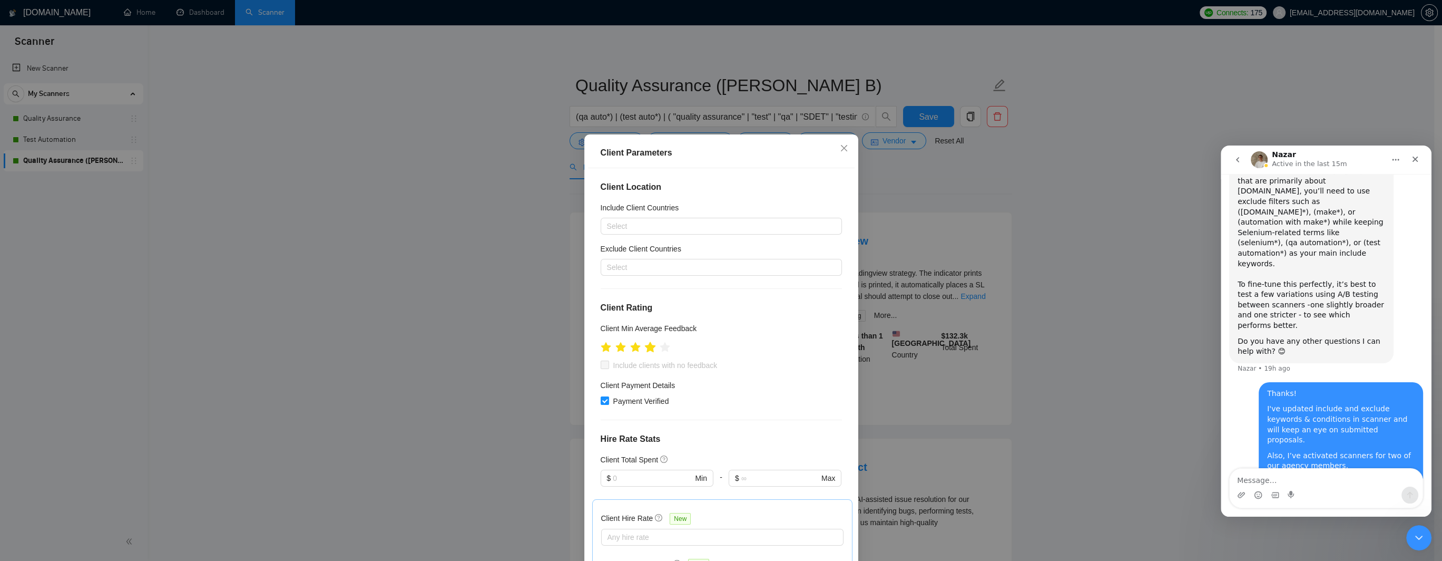
click at [648, 346] on icon "star" at bounding box center [650, 347] width 12 height 12
click at [601, 362] on input "Include clients with no feedback" at bounding box center [604, 363] width 7 height 7
checkbox input "true"
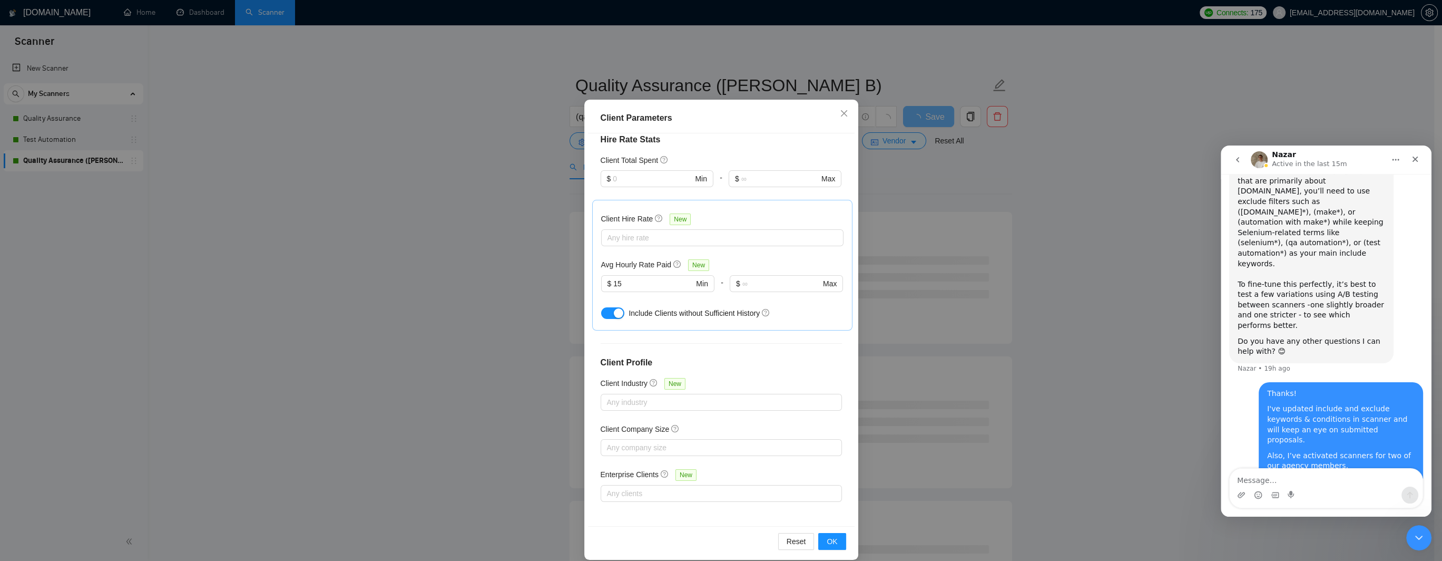
scroll to position [46, 0]
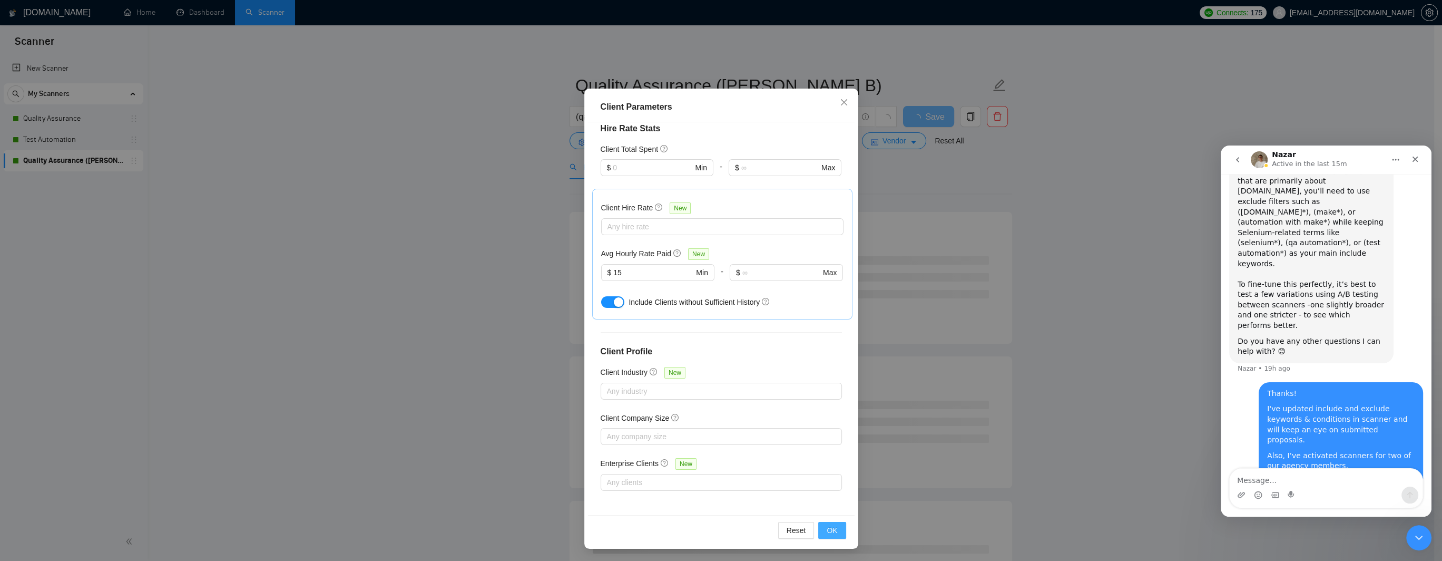
click at [827, 531] on span "OK" at bounding box center [832, 530] width 11 height 12
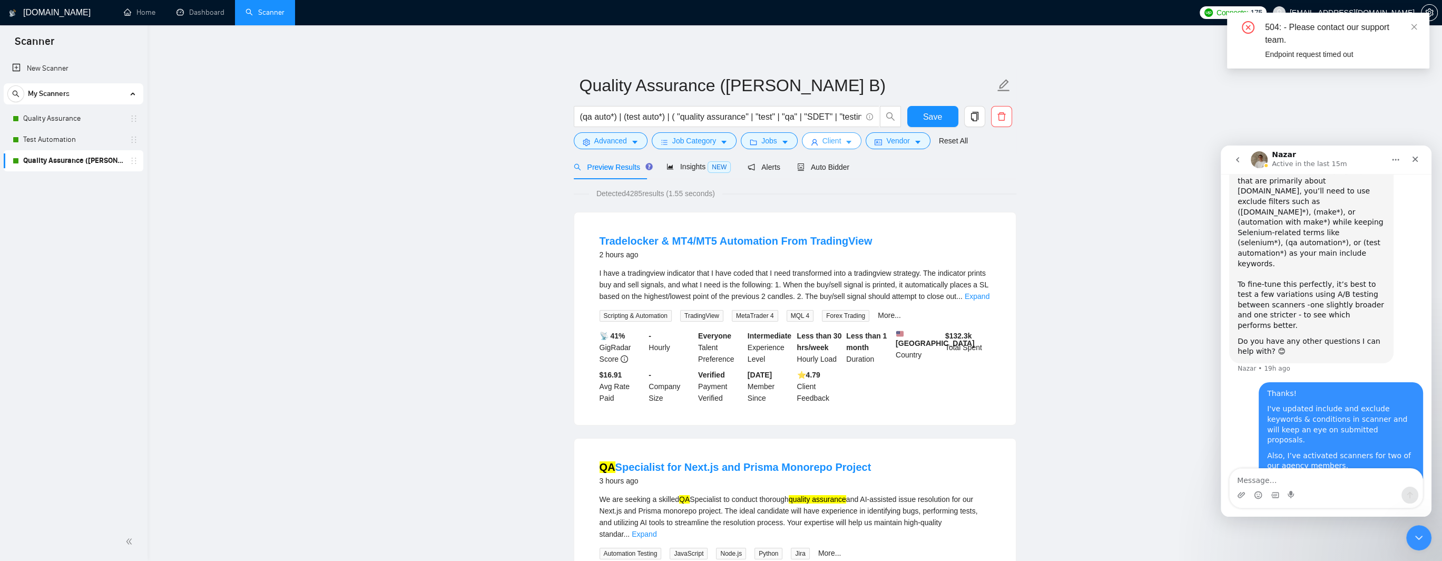
click at [817, 142] on button "Client" at bounding box center [832, 140] width 60 height 17
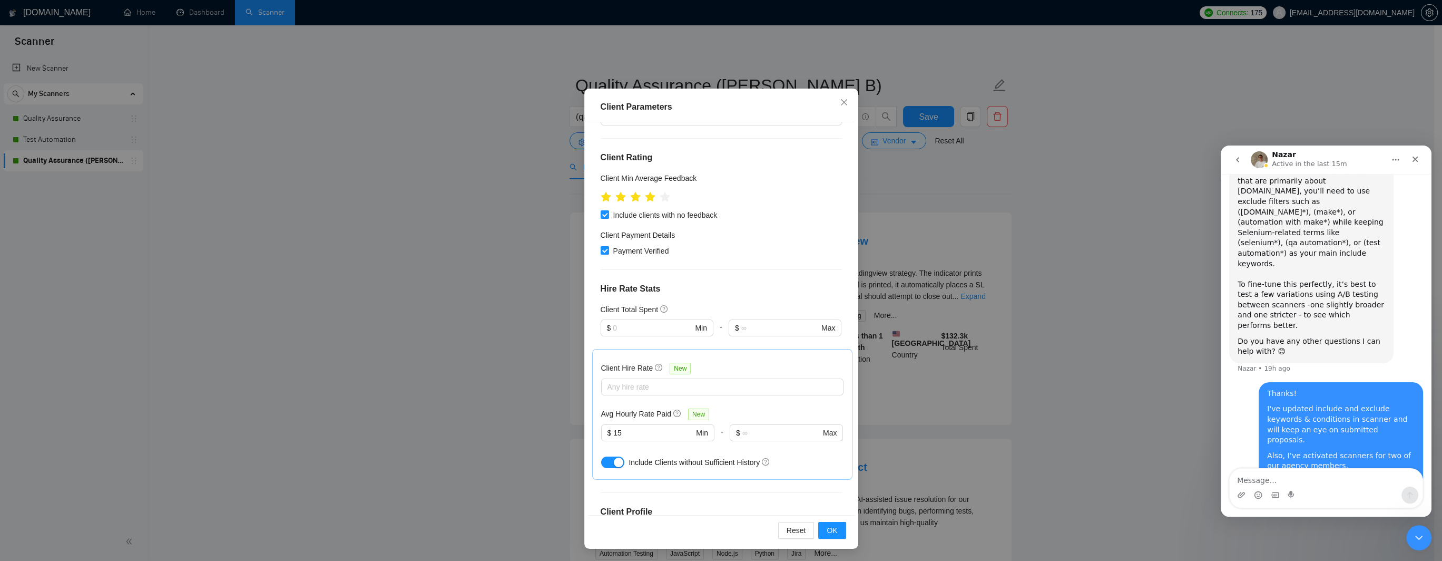
scroll to position [1, 0]
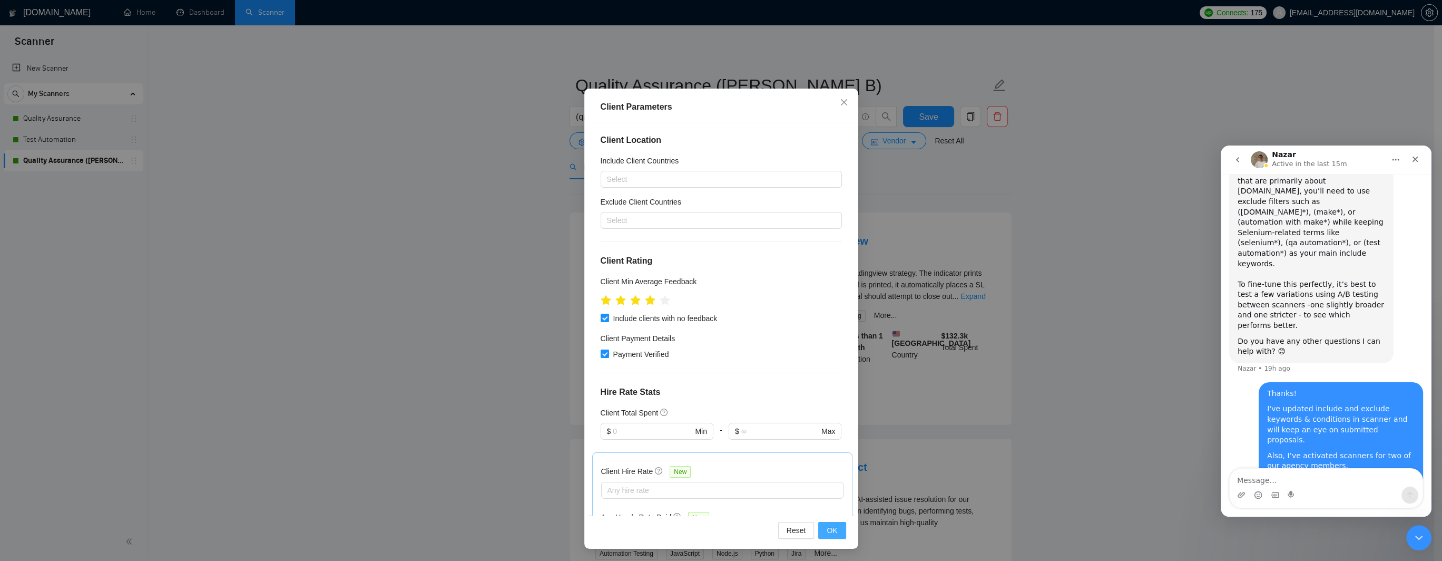
click at [827, 531] on span "OK" at bounding box center [832, 530] width 11 height 12
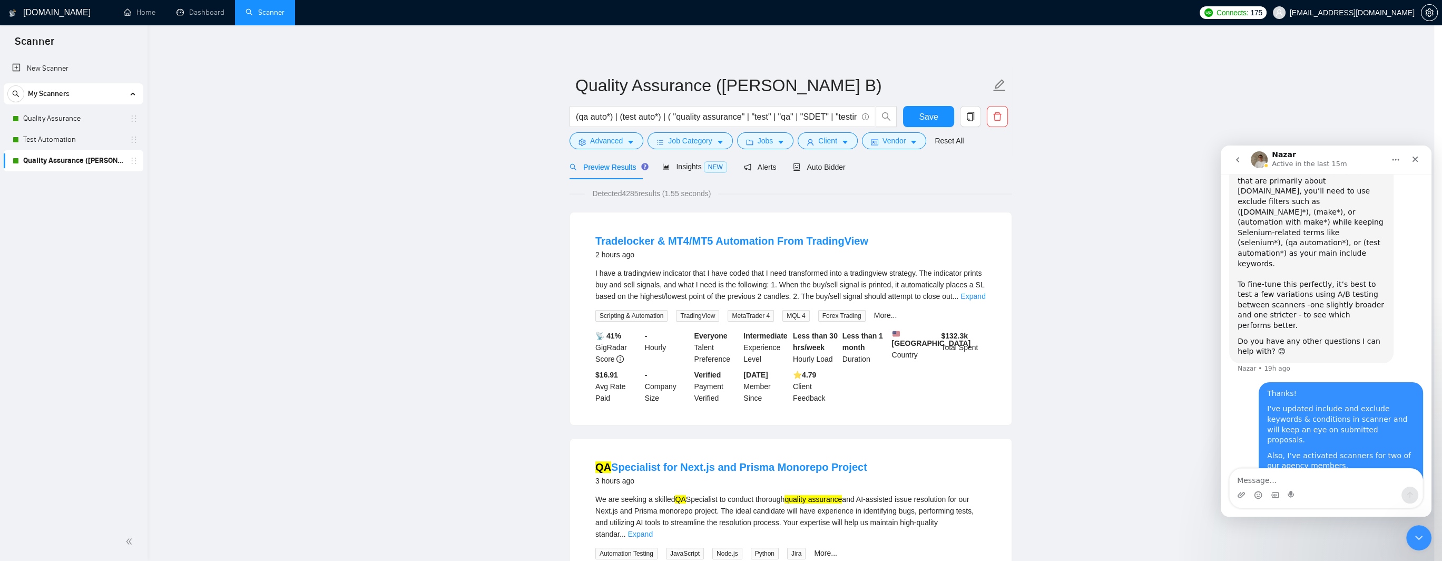
scroll to position [0, 0]
click at [923, 118] on span "Save" at bounding box center [932, 116] width 19 height 13
click at [602, 142] on span "Advanced" at bounding box center [610, 141] width 33 height 12
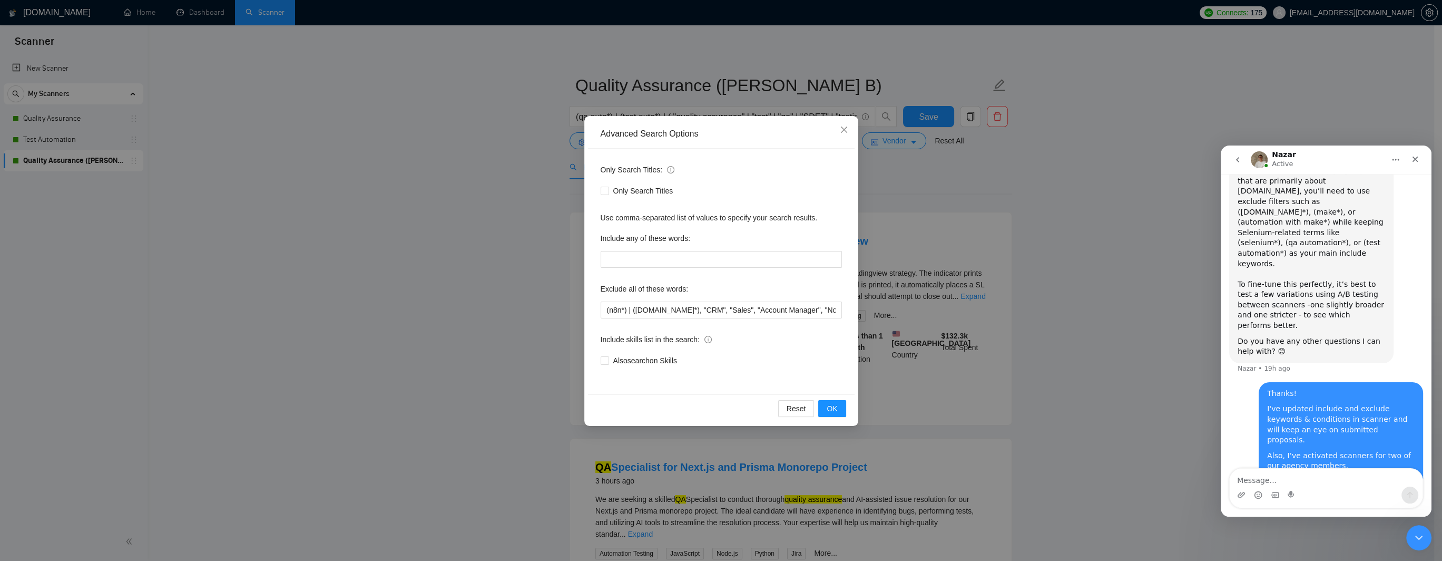
click at [528, 184] on div "Advanced Search Options Only Search Titles: Only Search Titles Use comma-separa…" at bounding box center [721, 280] width 1442 height 561
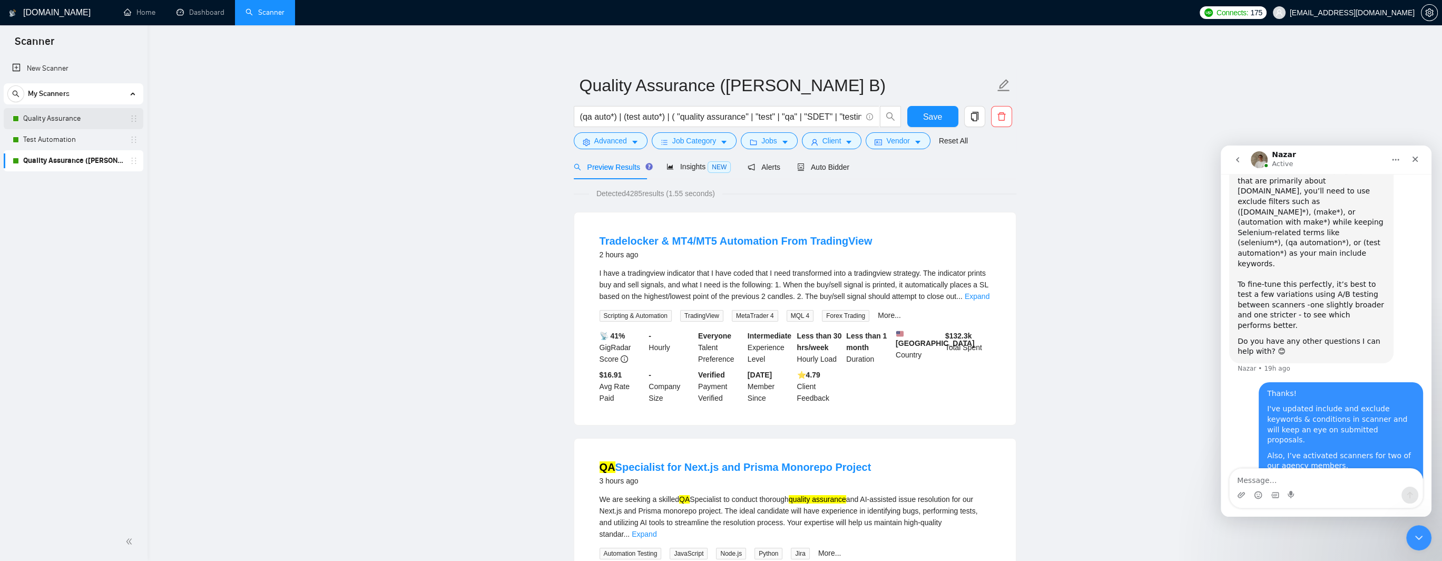
click at [55, 123] on link "Quality Assurance" at bounding box center [73, 118] width 100 height 21
